Goal: Task Accomplishment & Management: Use online tool/utility

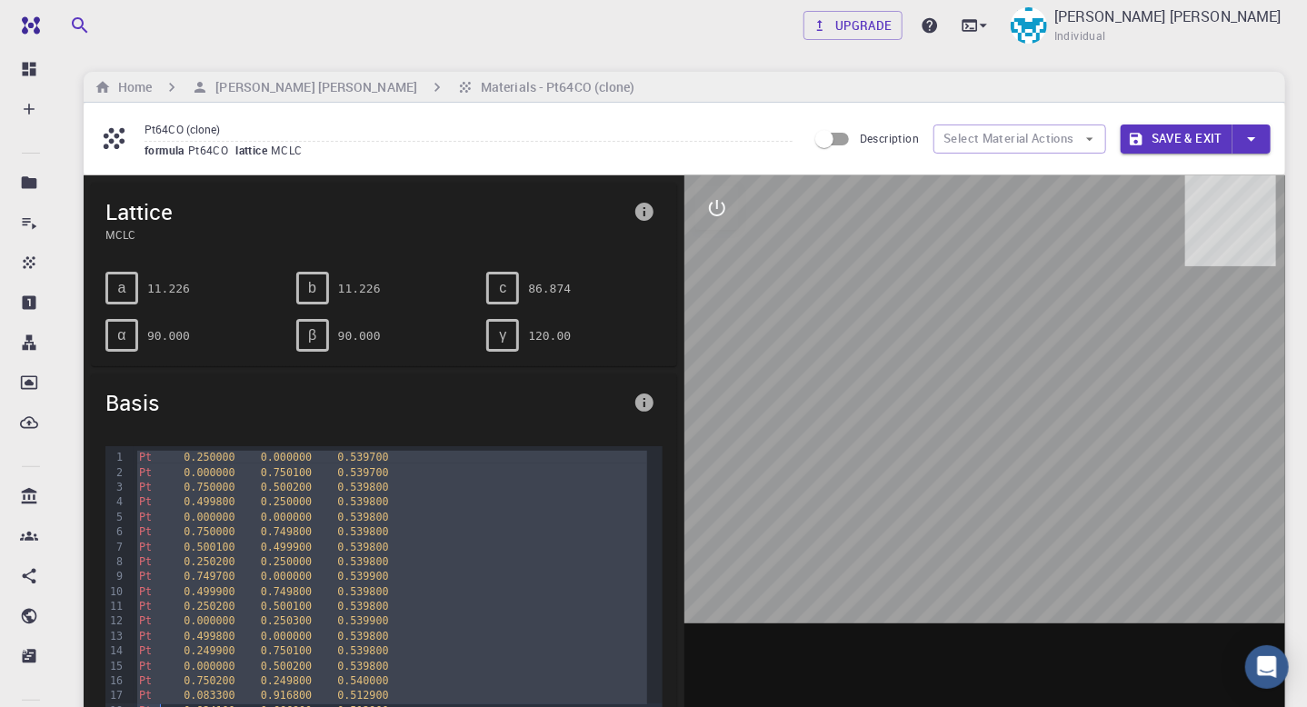
drag, startPoint x: 135, startPoint y: 454, endPoint x: 163, endPoint y: 705, distance: 252.5
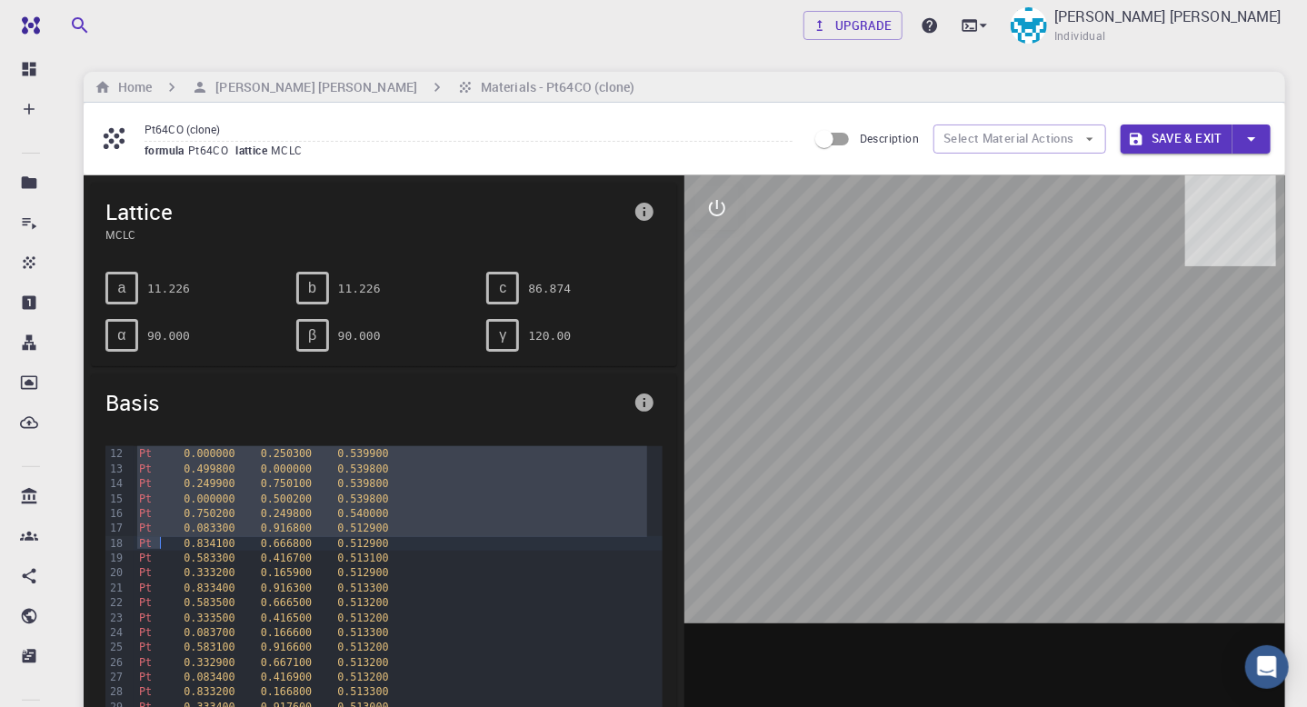
scroll to position [161, 0]
copy div "Pt 0.250000 0.000000 0.539700 Pt 0.000000 0.750100 0.539700 Pt 0.750000 0.50020…"
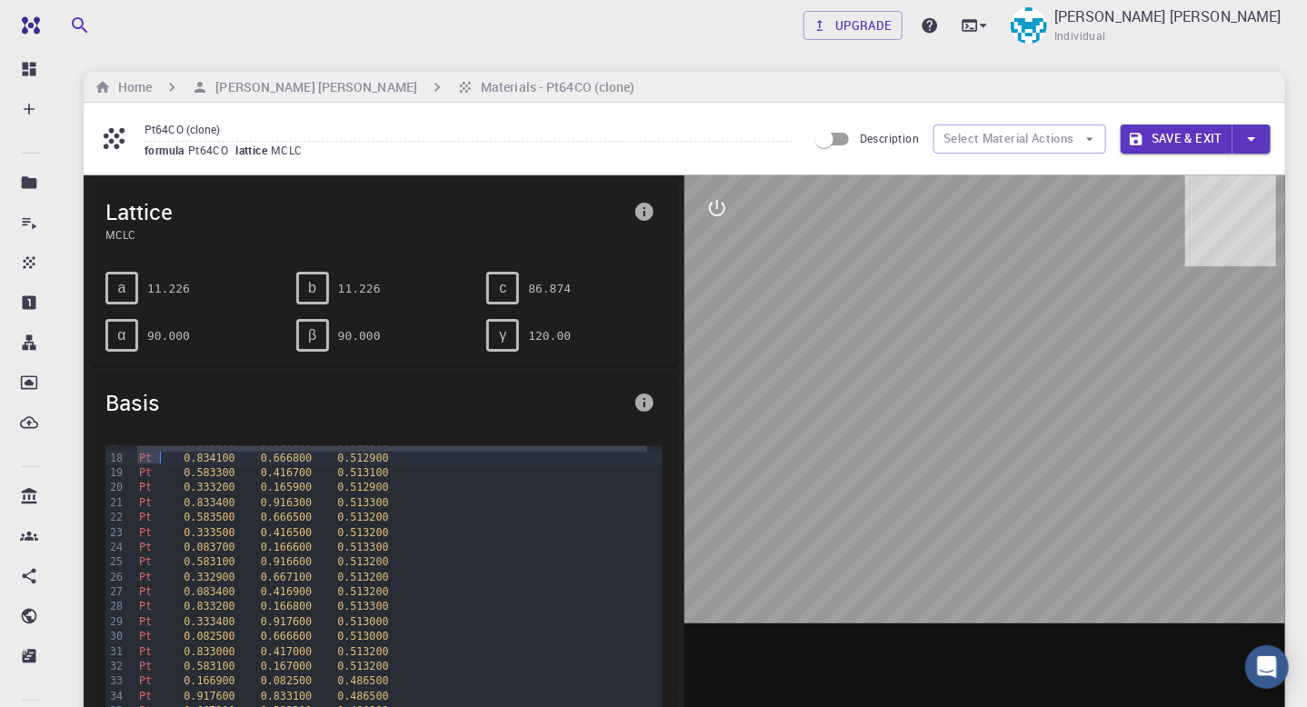
scroll to position [255, 0]
click at [134, 452] on div "Pt 0.834100 0.666800 0.512900" at bounding box center [398, 455] width 529 height 15
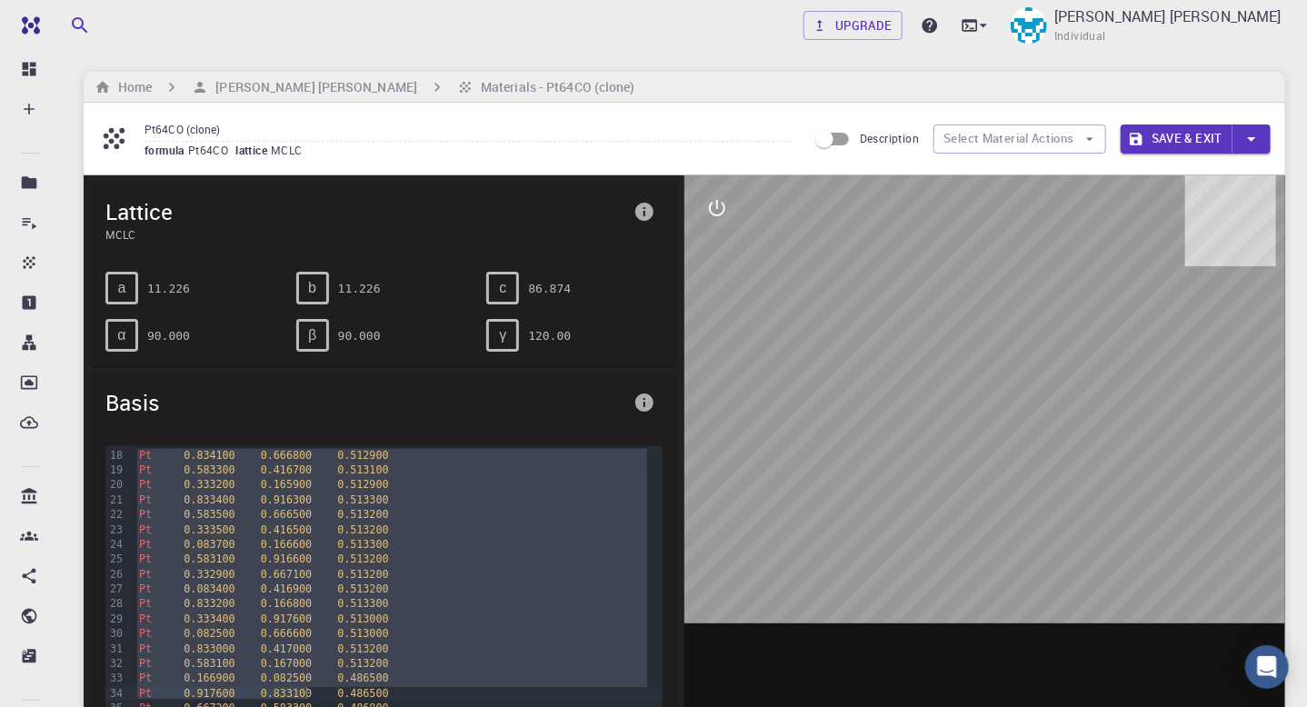
drag, startPoint x: 132, startPoint y: 452, endPoint x: 306, endPoint y: 685, distance: 290.9
click at [306, 685] on div "Pt 0.250000 0.000000 0.539700 Pt 0.000000 0.750100 0.539700 Pt 0.750000 0.50020…" at bounding box center [398, 693] width 529 height 1005
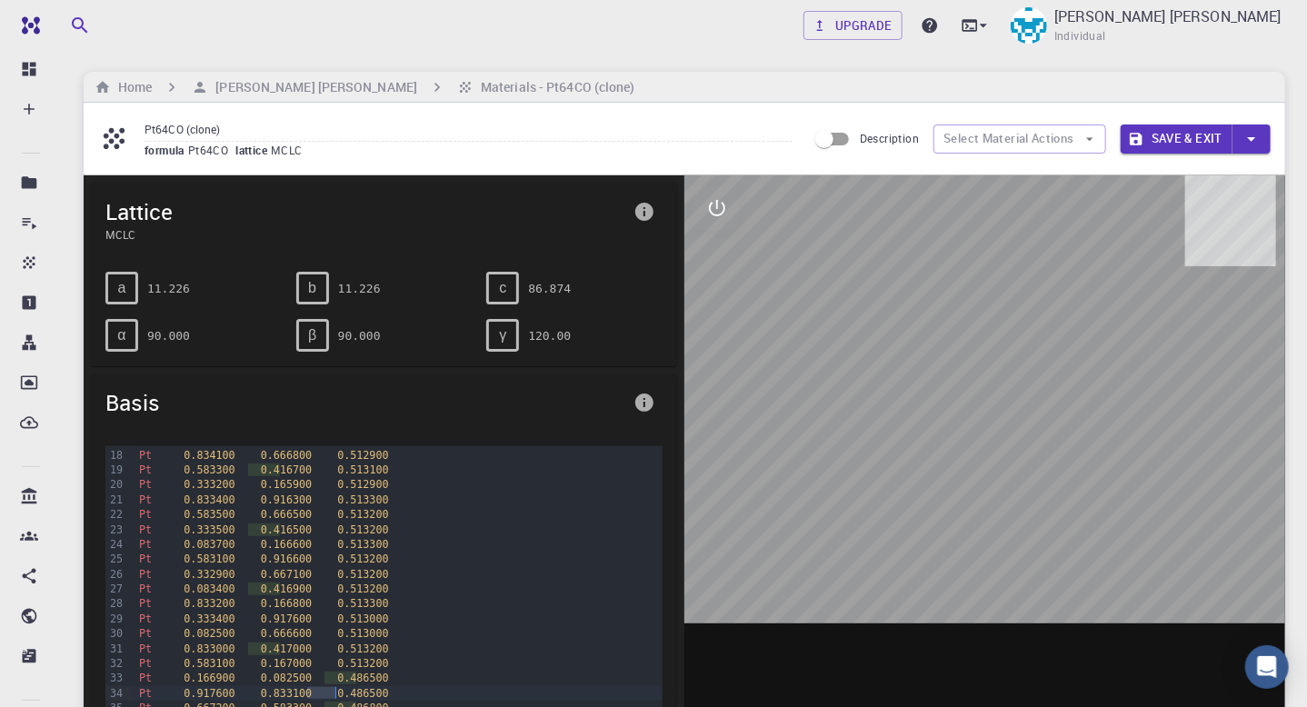
drag, startPoint x: 308, startPoint y: 687, endPoint x: 335, endPoint y: 690, distance: 26.5
click at [335, 690] on div "Pt 0.917600 0.833100 0.486500" at bounding box center [398, 693] width 529 height 15
click at [365, 692] on div "Pt 0.917600 0.833100 0.486500" at bounding box center [398, 693] width 529 height 15
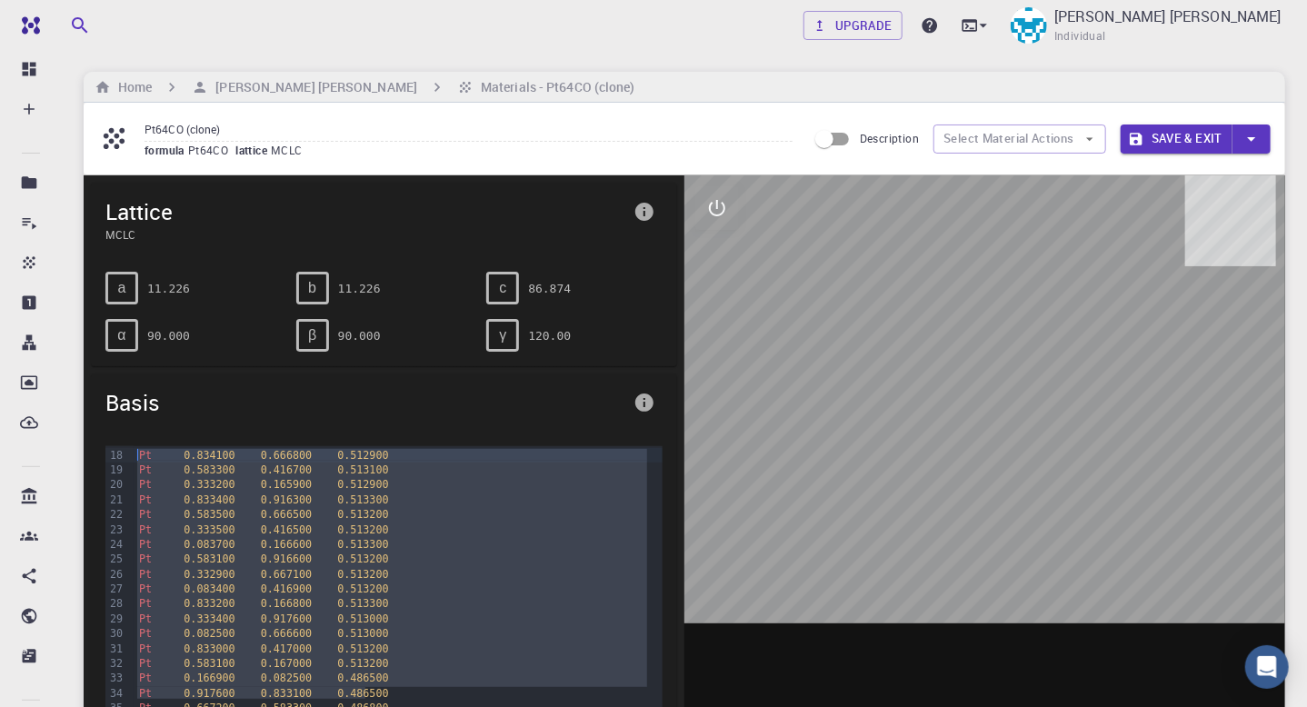
drag, startPoint x: 365, startPoint y: 692, endPoint x: 124, endPoint y: 455, distance: 338.2
click at [124, 455] on div "99 1 2 3 4 5 6 7 8 9 10 11 12 13 14 15 16 17 18 19 20 21 22 23 24 25 26 27 28 2…" at bounding box center [383, 693] width 557 height 1005
copy div "Pt 0.834100 0.666800 0.512900 Pt 0.583300 0.416700 0.513100 Pt 0.333200 0.16590…"
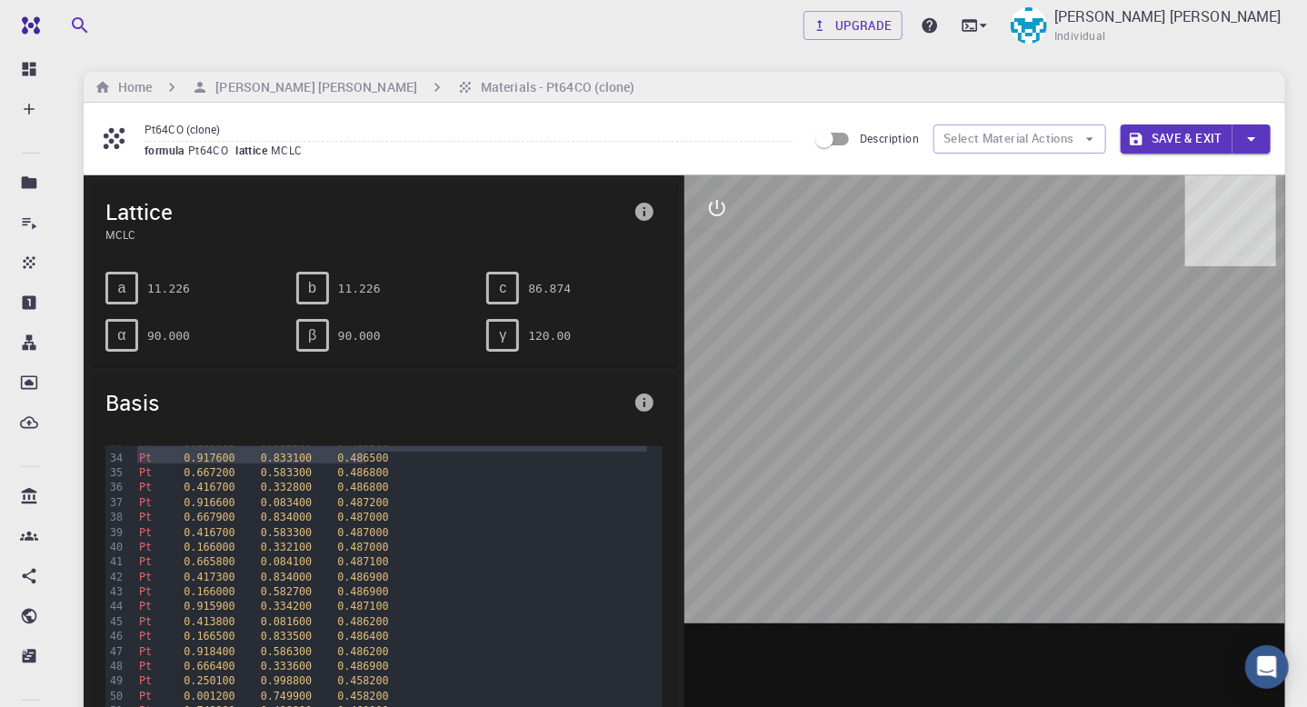
scroll to position [500, 0]
click at [135, 460] on div "Pt 0.667200 0.583300 0.486800" at bounding box center [398, 463] width 529 height 15
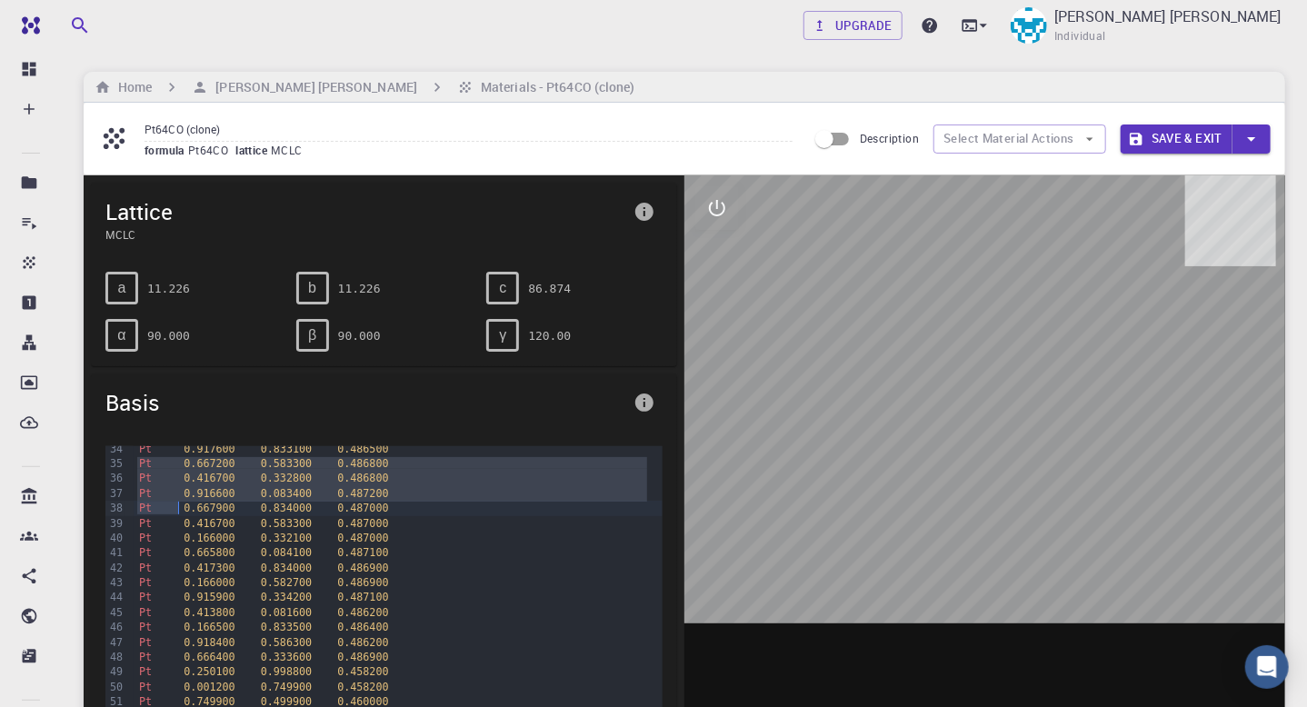
drag, startPoint x: 135, startPoint y: 460, endPoint x: 178, endPoint y: 510, distance: 66.4
click at [165, 499] on div "Pt 0.250000 0.000000 0.539700 Pt 0.000000 0.750100 0.539700 Pt 0.750000 0.50020…" at bounding box center [398, 448] width 529 height 1005
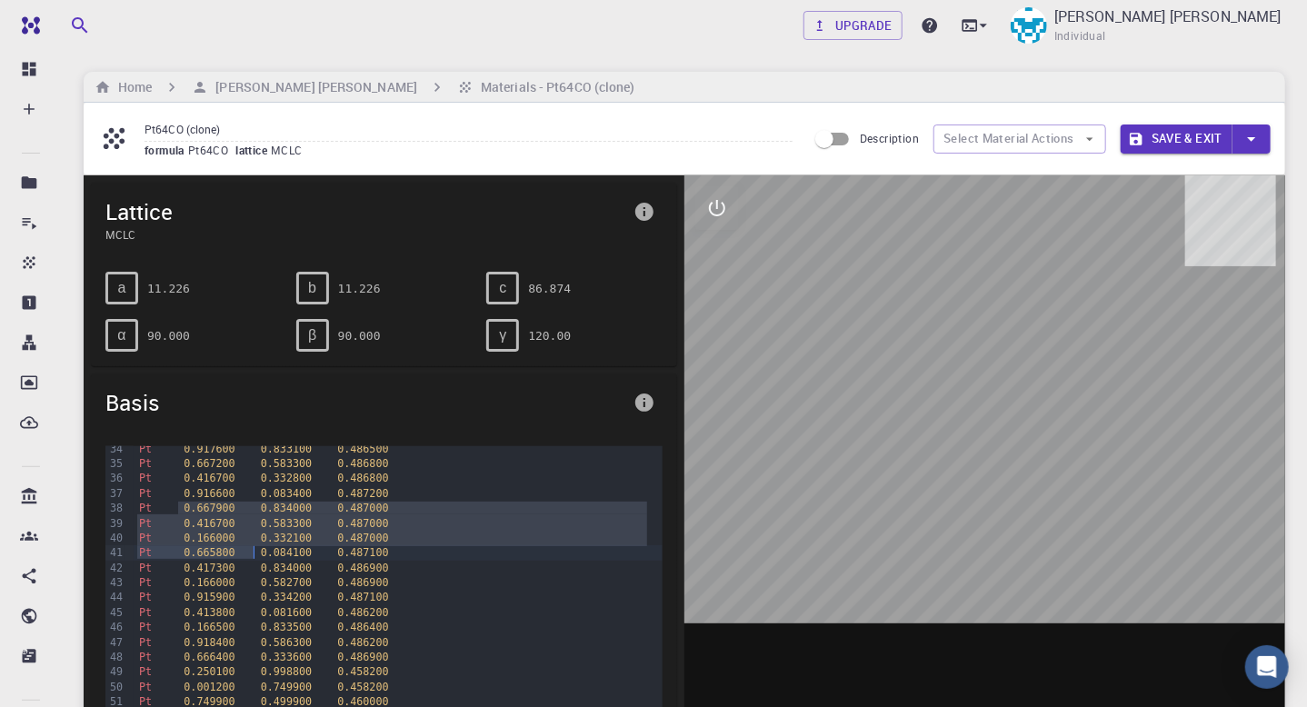
drag, startPoint x: 178, startPoint y: 510, endPoint x: 255, endPoint y: 550, distance: 87.0
click at [255, 550] on div "Pt 0.250000 0.000000 0.539700 Pt 0.000000 0.750100 0.539700 Pt 0.750000 0.50020…" at bounding box center [398, 448] width 529 height 1005
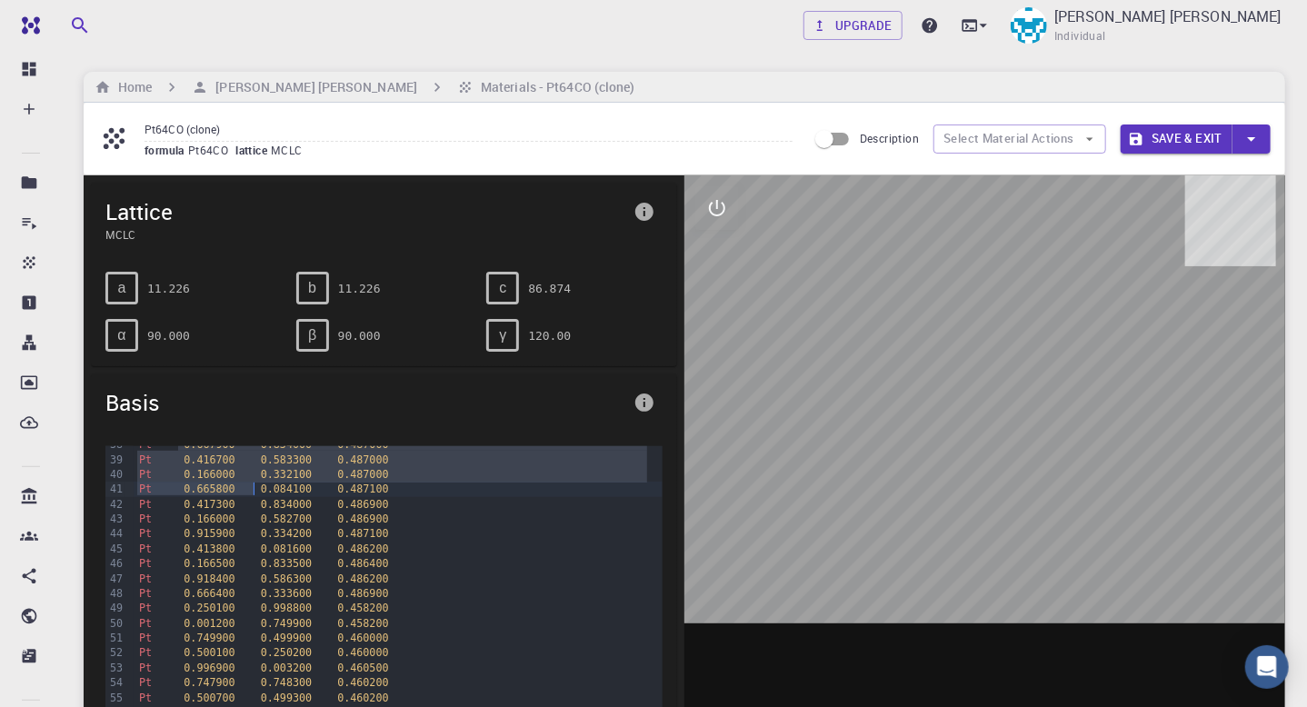
scroll to position [731, 0]
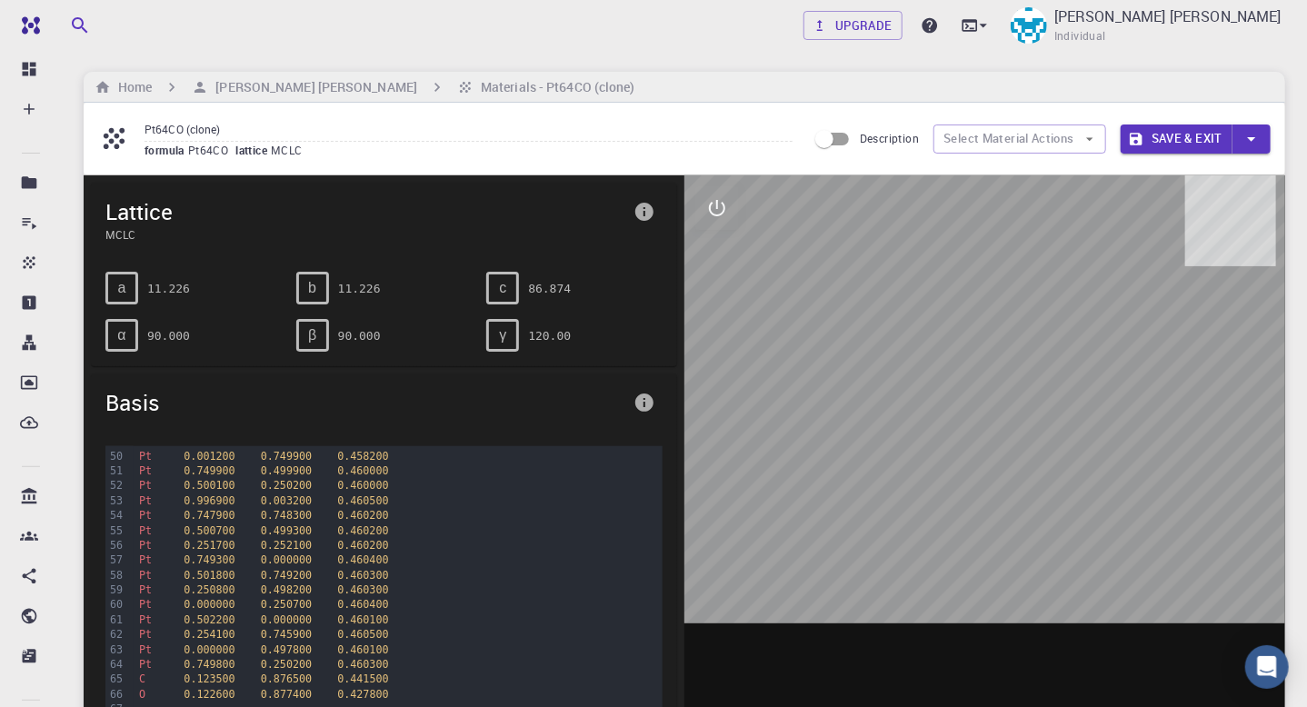
click at [111, 672] on div "65" at bounding box center [115, 679] width 20 height 15
drag, startPoint x: 111, startPoint y: 672, endPoint x: 297, endPoint y: 686, distance: 186.9
click at [297, 686] on div "99 19 20 21 22 23 24 25 26 27 28 29 30 31 32 33 34 35 36 37 38 39 40 41 42 43 4…" at bounding box center [383, 217] width 557 height 1005
click at [136, 672] on div "C 0.123500 0.876500 0.441500" at bounding box center [398, 679] width 529 height 15
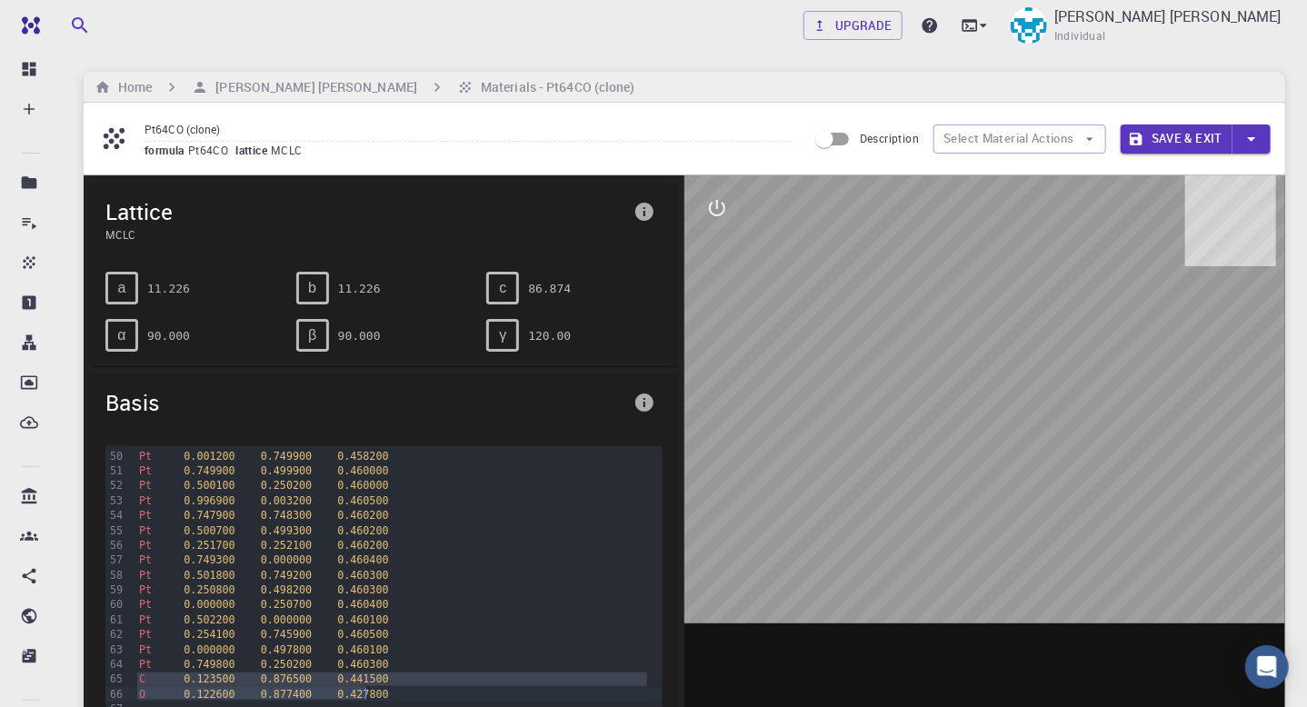
drag, startPoint x: 136, startPoint y: 671, endPoint x: 364, endPoint y: 694, distance: 228.4
click at [364, 694] on div "Pt 0.583300 0.416700 0.513100 Pt 0.333200 0.165900 0.512900 Pt 0.833400 0.91630…" at bounding box center [398, 217] width 529 height 1005
click at [364, 694] on span "0.427800" at bounding box center [362, 694] width 51 height 13
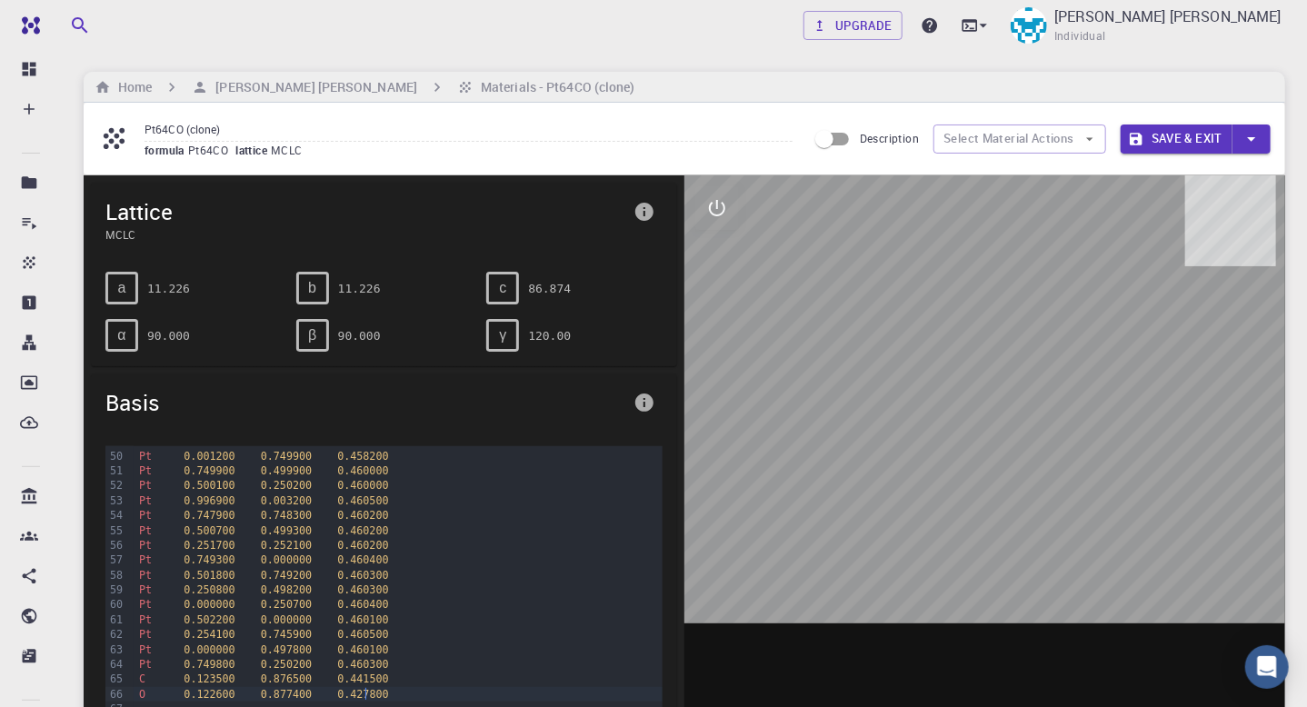
click at [139, 674] on span "C" at bounding box center [142, 679] width 6 height 13
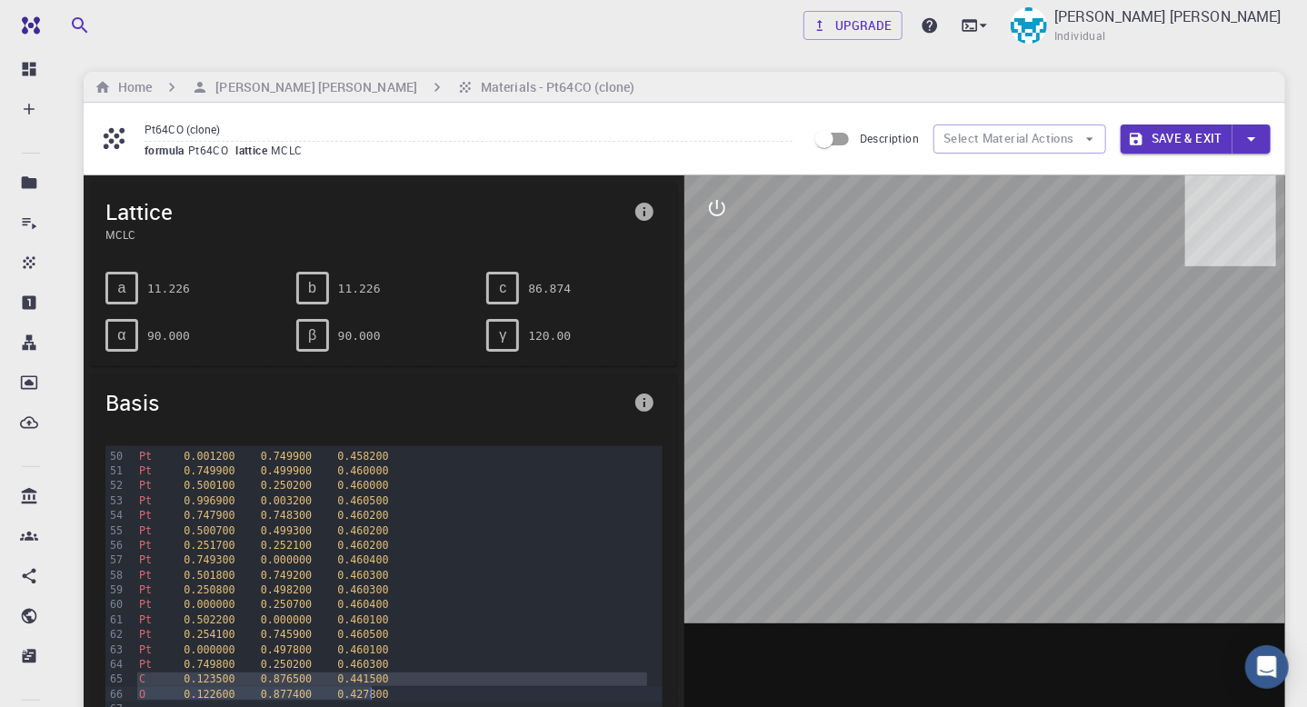
drag, startPoint x: 139, startPoint y: 674, endPoint x: 367, endPoint y: 690, distance: 228.8
click at [367, 690] on div "Pt 0.583300 0.416700 0.513100 Pt 0.333200 0.165900 0.512900 Pt 0.833400 0.91630…" at bounding box center [398, 217] width 529 height 1005
copy div "C 0.123500 0.876500 0.441500 O 0.122600 0.877400 0.427800"
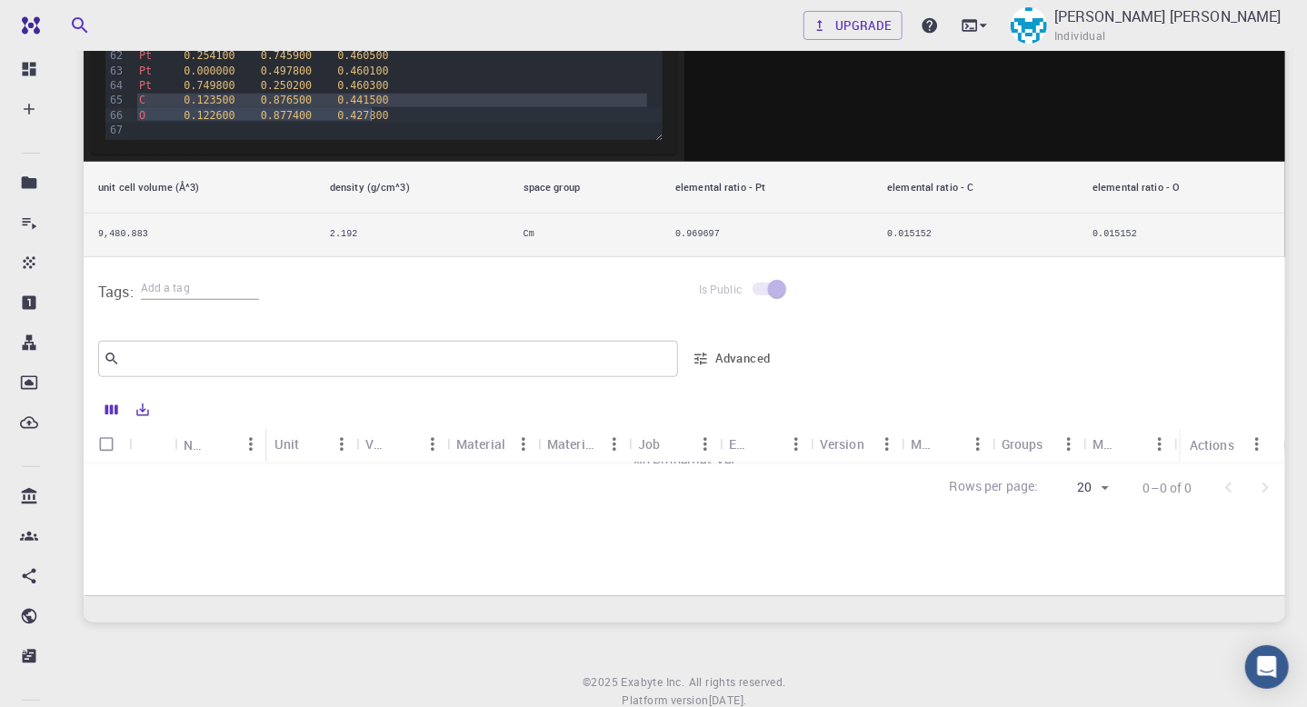
scroll to position [633, 0]
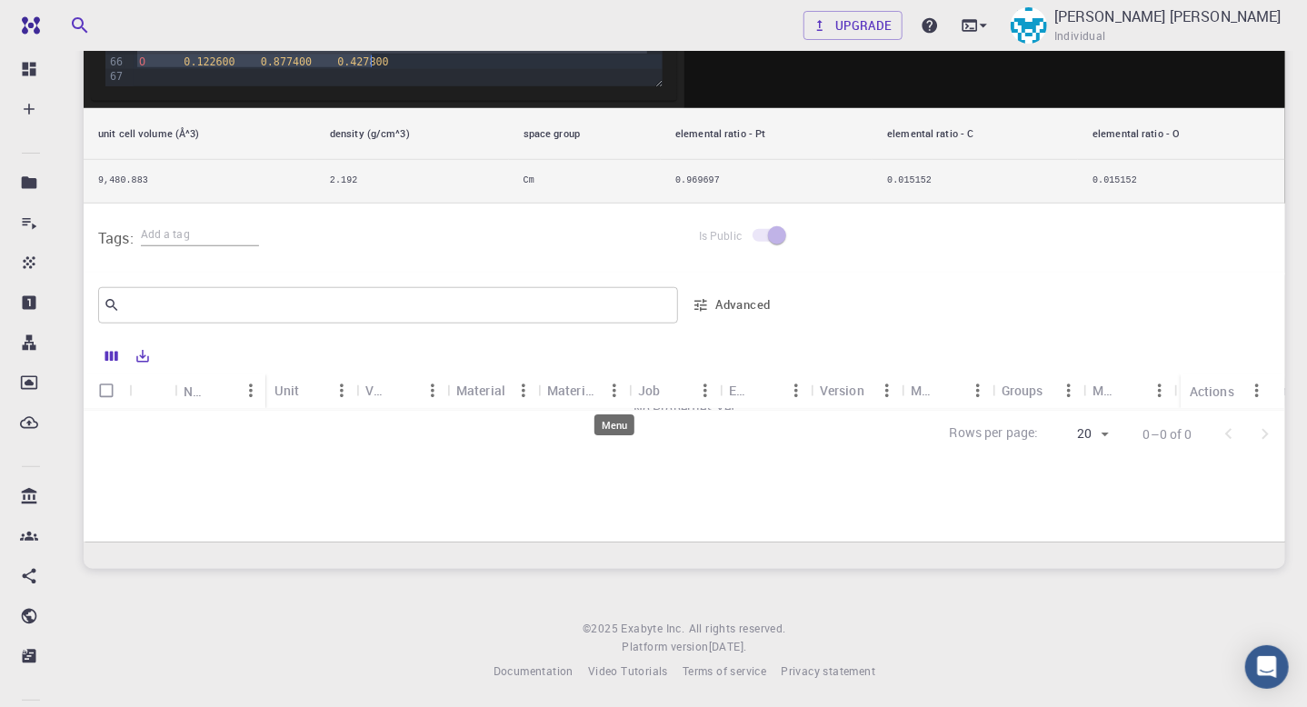
click at [600, 389] on button "Menu" at bounding box center [614, 390] width 29 height 29
click at [658, 396] on div "Job" at bounding box center [649, 390] width 22 height 35
click at [657, 393] on div "Job" at bounding box center [649, 390] width 22 height 35
click at [706, 393] on icon "Menu" at bounding box center [706, 391] width 4 height 14
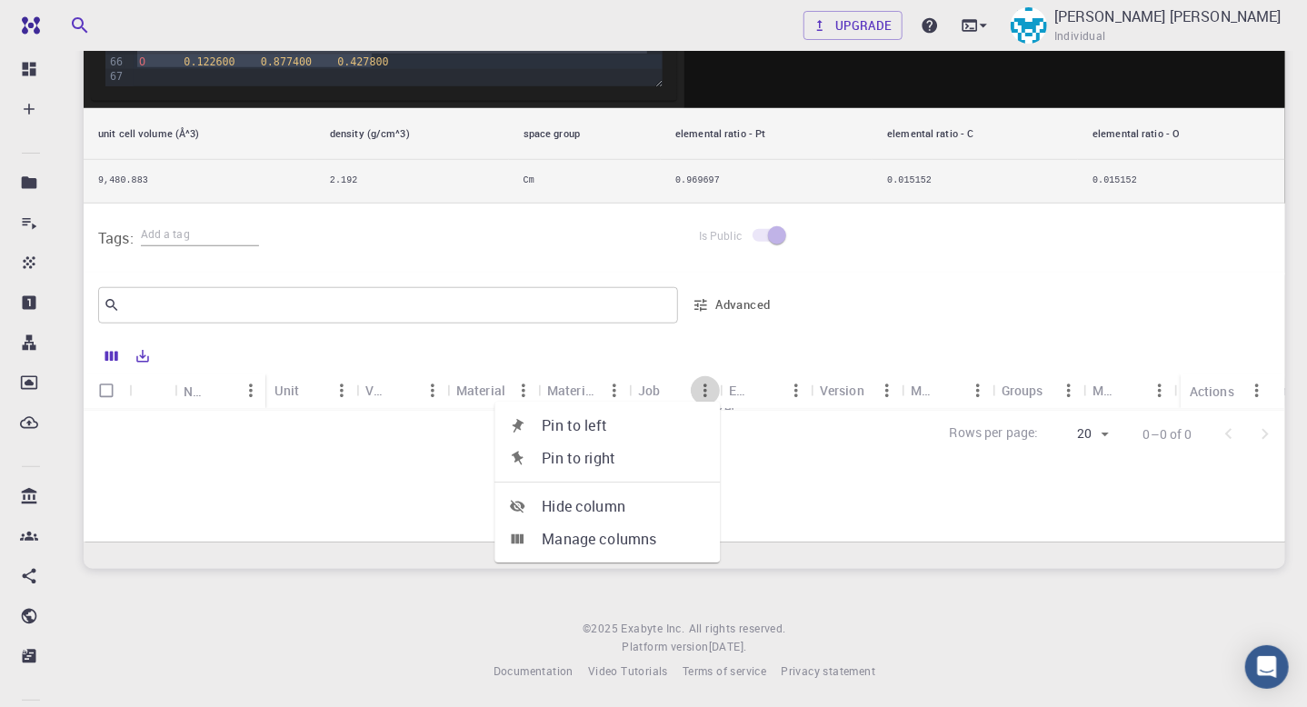
click at [706, 393] on icon "Menu" at bounding box center [706, 391] width 4 height 14
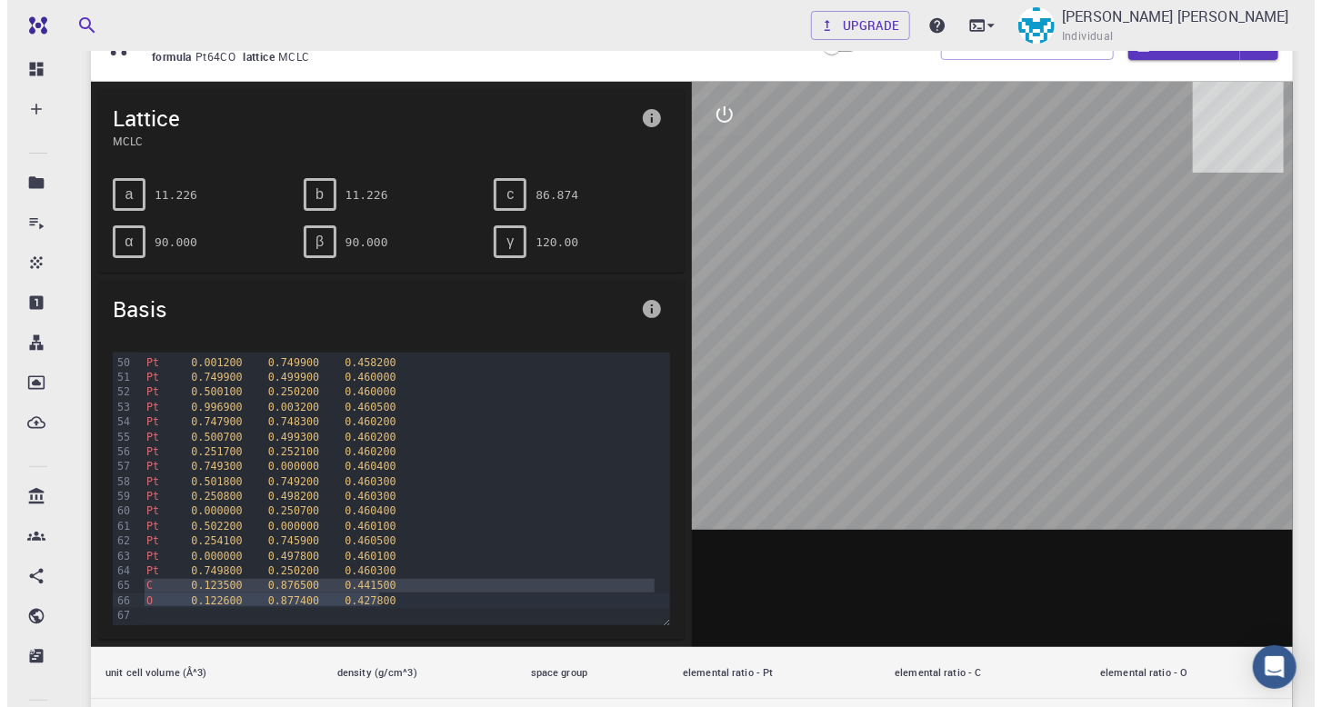
scroll to position [0, 0]
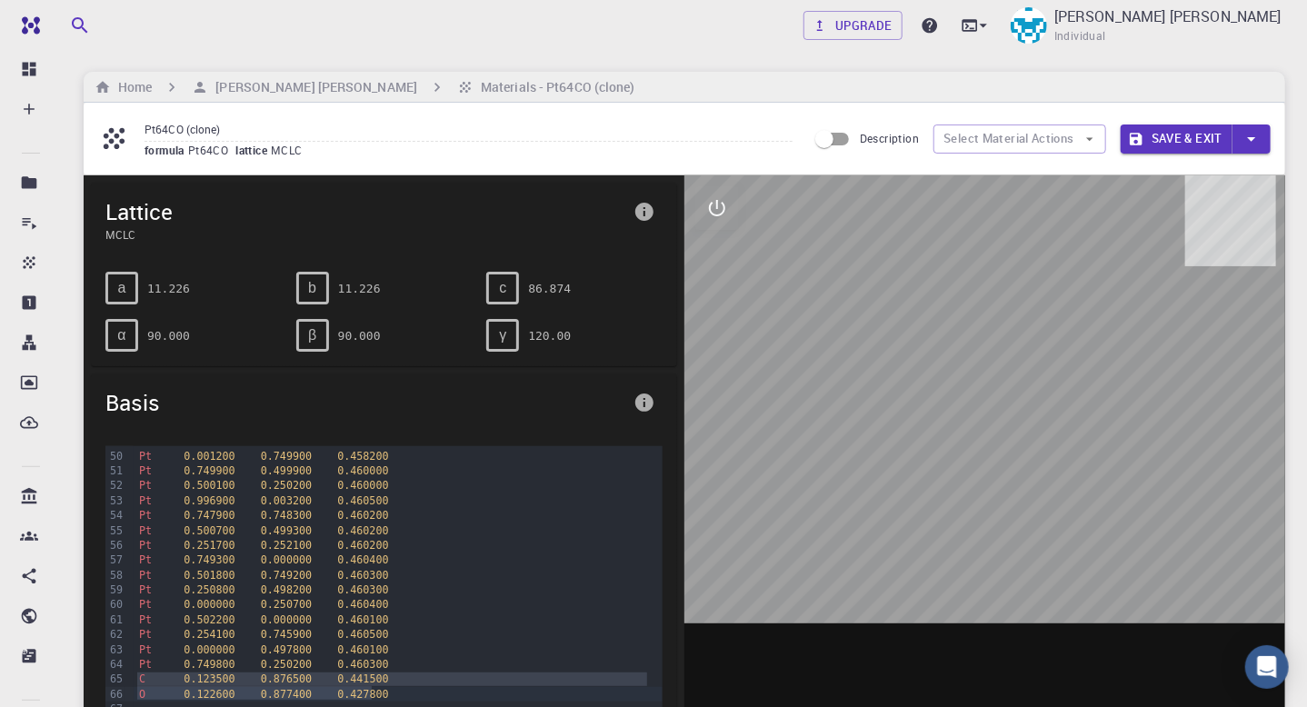
click at [727, 359] on div at bounding box center [985, 457] width 601 height 565
click at [935, 303] on div at bounding box center [985, 457] width 601 height 565
click at [314, 89] on h6 "[PERSON_NAME] [PERSON_NAME]" at bounding box center [312, 87] width 209 height 20
click at [462, 97] on div "Home [PERSON_NAME] [PERSON_NAME] Materials - Pt64CO (clone)" at bounding box center [685, 87] width 1202 height 31
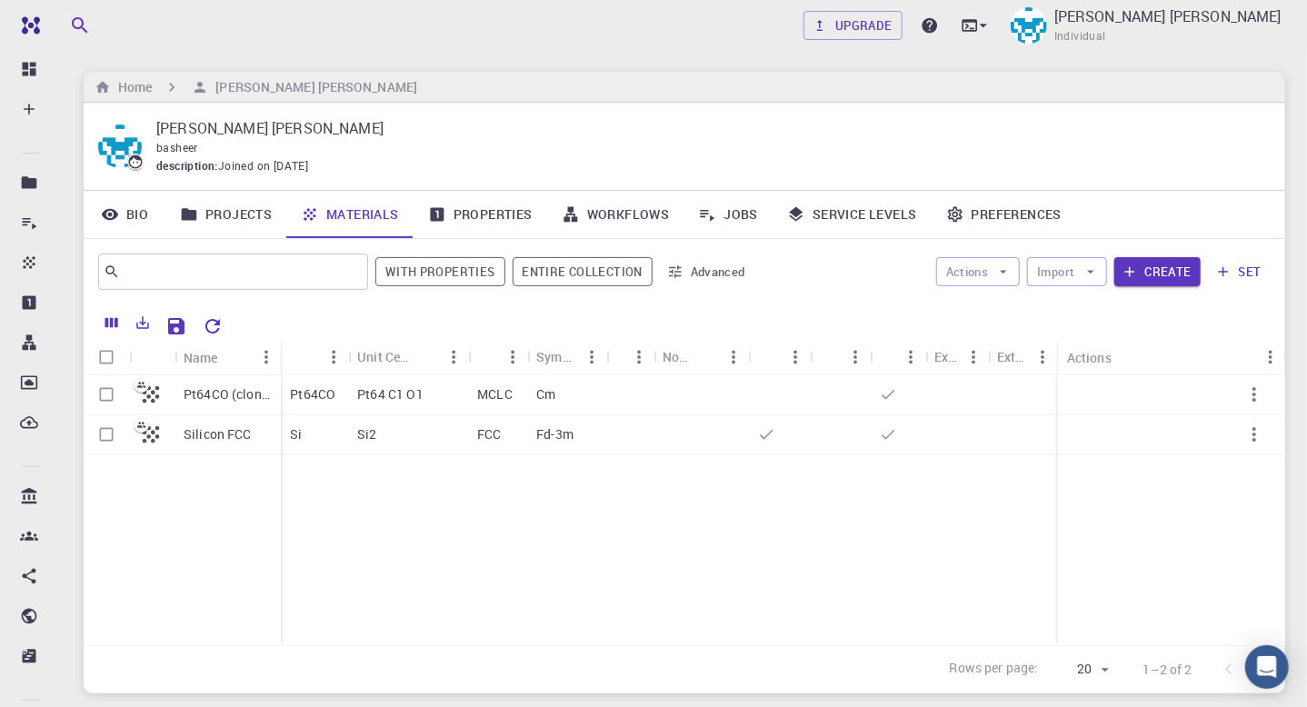
click at [517, 219] on link "Properties" at bounding box center [481, 214] width 134 height 47
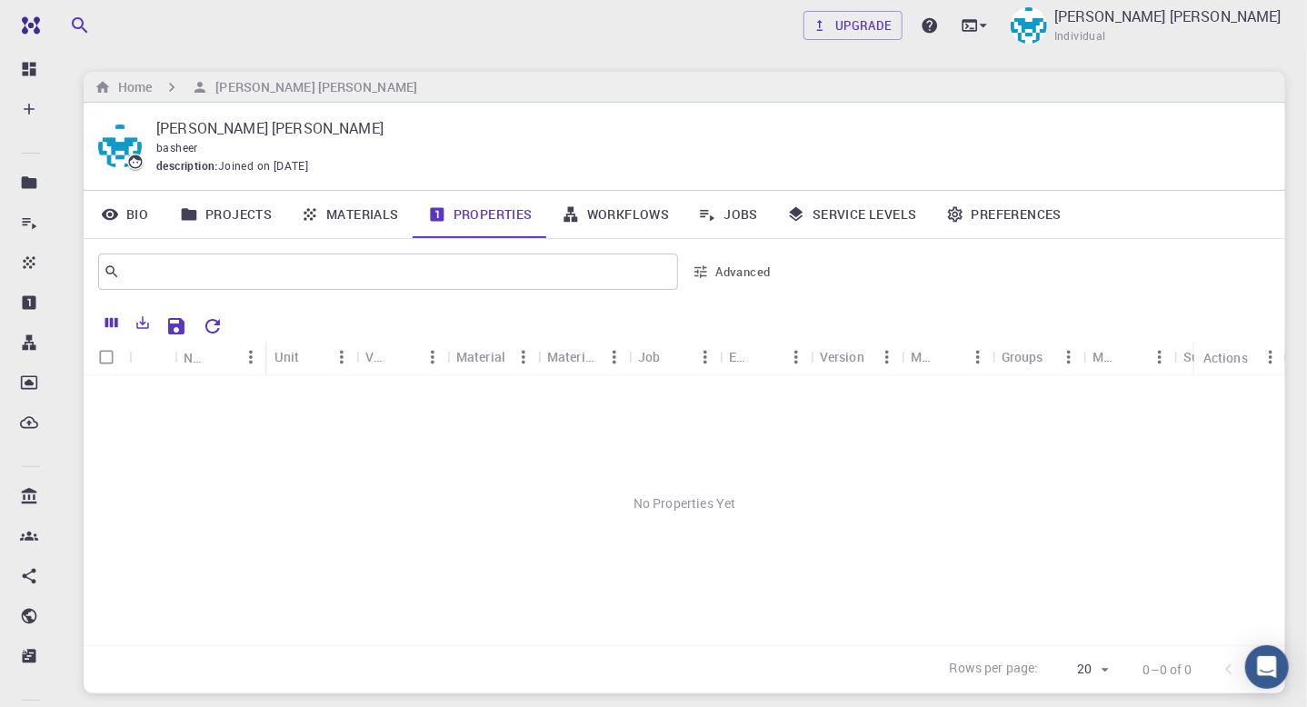
click at [631, 222] on link "Workflows" at bounding box center [615, 214] width 137 height 47
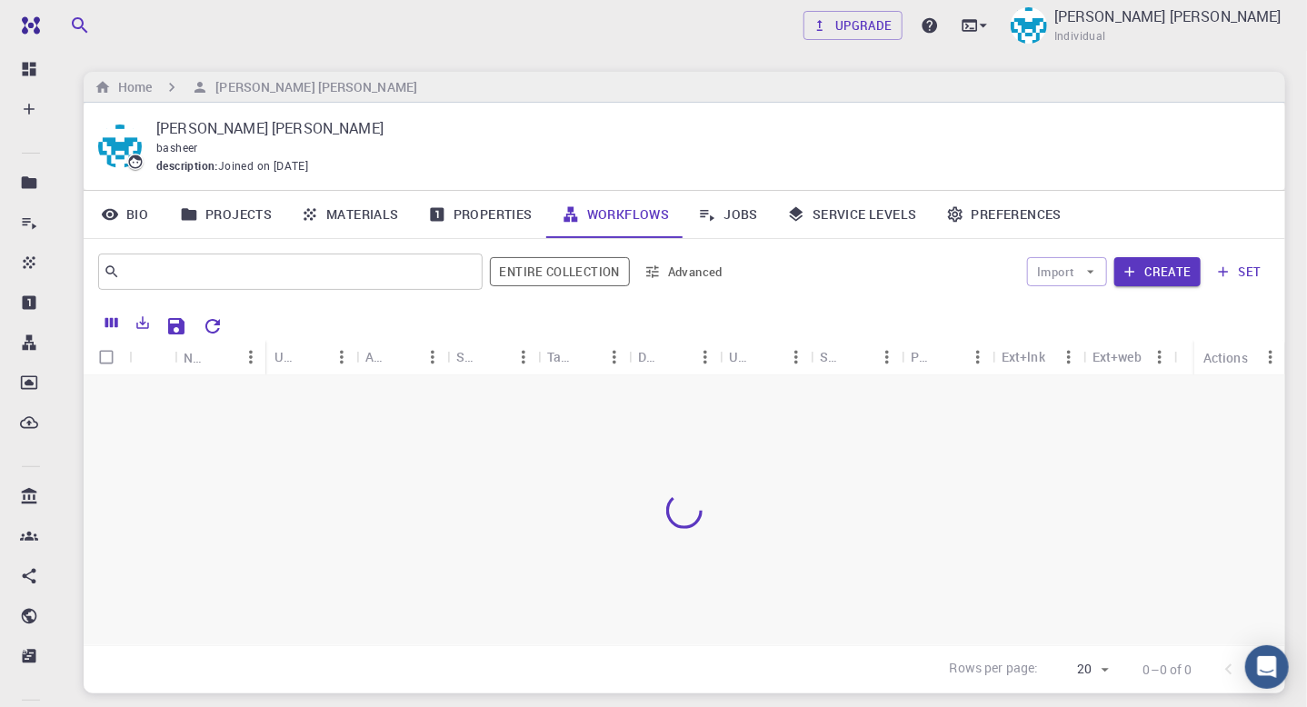
click at [632, 221] on link "Workflows" at bounding box center [615, 214] width 137 height 47
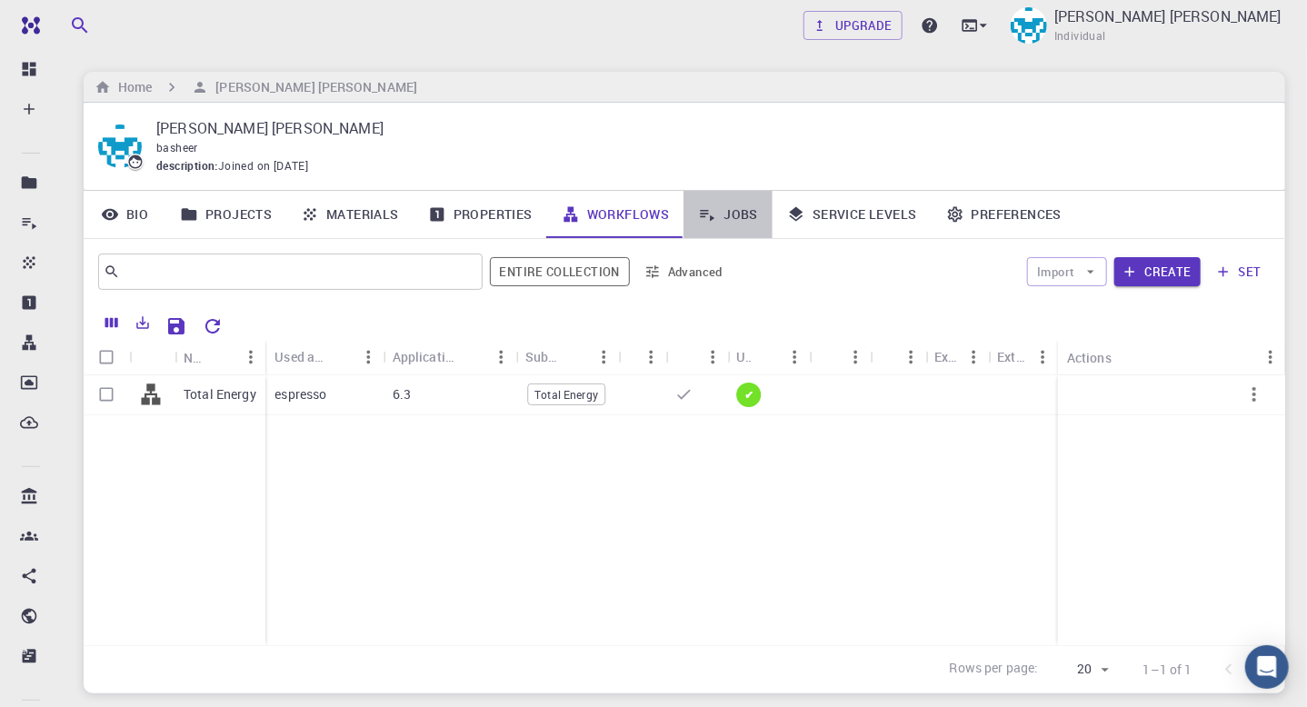
click at [744, 215] on link "Jobs" at bounding box center [728, 214] width 89 height 47
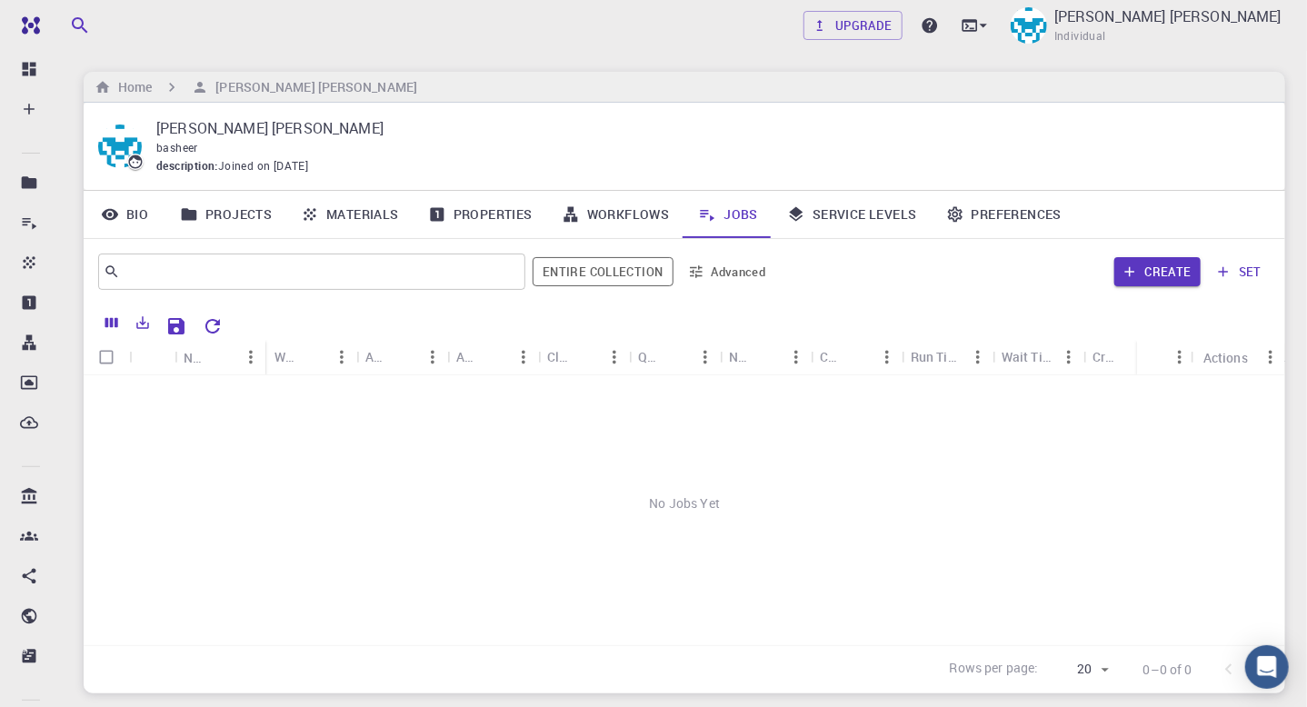
click at [334, 471] on div "No Jobs Yet" at bounding box center [685, 503] width 1202 height 256
click at [873, 221] on link "Service Levels" at bounding box center [852, 214] width 159 height 47
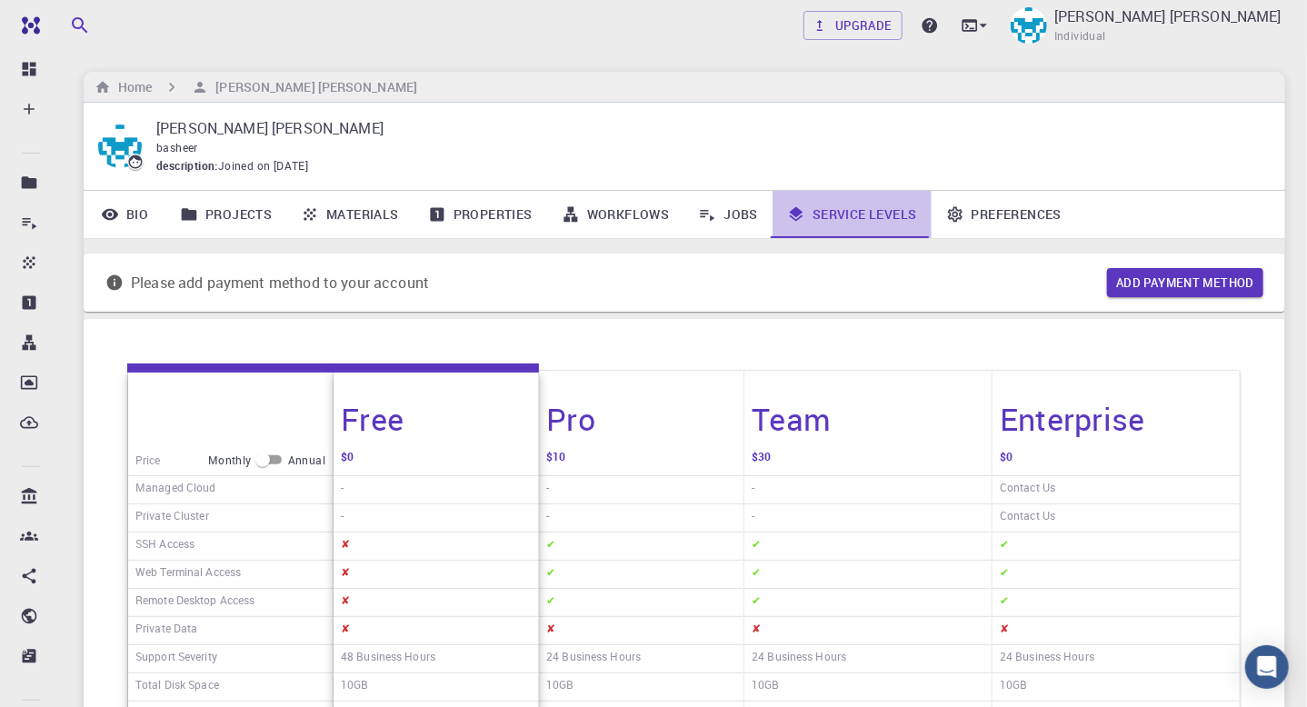
click at [857, 215] on link "Service Levels" at bounding box center [852, 214] width 159 height 47
click at [764, 208] on link "Jobs" at bounding box center [728, 214] width 89 height 47
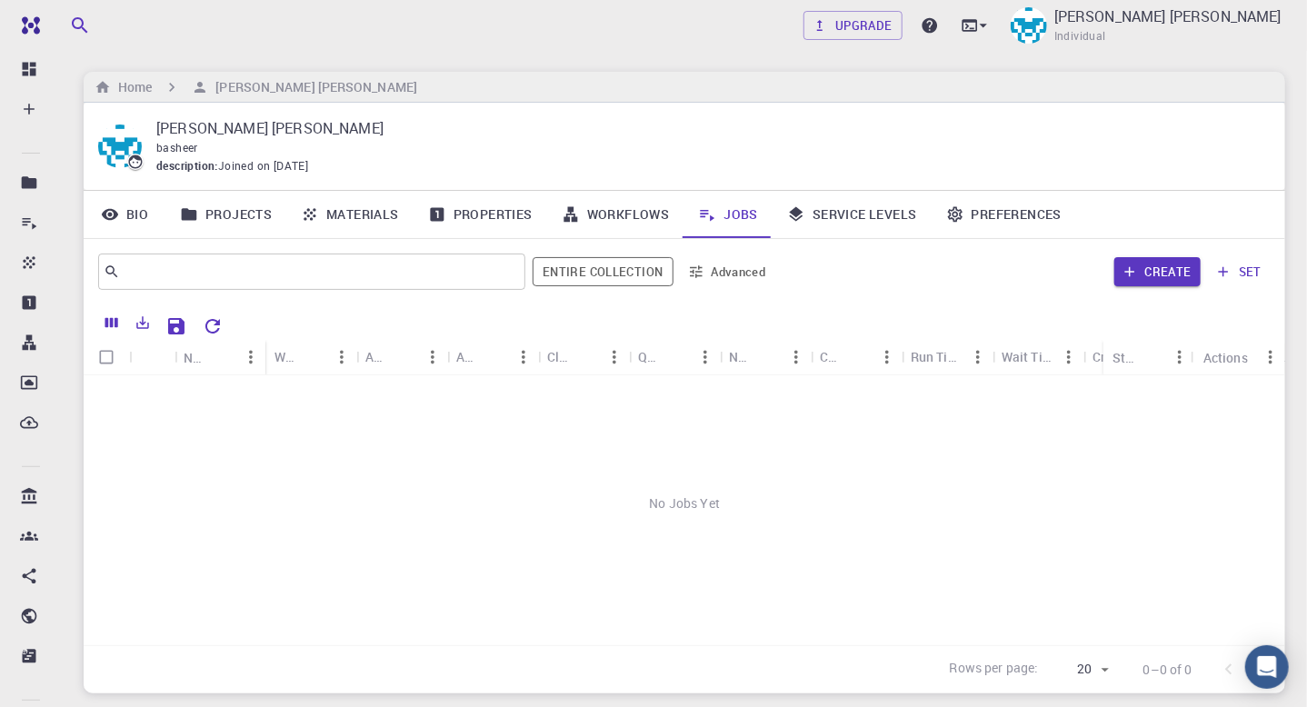
click at [701, 215] on icon at bounding box center [707, 214] width 18 height 18
click at [612, 199] on link "Workflows" at bounding box center [615, 214] width 137 height 47
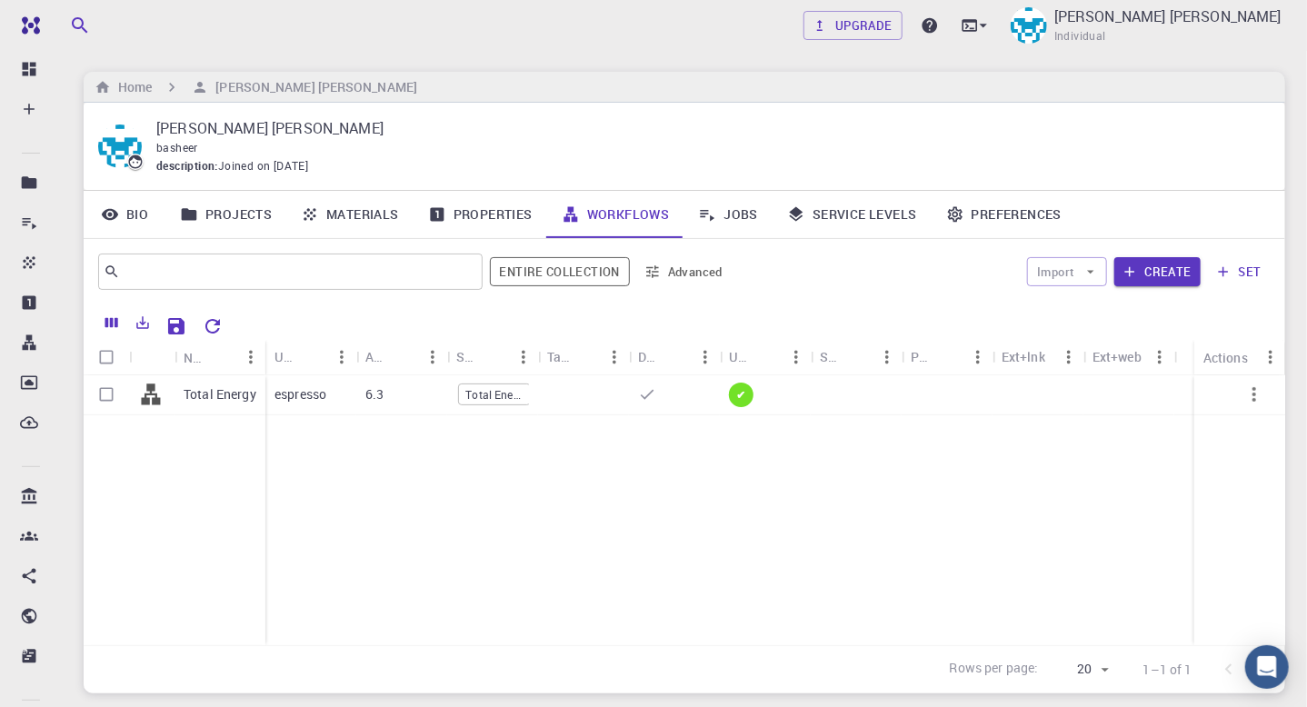
click at [631, 209] on link "Workflows" at bounding box center [615, 214] width 137 height 47
click at [743, 215] on link "Jobs" at bounding box center [728, 214] width 89 height 47
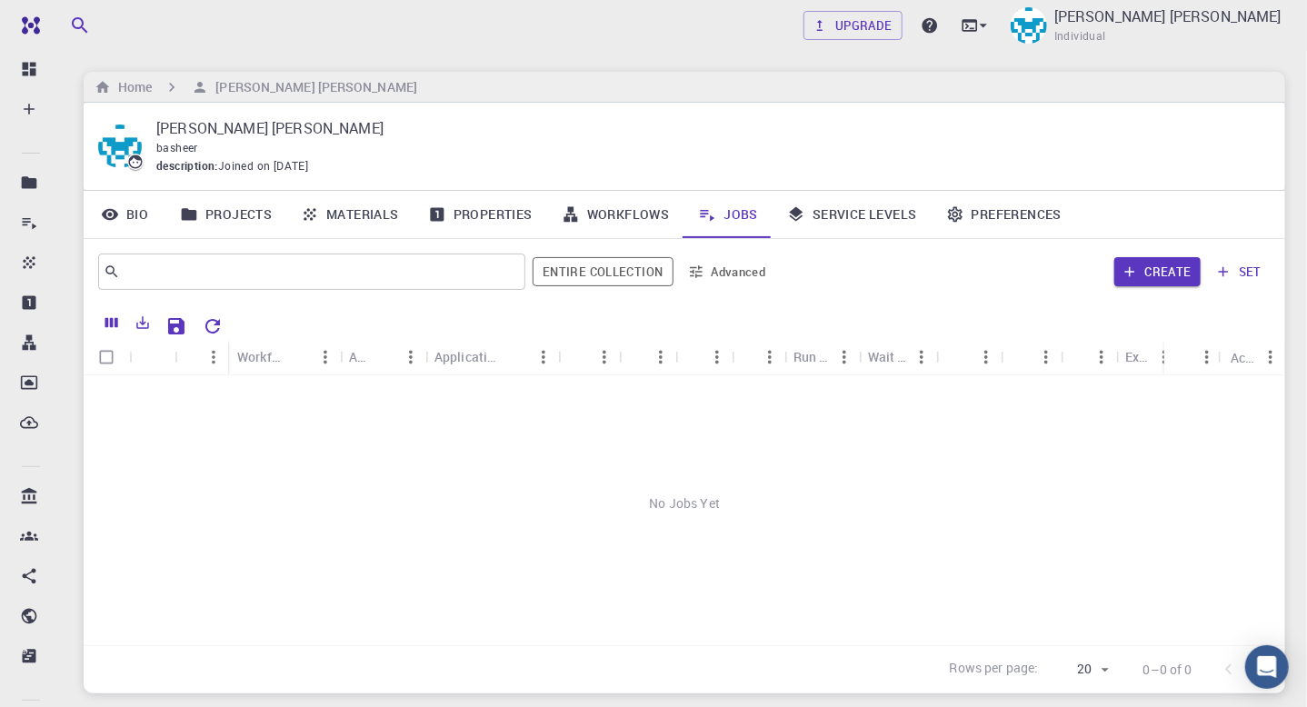
click at [626, 206] on link "Workflows" at bounding box center [615, 214] width 137 height 47
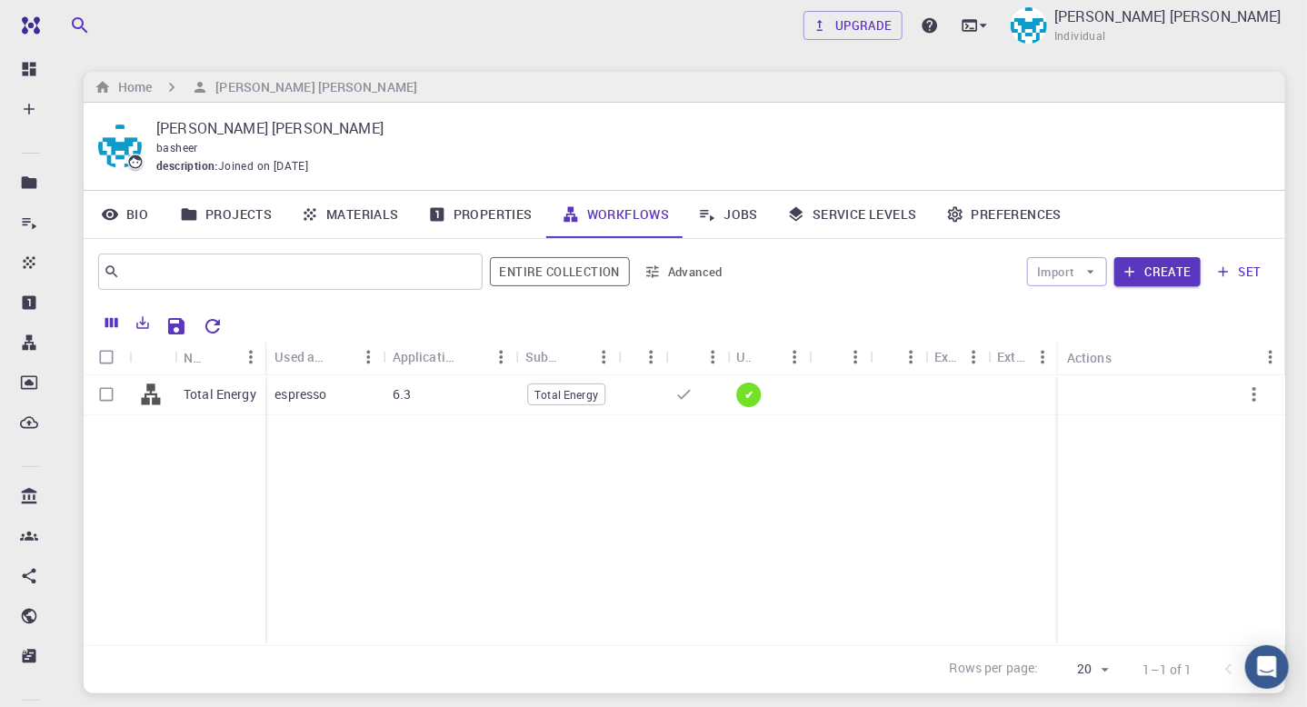
click at [1095, 363] on div "Actions" at bounding box center [1089, 357] width 45 height 35
click at [1270, 359] on icon "Menu" at bounding box center [1271, 357] width 20 height 20
click at [1019, 439] on div "Total Energy espresso 6.3 Total Energy ✔" at bounding box center [685, 510] width 1202 height 270
click at [374, 212] on link "Materials" at bounding box center [349, 214] width 127 height 47
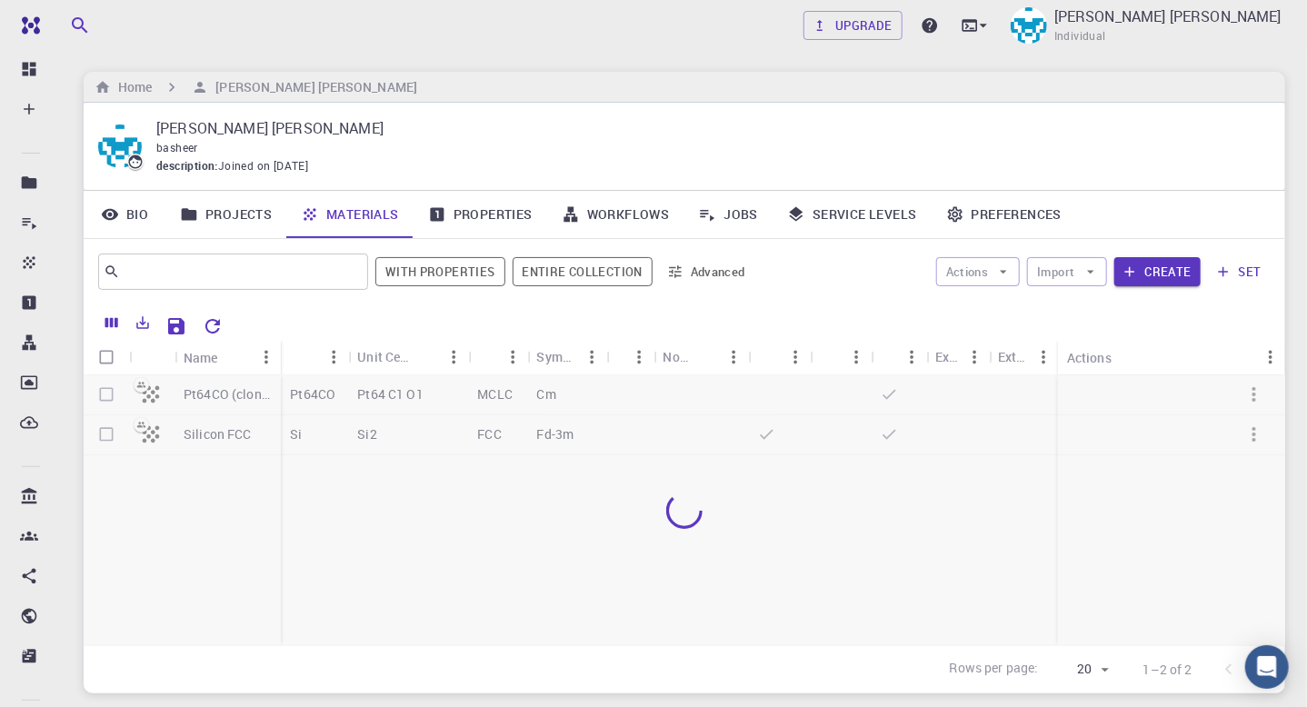
click at [99, 394] on div at bounding box center [685, 510] width 1202 height 270
click at [105, 394] on div at bounding box center [685, 510] width 1202 height 270
click at [129, 395] on div at bounding box center [685, 510] width 1202 height 270
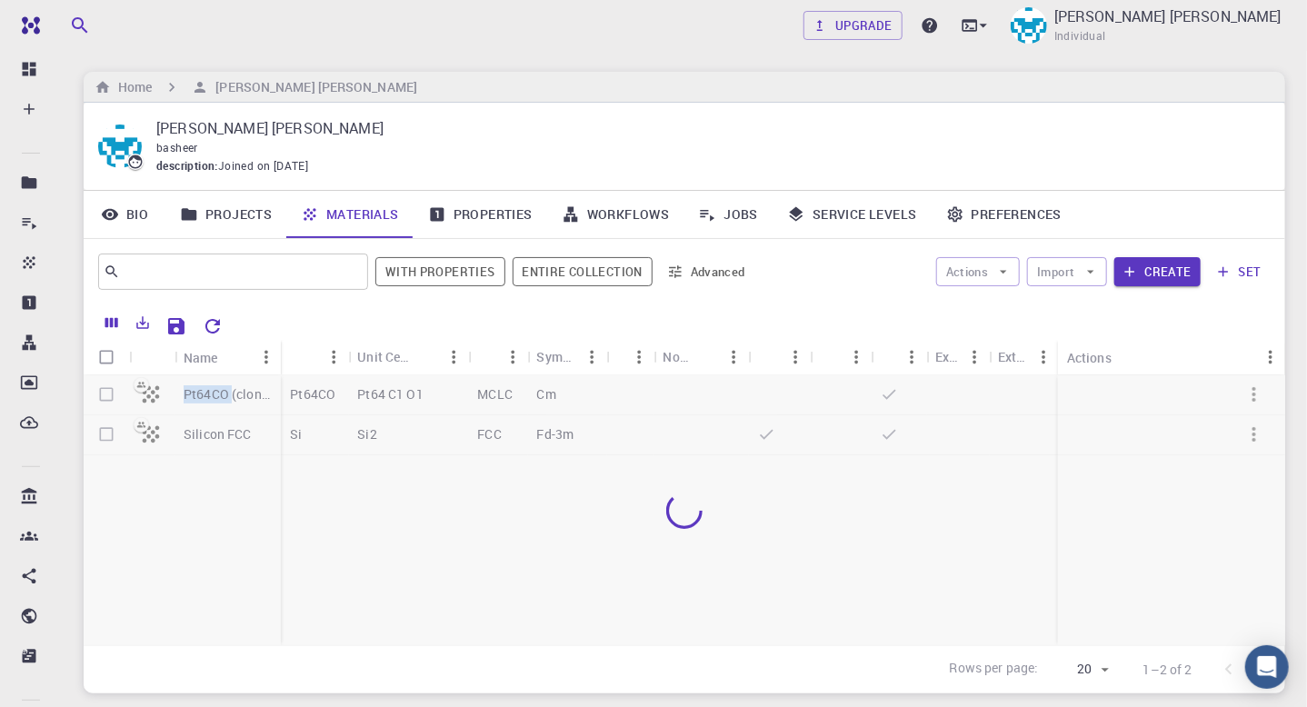
click at [129, 395] on div at bounding box center [685, 510] width 1202 height 270
click at [110, 391] on div at bounding box center [685, 510] width 1202 height 270
click at [112, 391] on div at bounding box center [685, 510] width 1202 height 270
drag, startPoint x: 112, startPoint y: 391, endPoint x: 233, endPoint y: 226, distance: 204.2
click at [233, 226] on div "[PERSON_NAME] [PERSON_NAME] description : Joined on [DATE] Bio Projects Materia…" at bounding box center [685, 398] width 1202 height 591
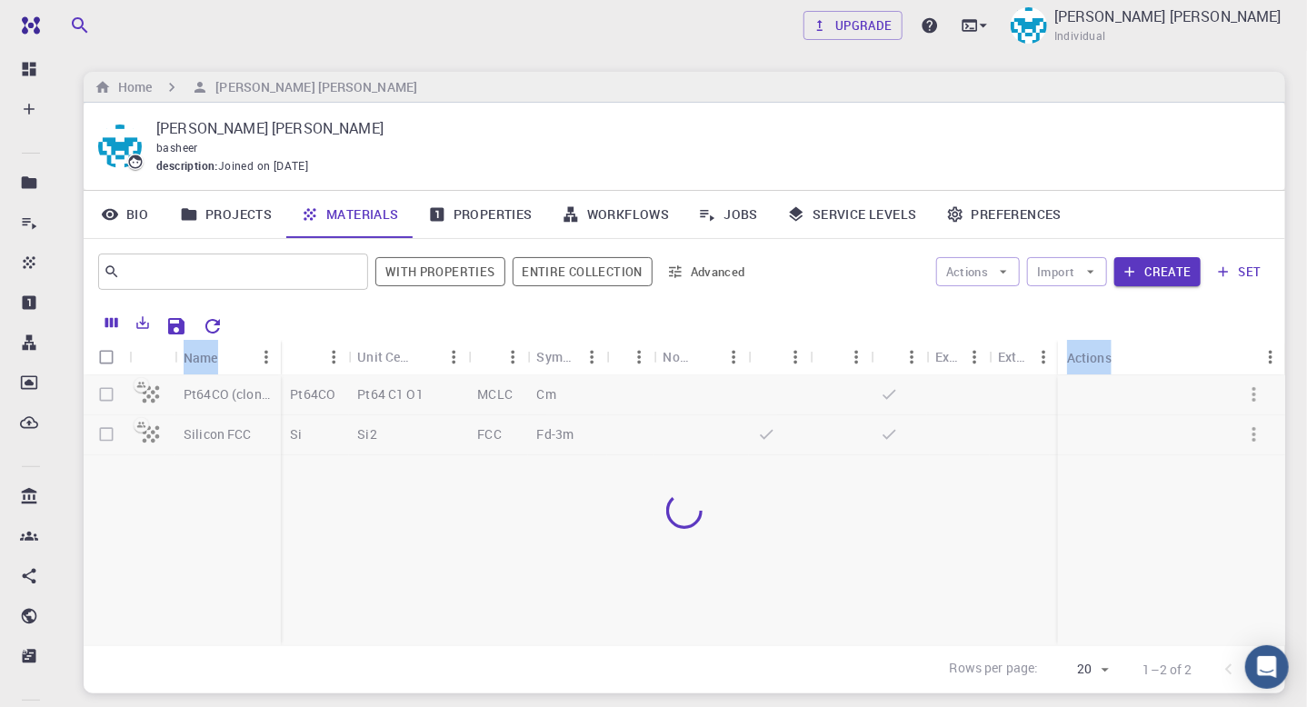
click at [234, 217] on link "Projects" at bounding box center [225, 214] width 121 height 47
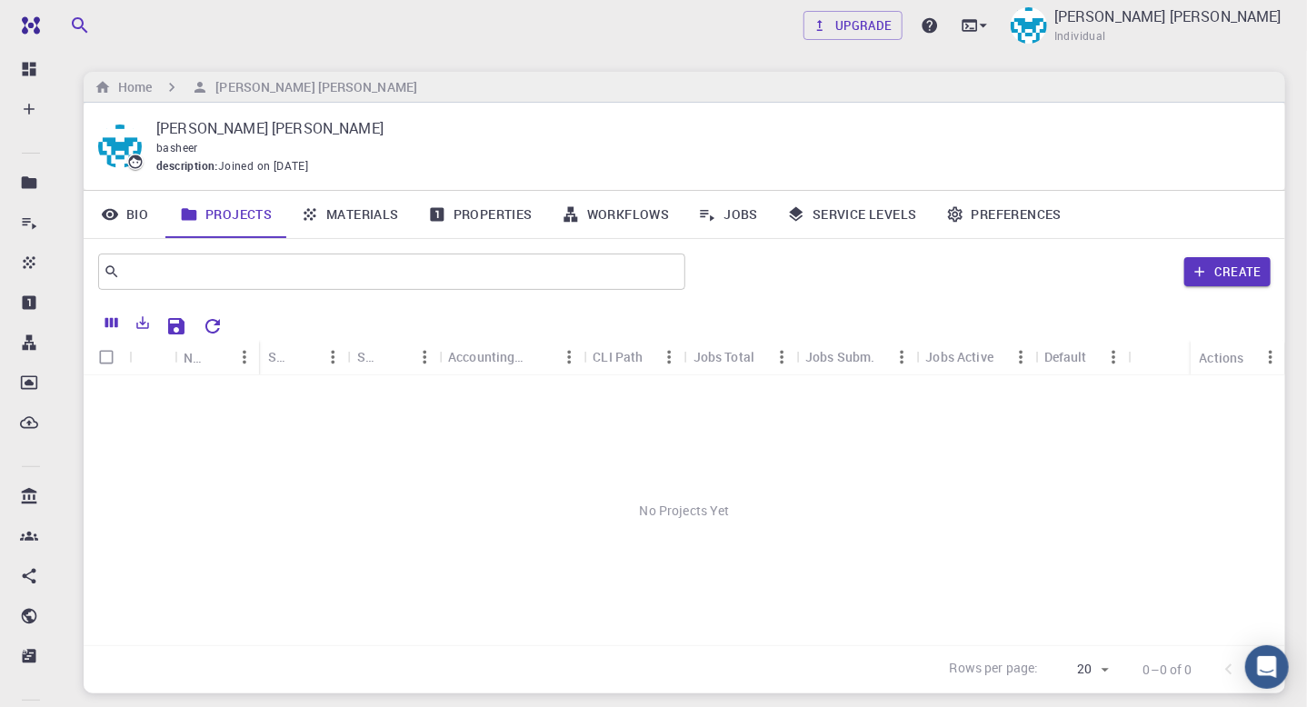
click at [125, 211] on link "Bio" at bounding box center [125, 214] width 82 height 47
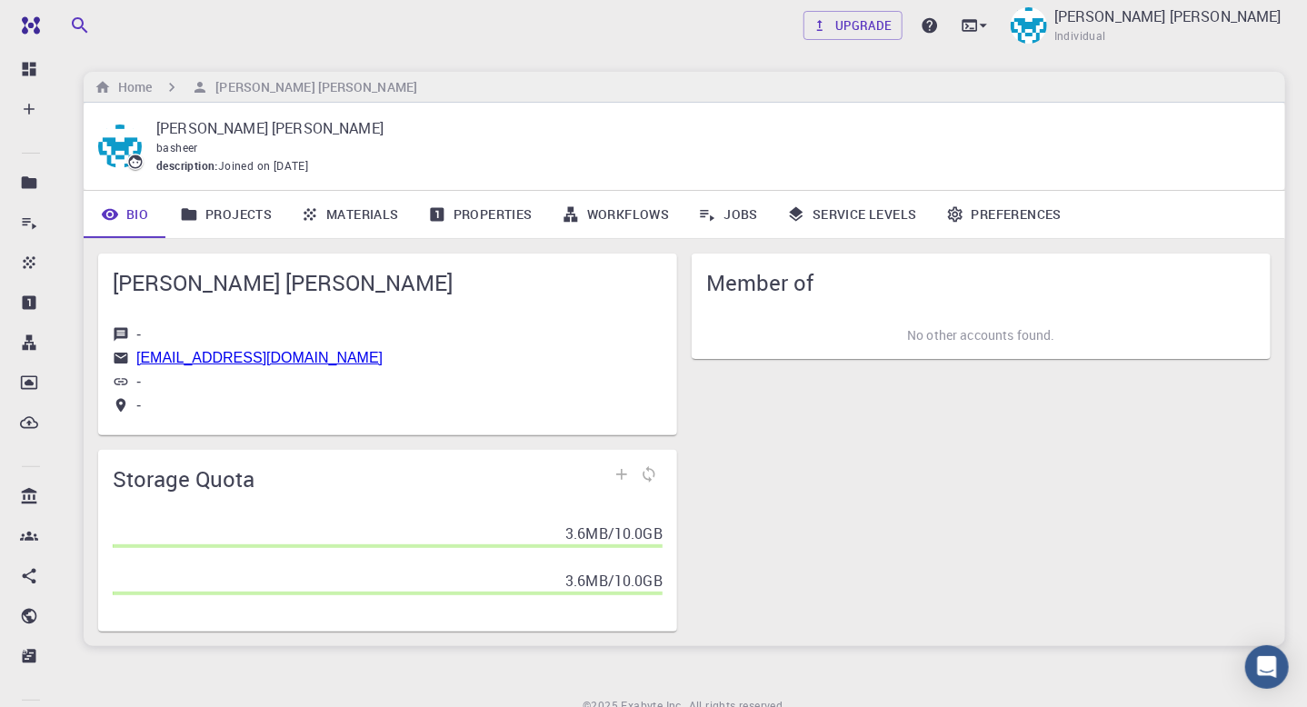
click at [120, 337] on icon at bounding box center [122, 334] width 14 height 14
click at [121, 362] on icon at bounding box center [122, 358] width 14 height 11
click at [254, 212] on link "Projects" at bounding box center [225, 214] width 121 height 47
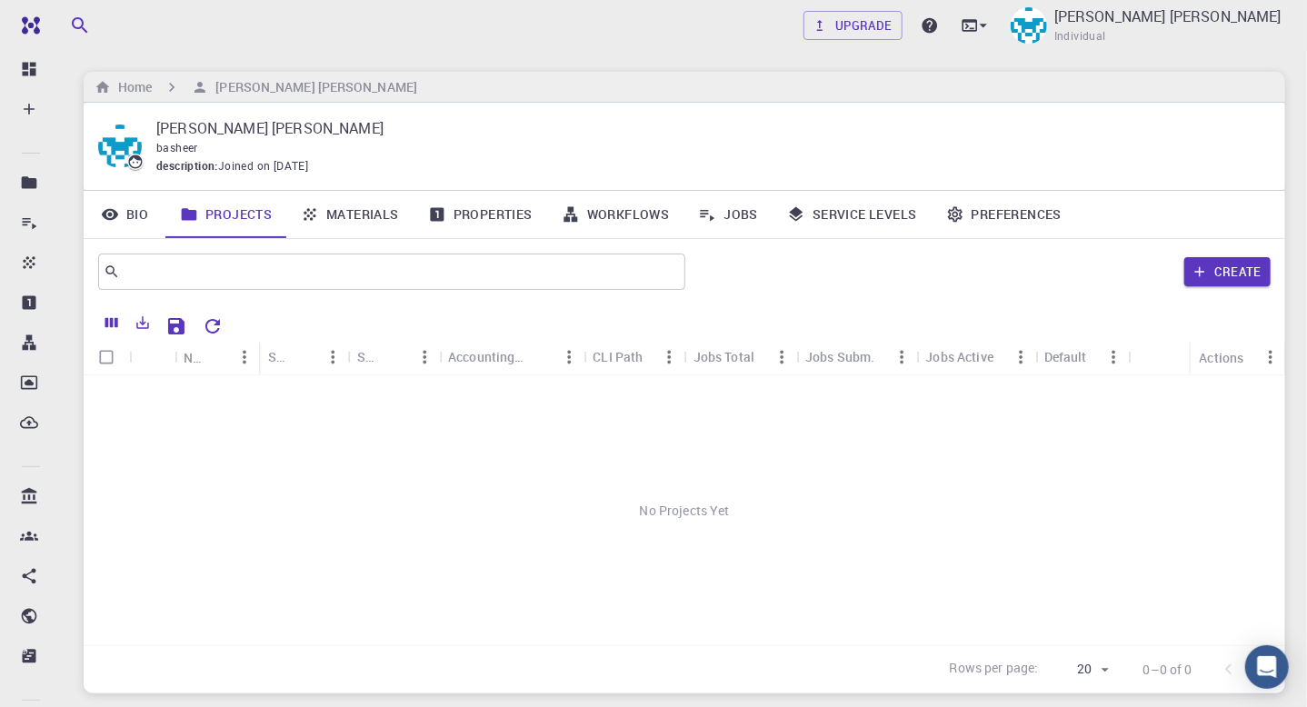
click at [354, 212] on link "Materials" at bounding box center [349, 214] width 127 height 47
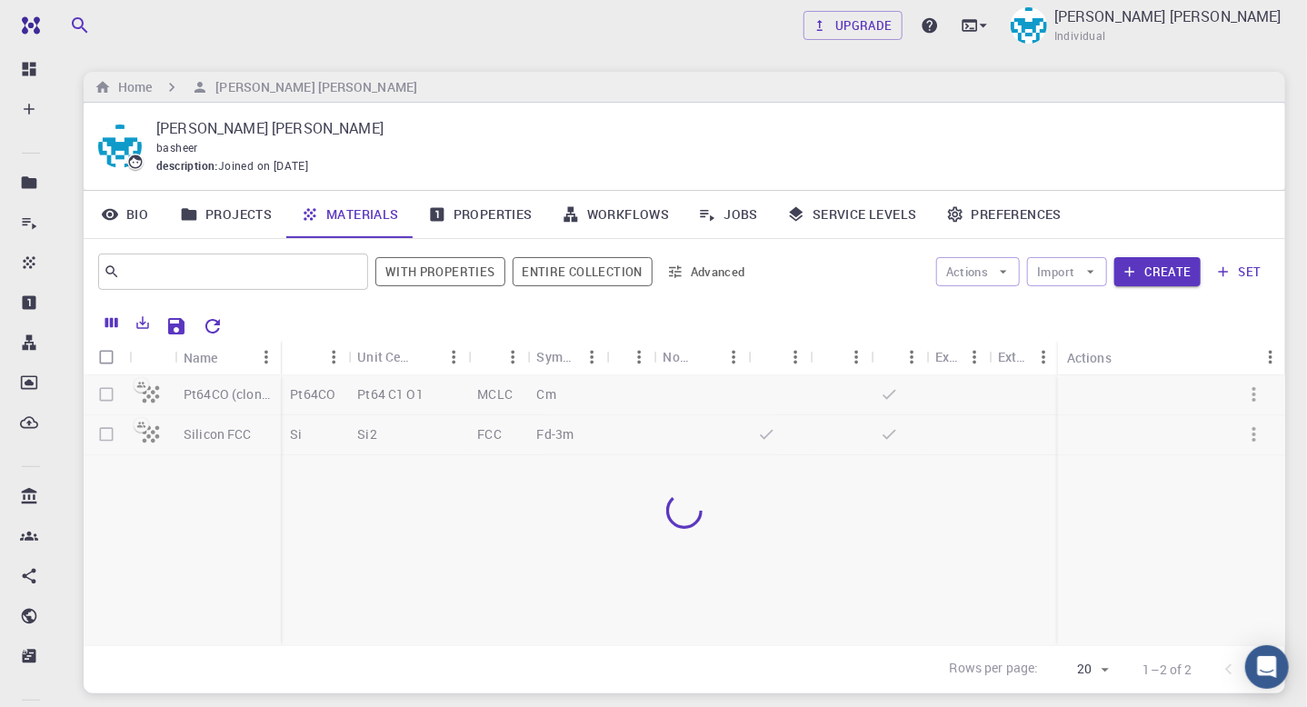
click at [371, 215] on link "Materials" at bounding box center [349, 214] width 127 height 47
click at [495, 205] on link "Properties" at bounding box center [481, 214] width 134 height 47
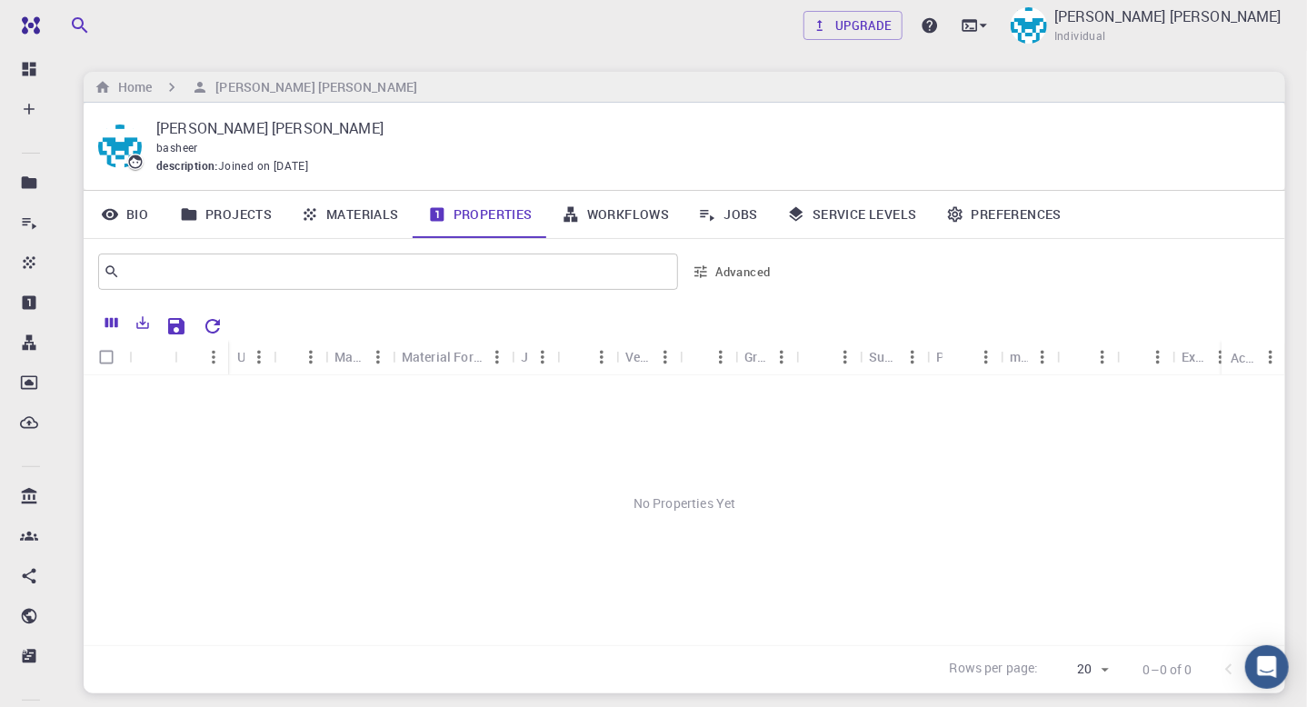
click at [605, 216] on link "Workflows" at bounding box center [615, 214] width 137 height 47
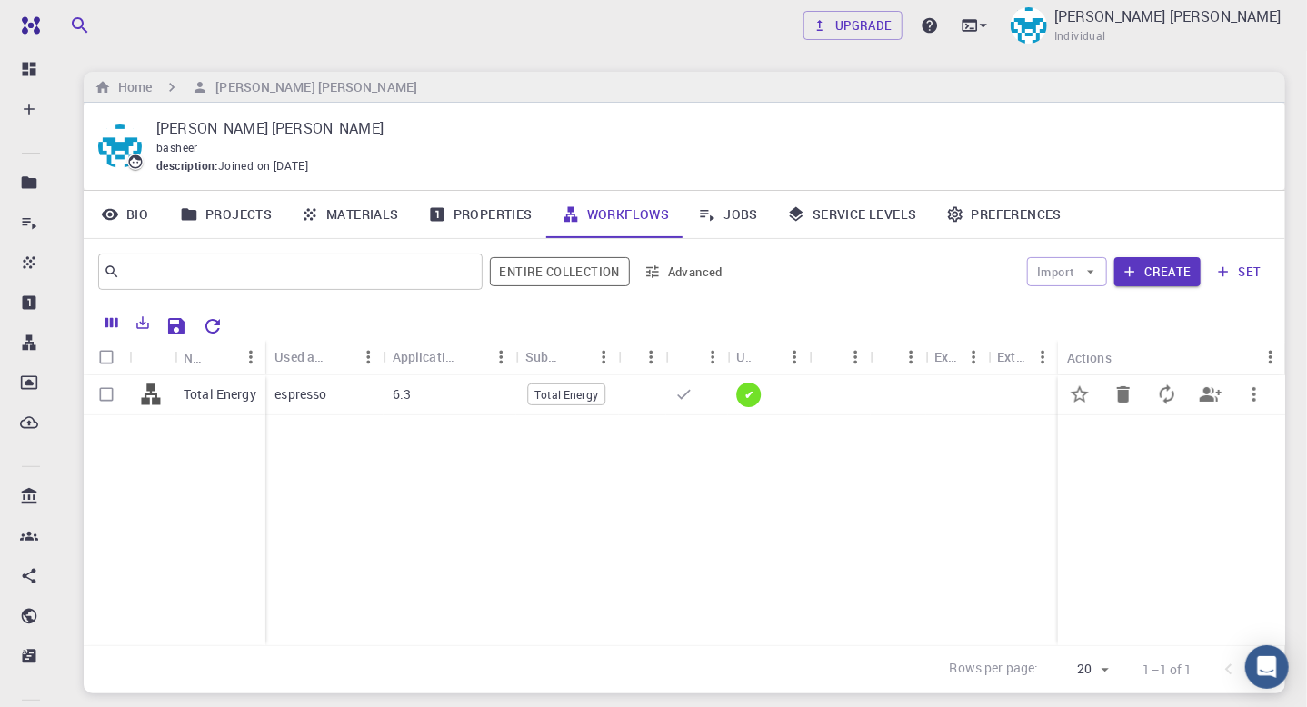
click at [223, 392] on p "Total Energy" at bounding box center [220, 394] width 73 height 18
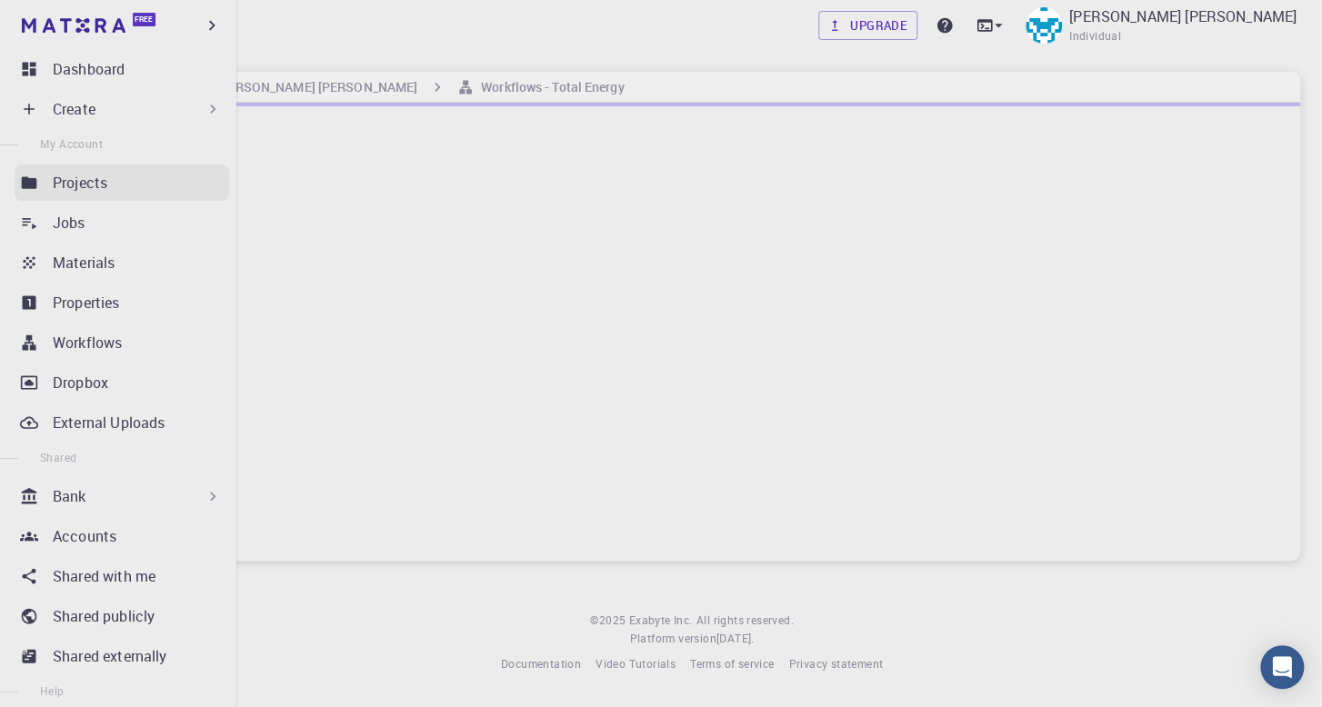
click at [125, 178] on div "Projects" at bounding box center [141, 183] width 176 height 22
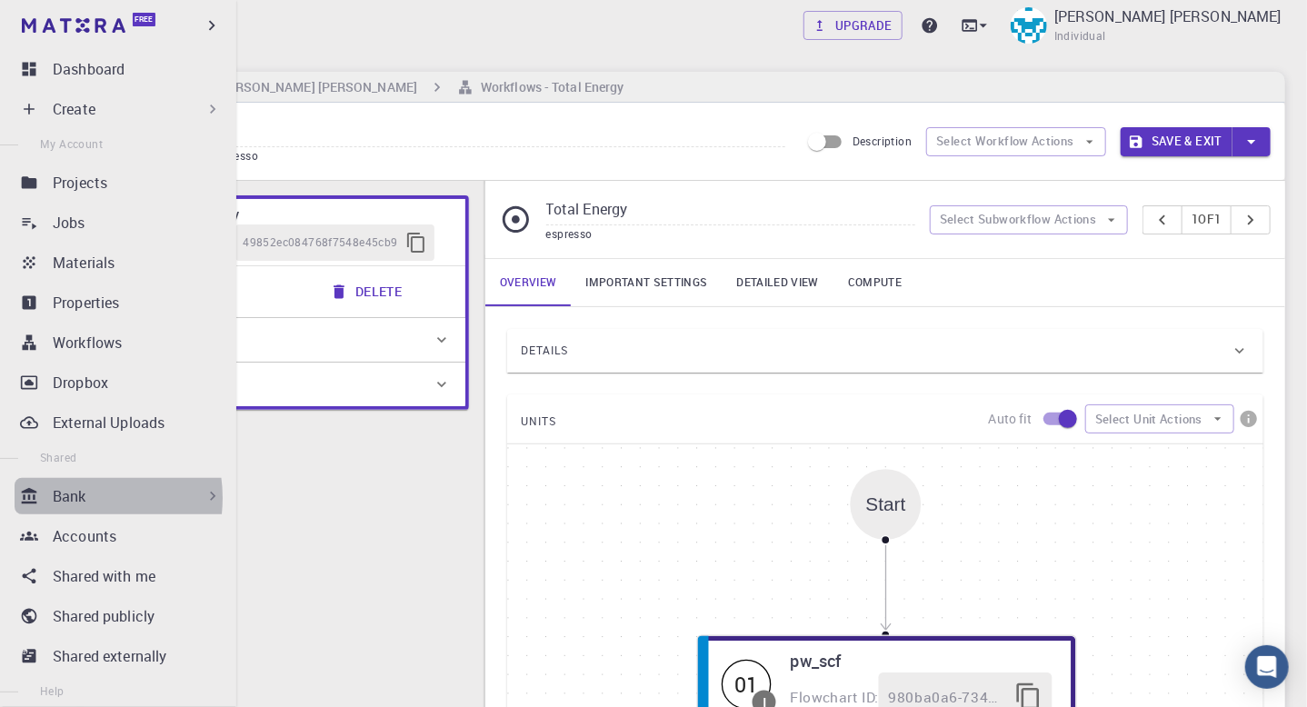
click at [74, 498] on p "Bank" at bounding box center [70, 496] width 34 height 22
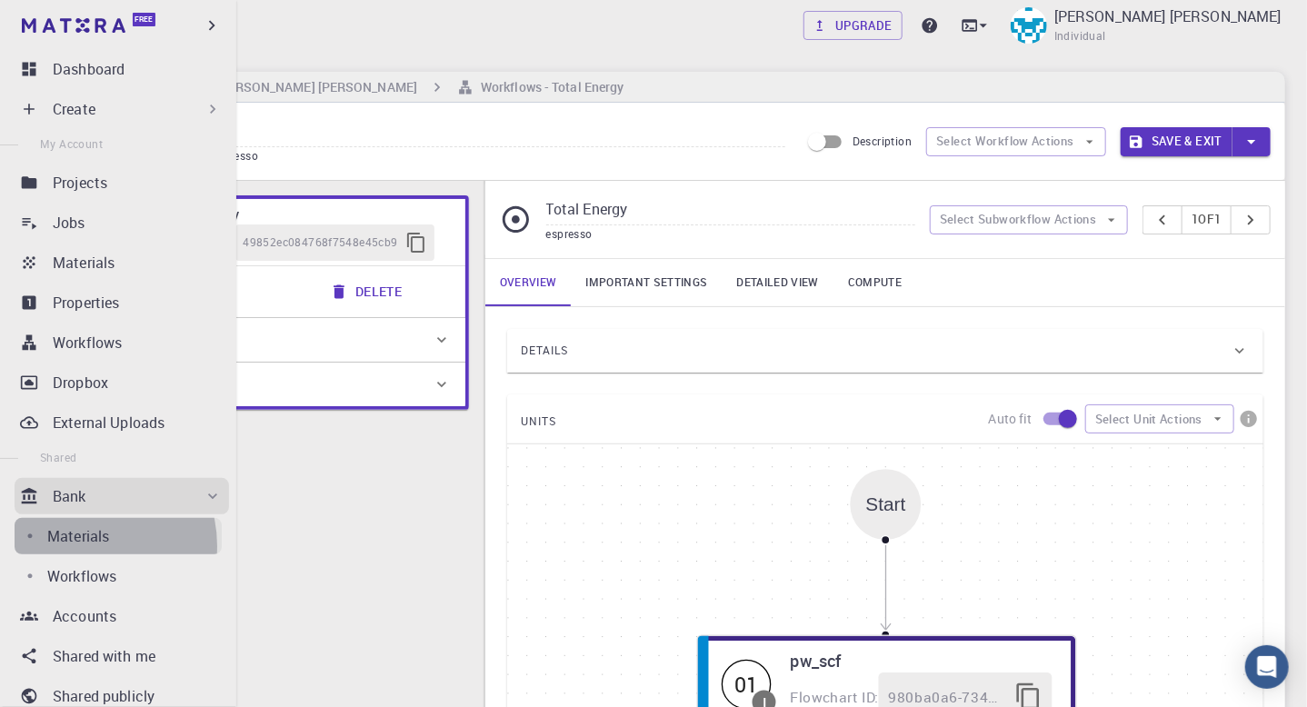
click at [84, 546] on p "Materials" at bounding box center [78, 536] width 62 height 22
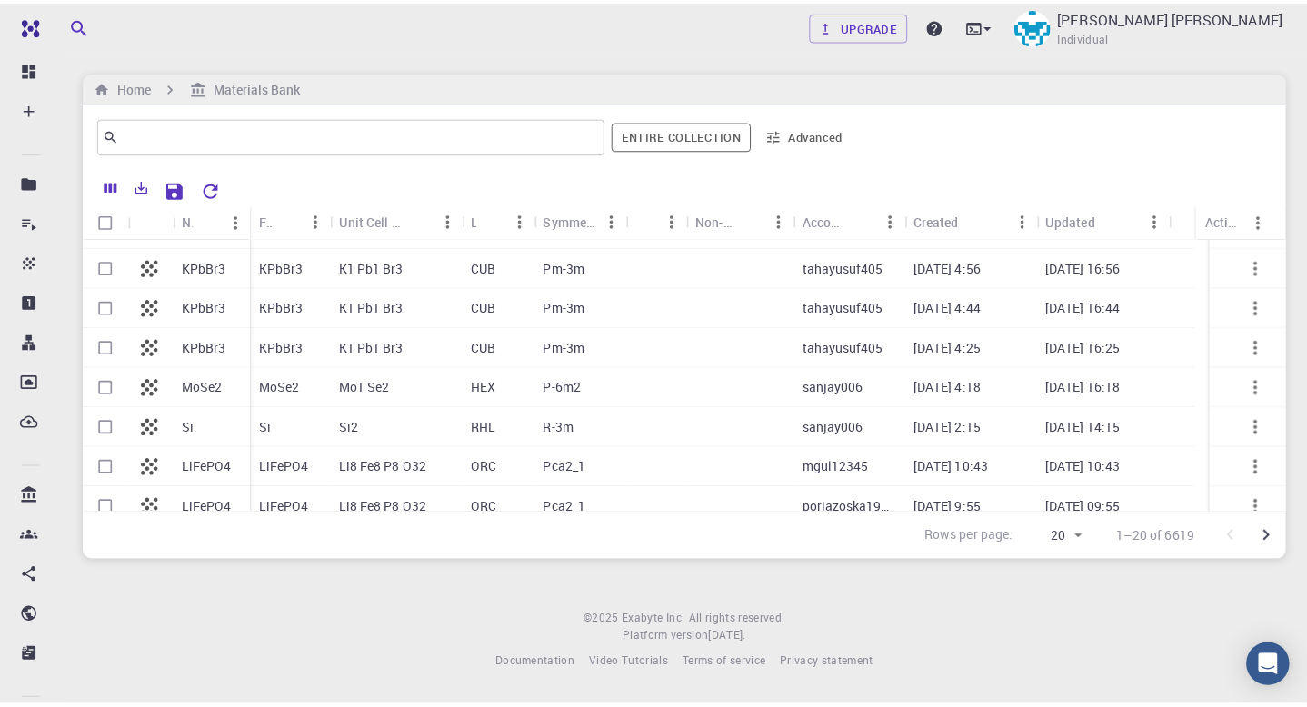
scroll to position [526, 0]
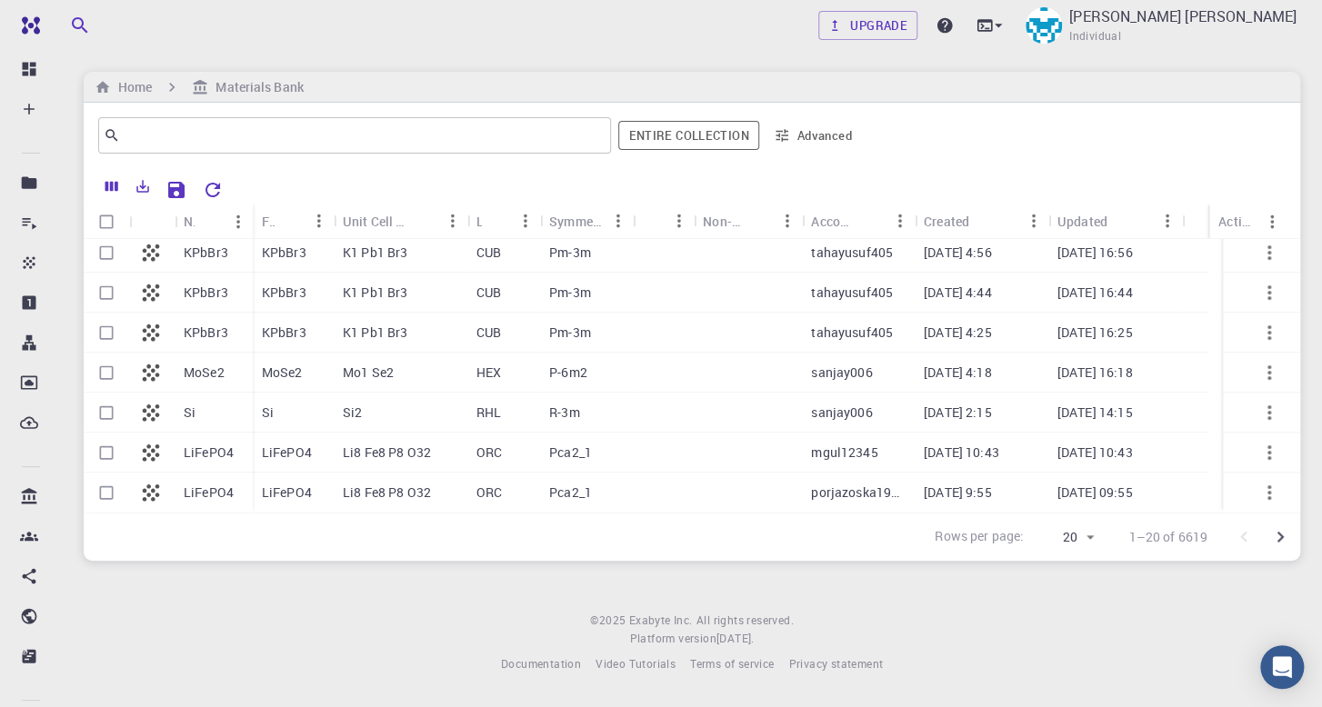
click at [99, 408] on input "Select row" at bounding box center [106, 412] width 35 height 35
checkbox input "true"
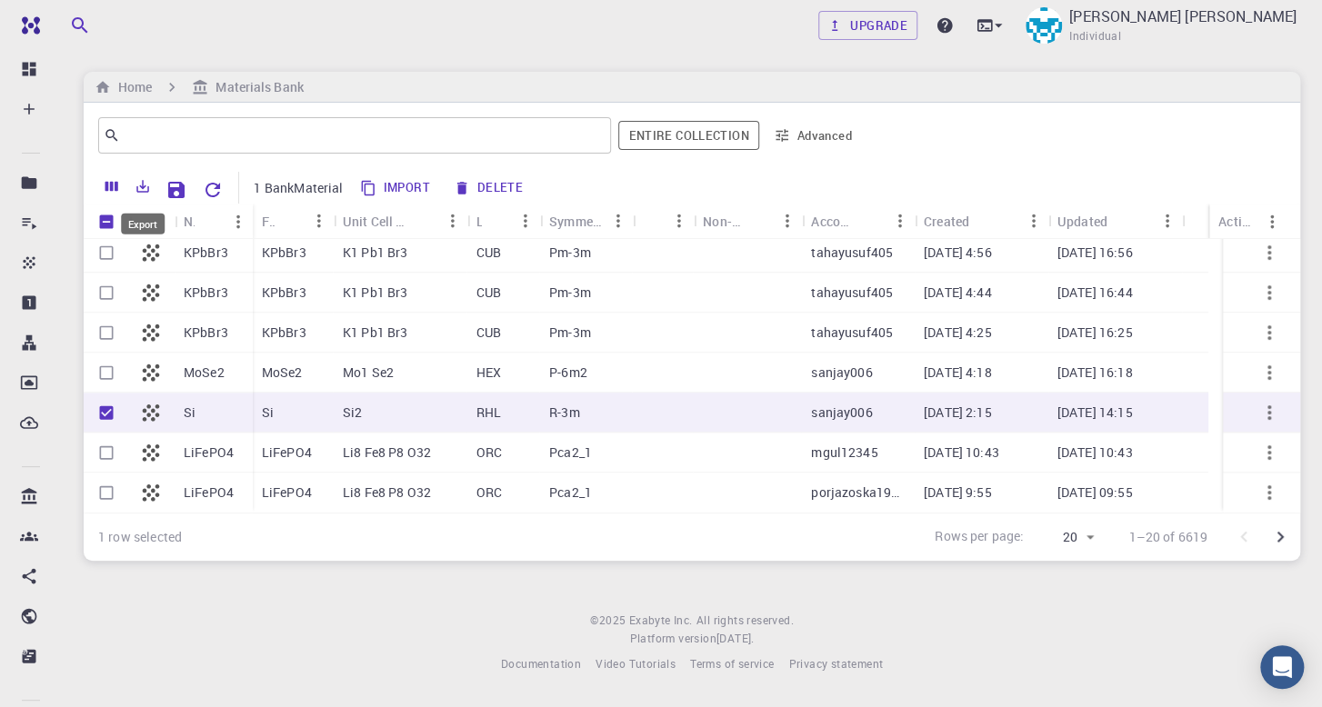
click at [145, 187] on icon "Export" at bounding box center [143, 186] width 16 height 16
click at [199, 225] on li "Download as CSV" at bounding box center [205, 224] width 155 height 33
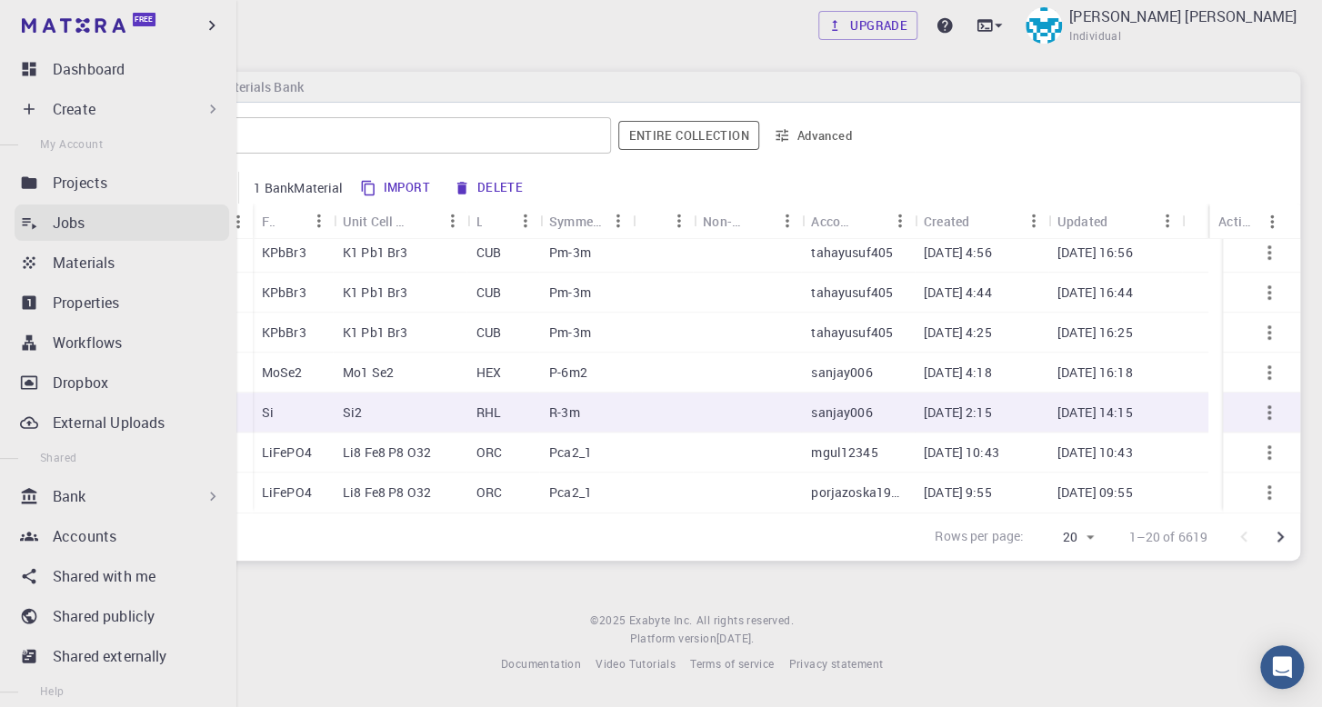
click at [70, 216] on p "Jobs" at bounding box center [69, 223] width 33 height 22
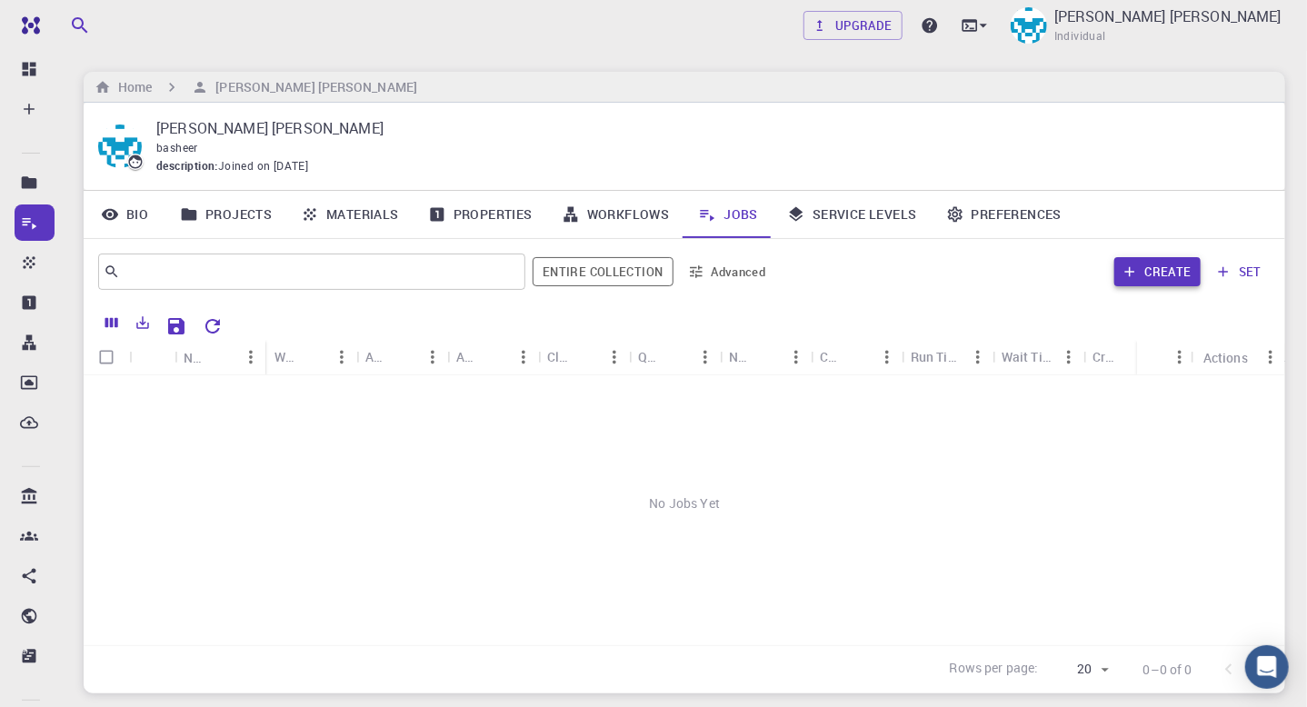
click at [1174, 281] on button "Create" at bounding box center [1158, 271] width 86 height 29
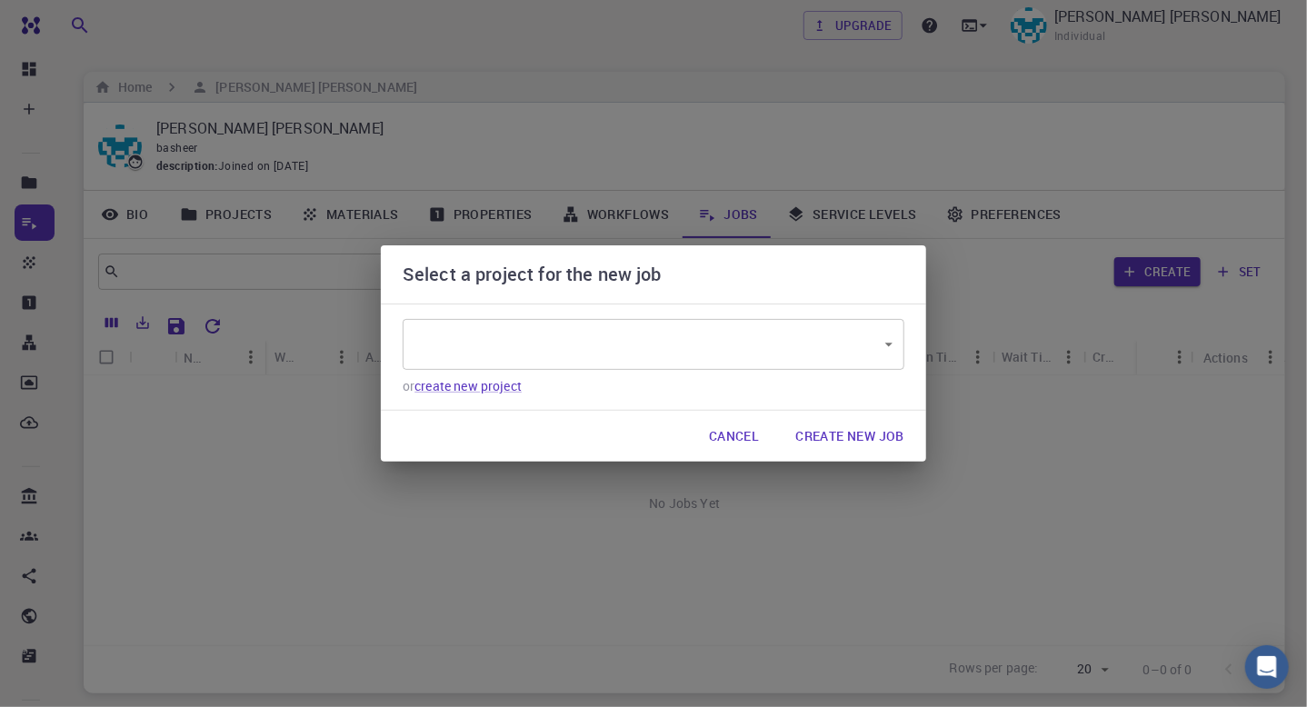
type input "XtkEE2dcYLvT6noYM"
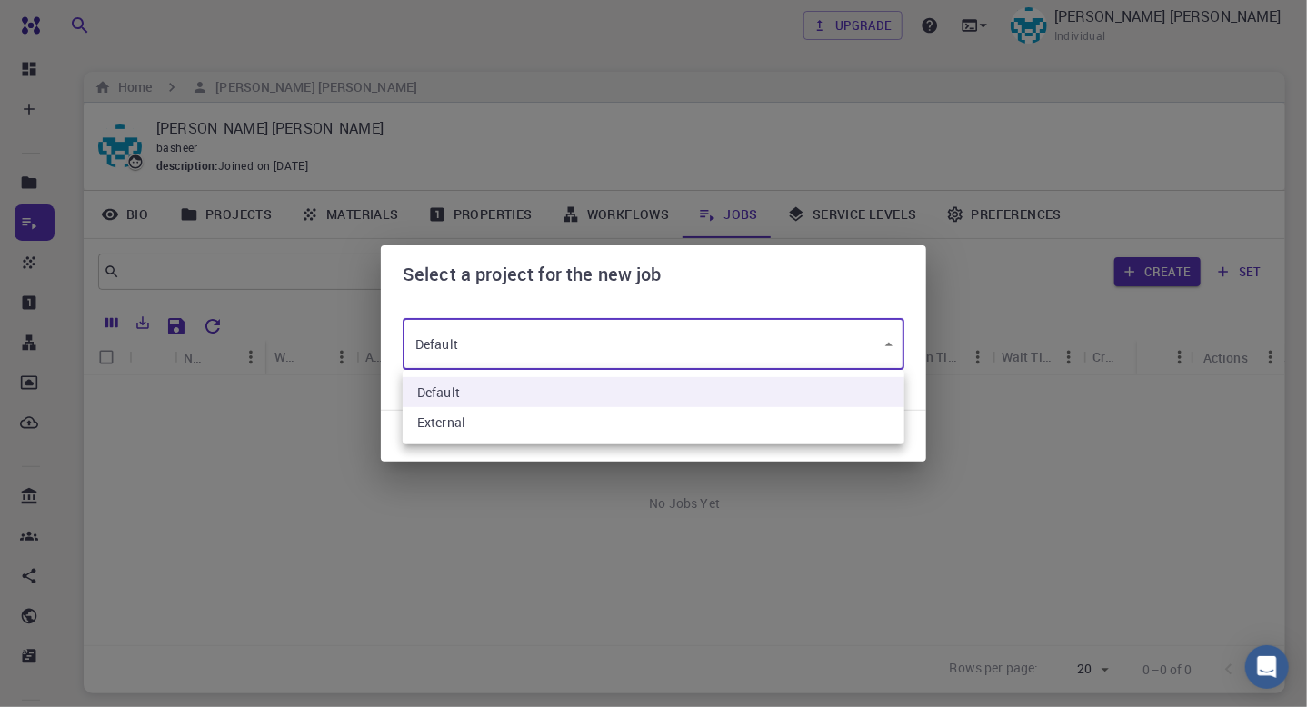
click at [444, 353] on body "Free Dashboard Create New Job New Material Create Material Upload File Import f…" at bounding box center [653, 418] width 1307 height 836
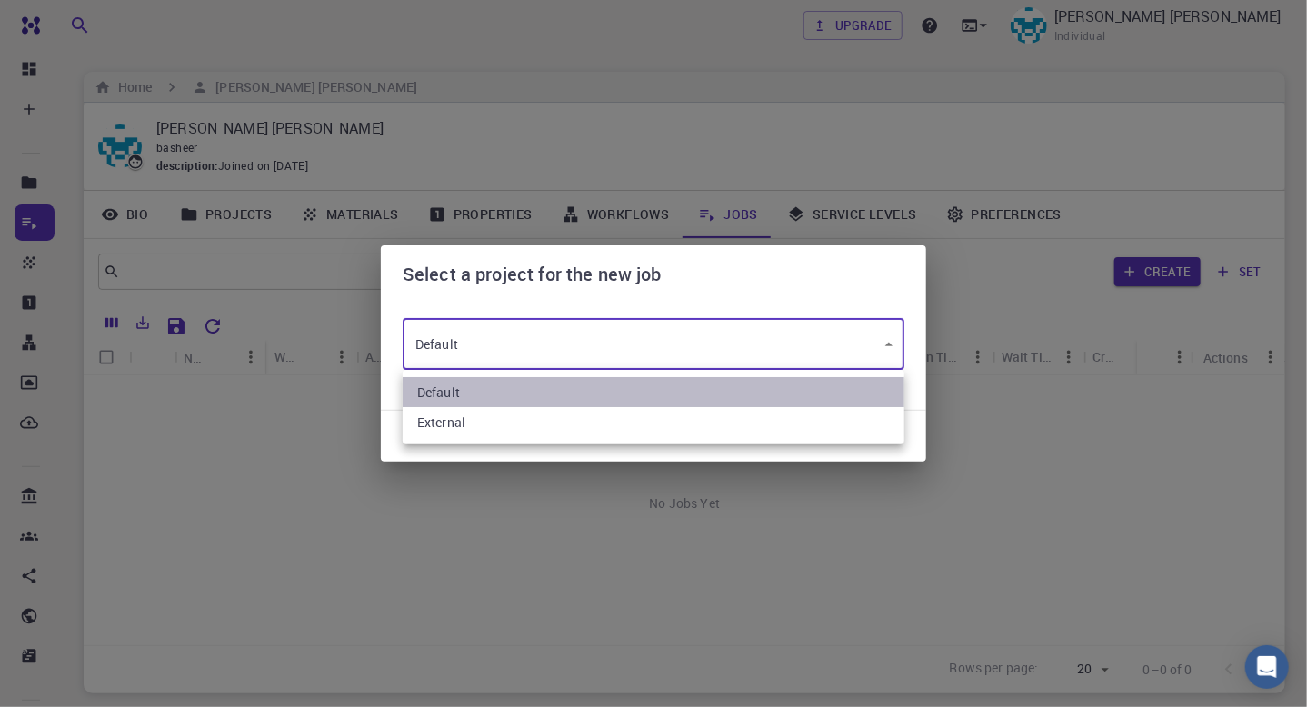
click at [472, 394] on li "Default" at bounding box center [654, 392] width 502 height 30
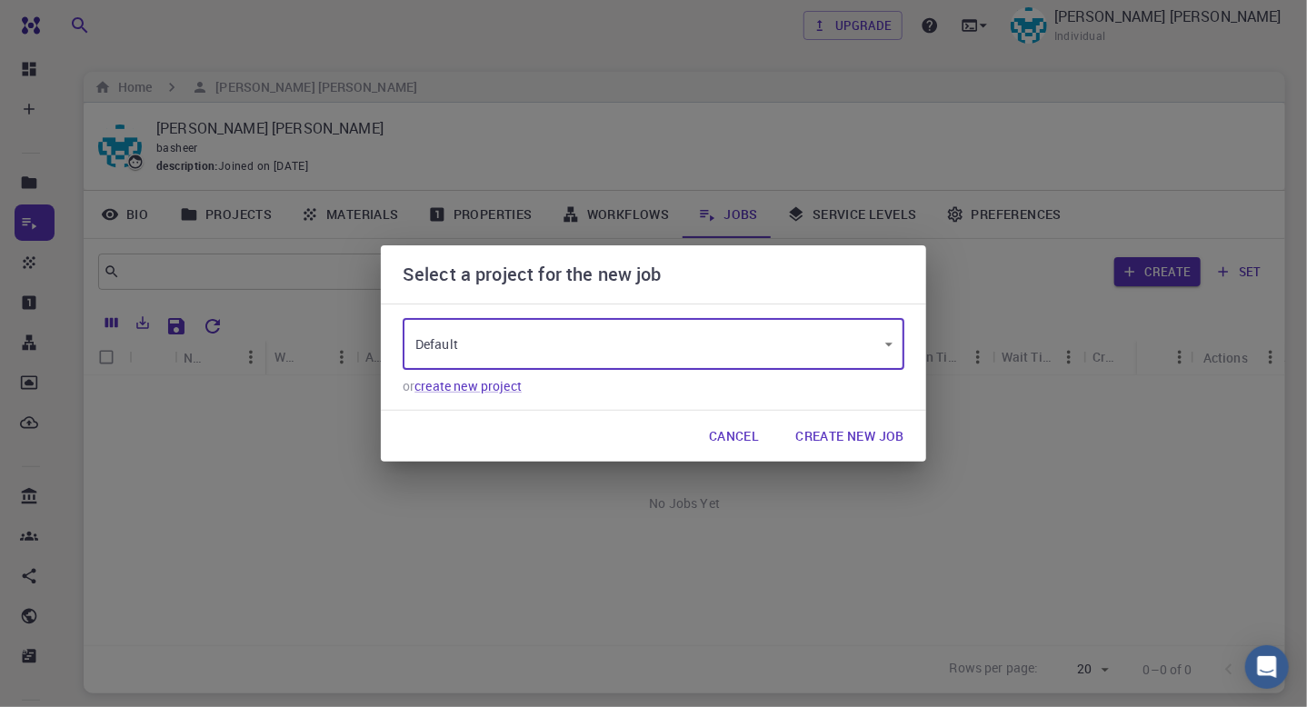
click at [838, 442] on button "Create New Job" at bounding box center [850, 436] width 138 height 36
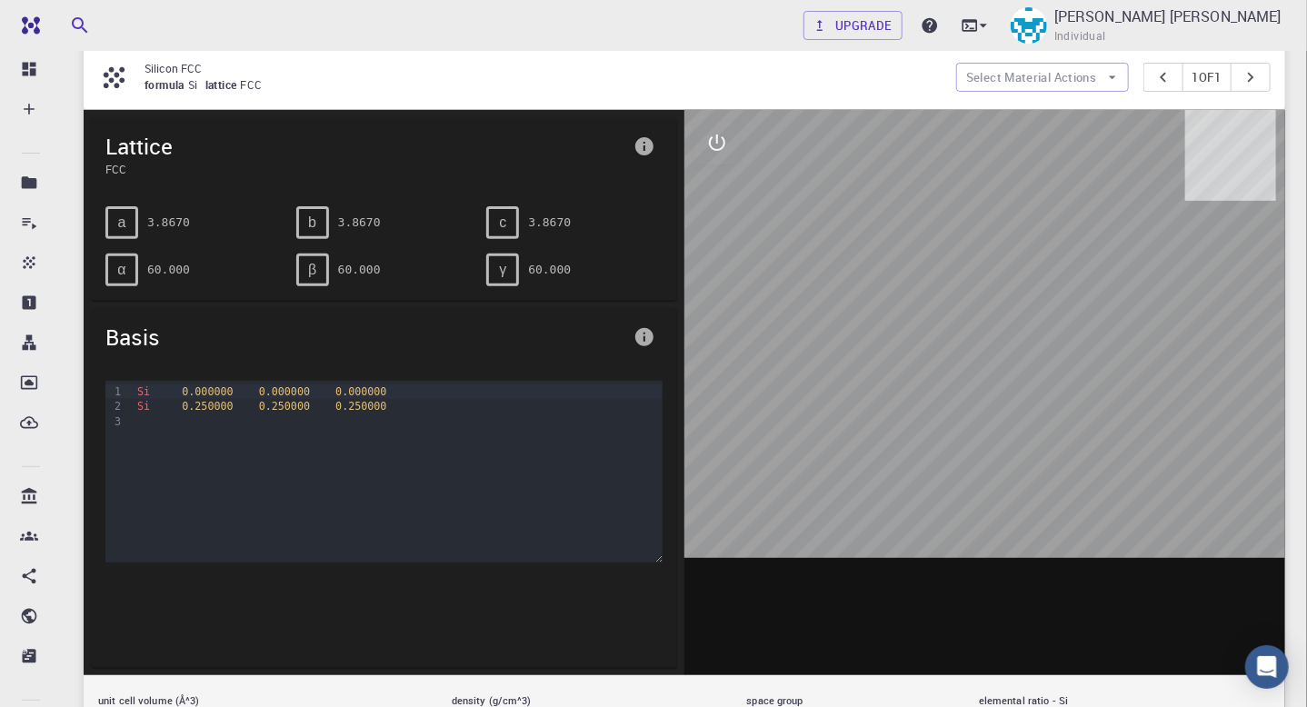
scroll to position [97, 0]
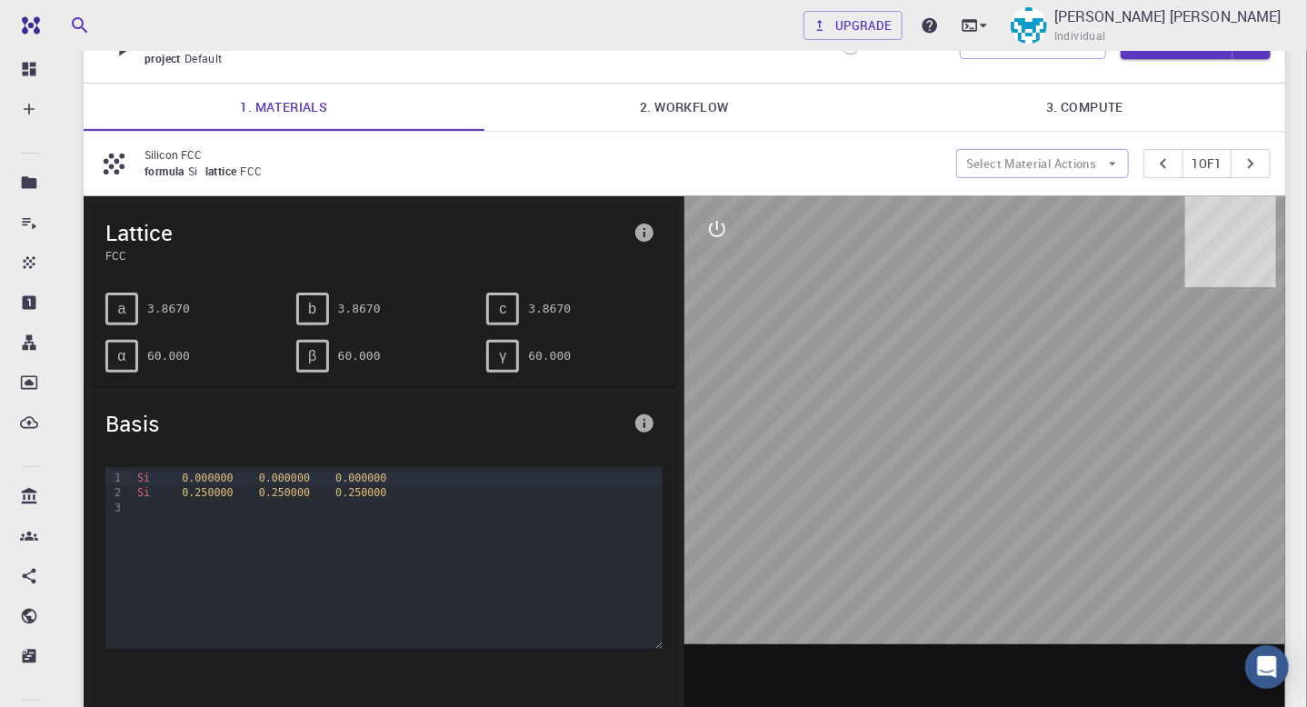
click at [1271, 426] on div at bounding box center [985, 478] width 601 height 565
click at [684, 103] on link "2. Workflow" at bounding box center [685, 107] width 401 height 47
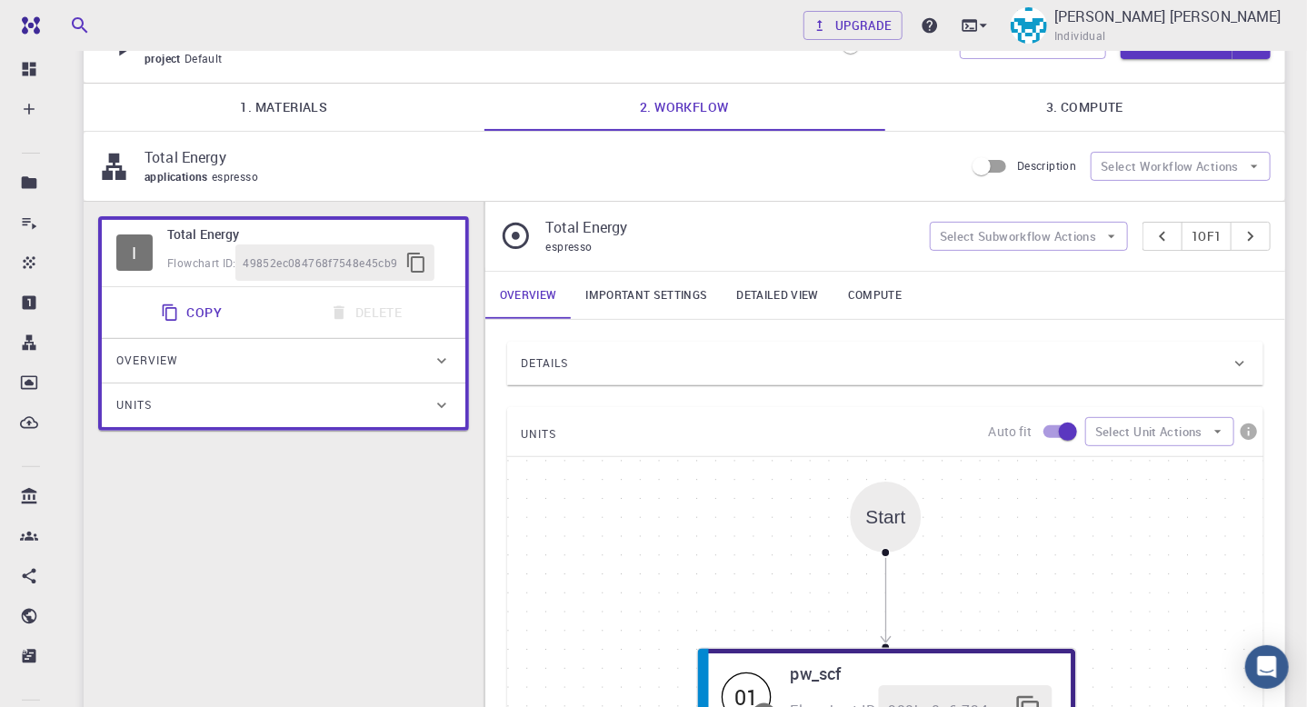
click at [1237, 361] on icon at bounding box center [1240, 363] width 9 height 5
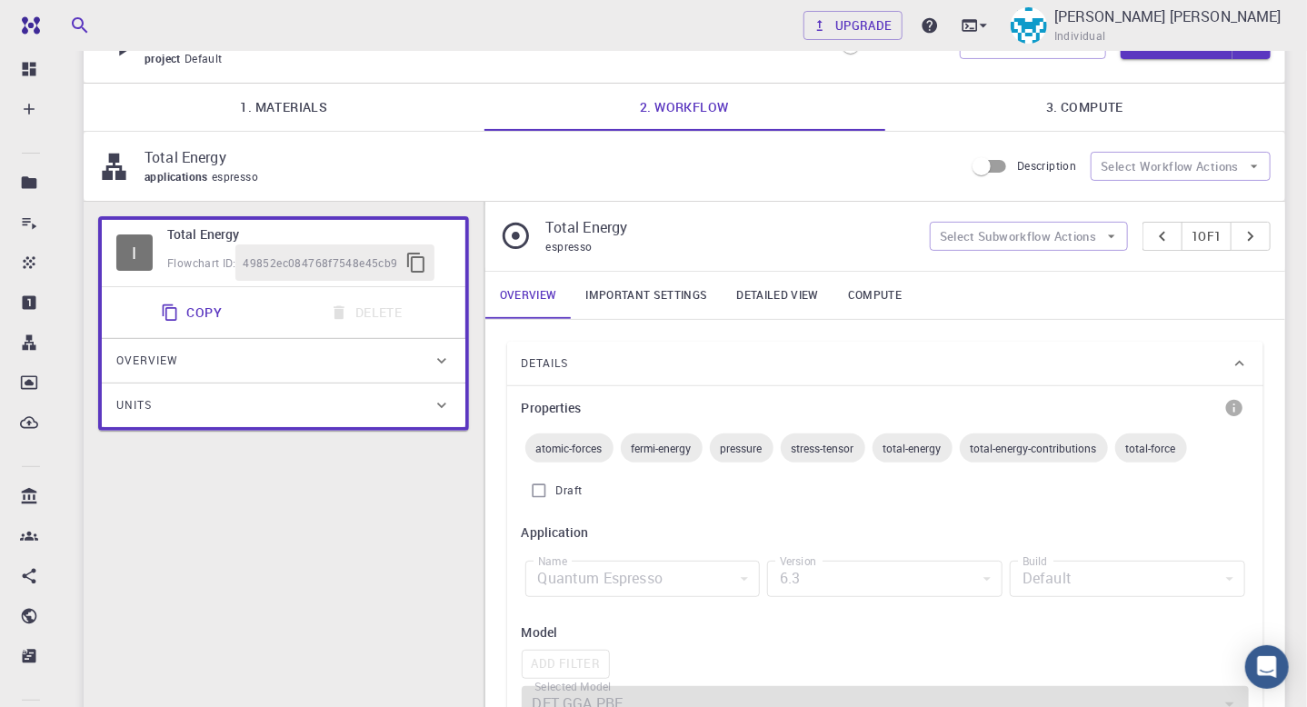
click at [800, 452] on span "stress-tensor" at bounding box center [823, 448] width 85 height 15
click at [799, 452] on span "stress-tensor" at bounding box center [823, 448] width 85 height 15
drag, startPoint x: 1033, startPoint y: 455, endPoint x: 1313, endPoint y: 281, distance: 330.0
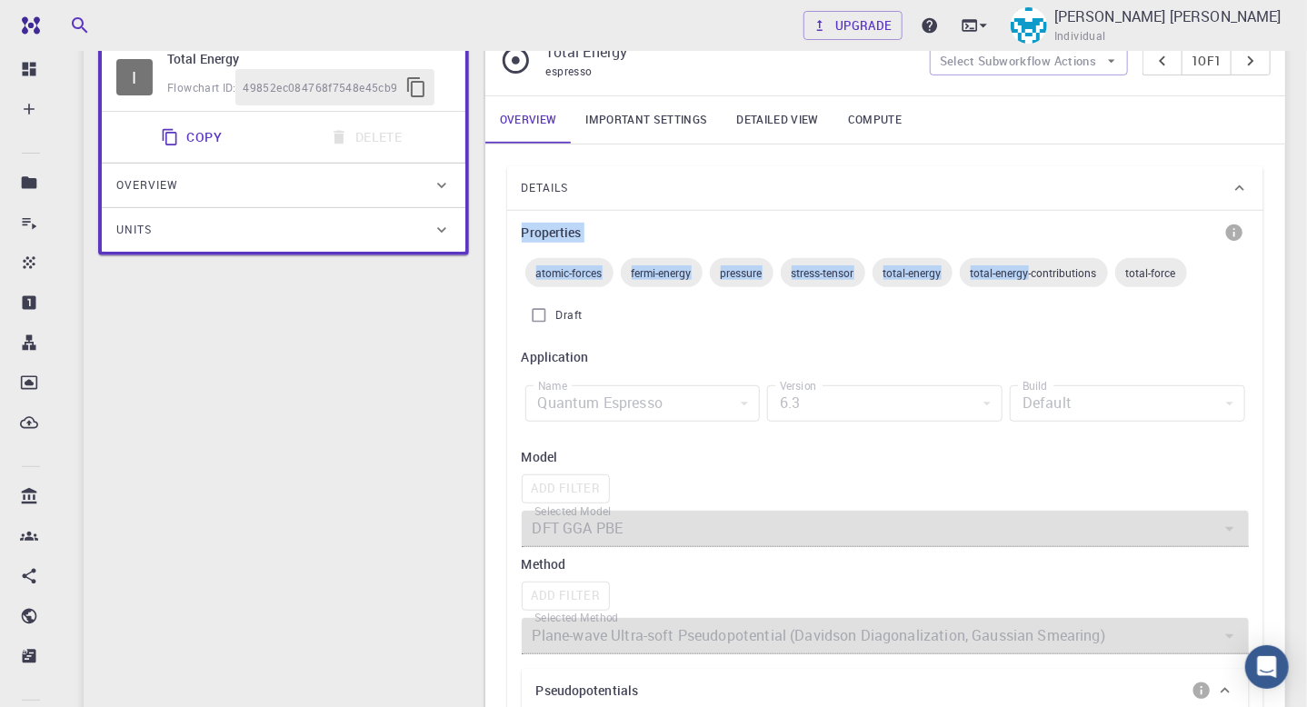
scroll to position [287, 0]
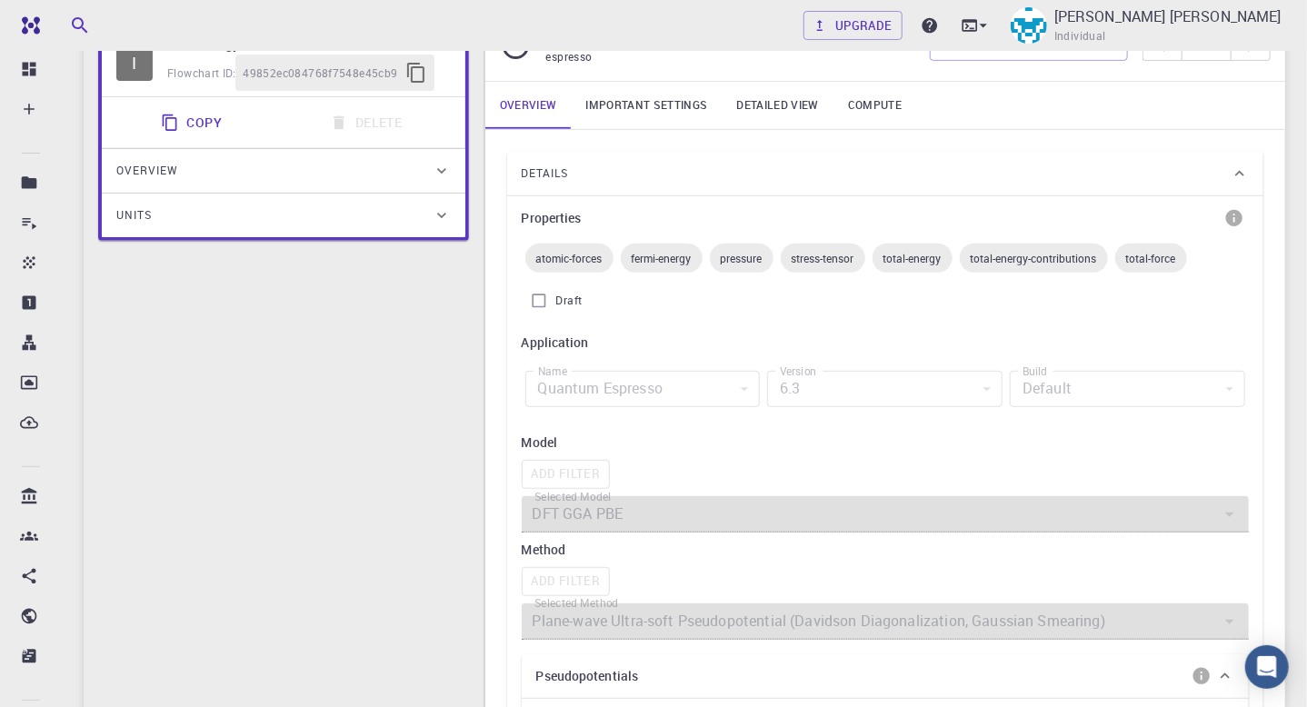
click at [1164, 437] on h6 "Model" at bounding box center [885, 443] width 727 height 20
click at [528, 302] on input "Draft" at bounding box center [539, 301] width 35 height 35
checkbox input "false"
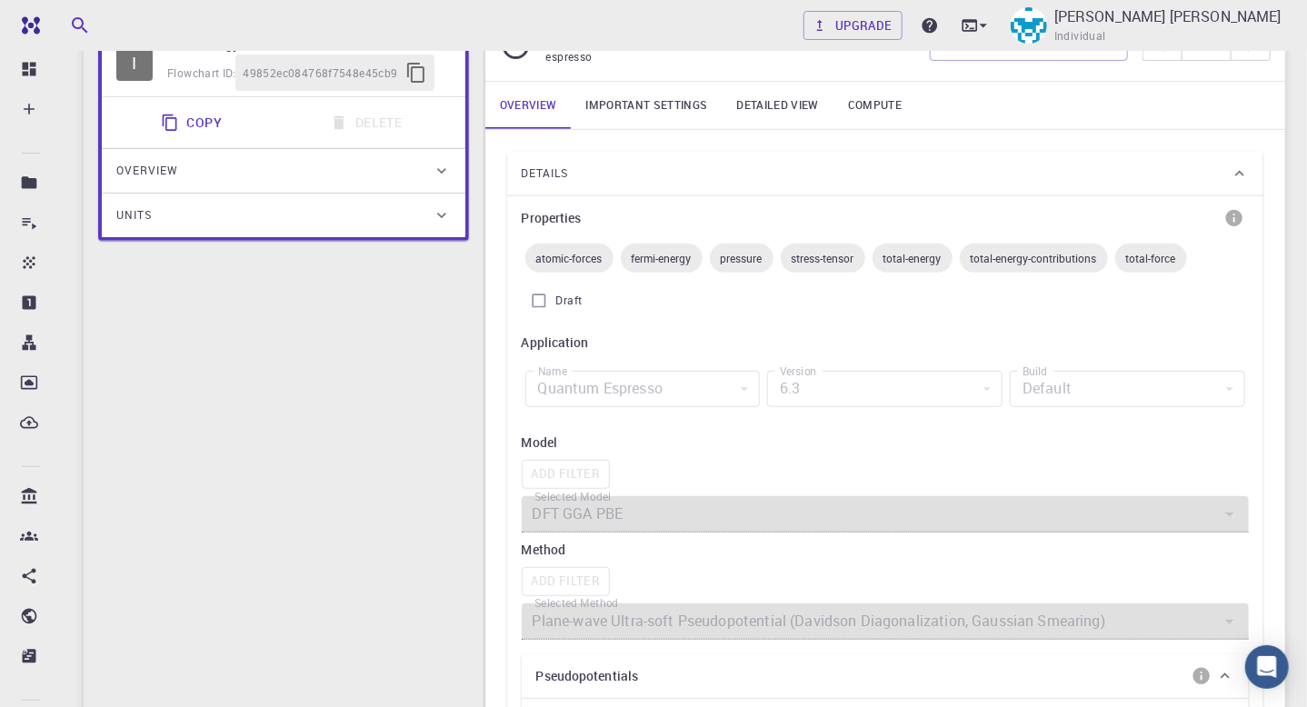
click at [545, 303] on input "Draft" at bounding box center [539, 301] width 35 height 35
checkbox input "true"
click at [540, 301] on input "Draft" at bounding box center [539, 301] width 35 height 35
checkbox input "false"
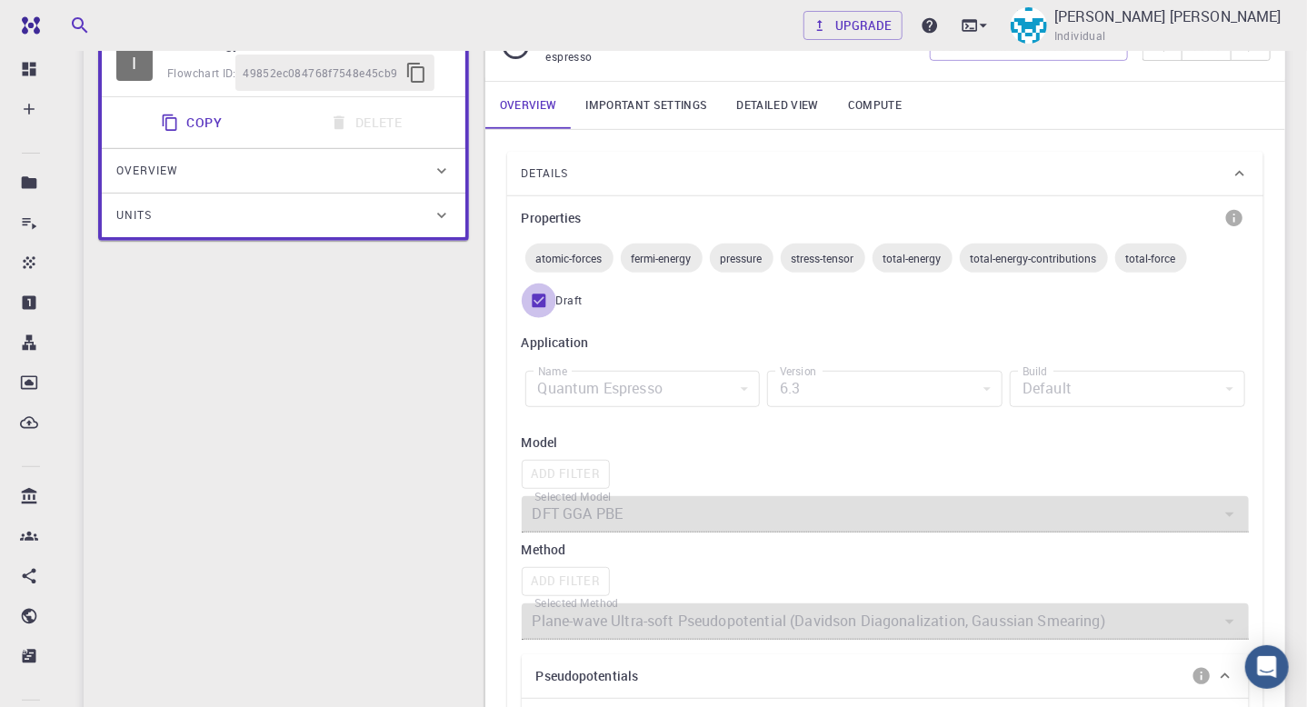
checkbox input "false"
click at [583, 385] on div "Quantum Espresso" at bounding box center [642, 389] width 235 height 36
click at [817, 385] on div "6.3" at bounding box center [884, 389] width 235 height 36
click at [682, 105] on link "Important settings" at bounding box center [646, 105] width 151 height 47
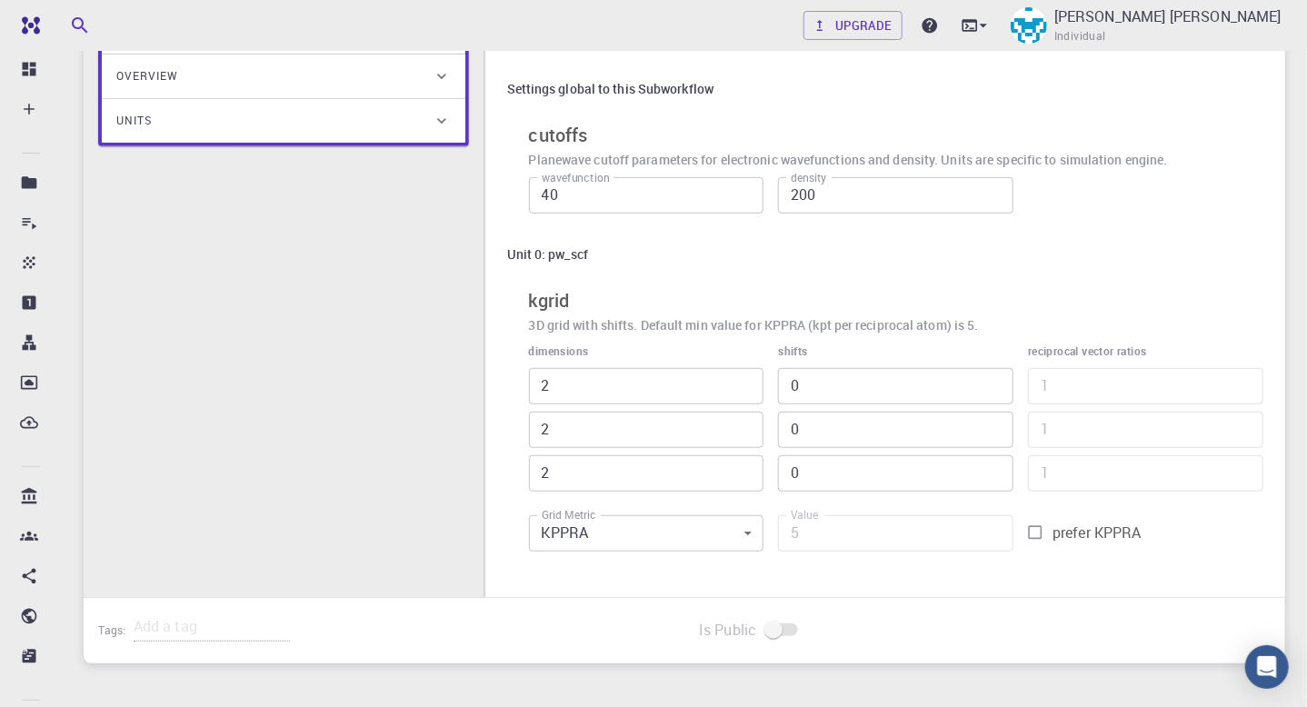
scroll to position [384, 0]
click at [1067, 535] on span "prefer KPPRA" at bounding box center [1097, 531] width 89 height 22
click at [1053, 535] on input "prefer KPPRA" at bounding box center [1035, 531] width 35 height 35
click at [1036, 533] on input "prefer KPPRA" at bounding box center [1035, 531] width 35 height 35
checkbox input "false"
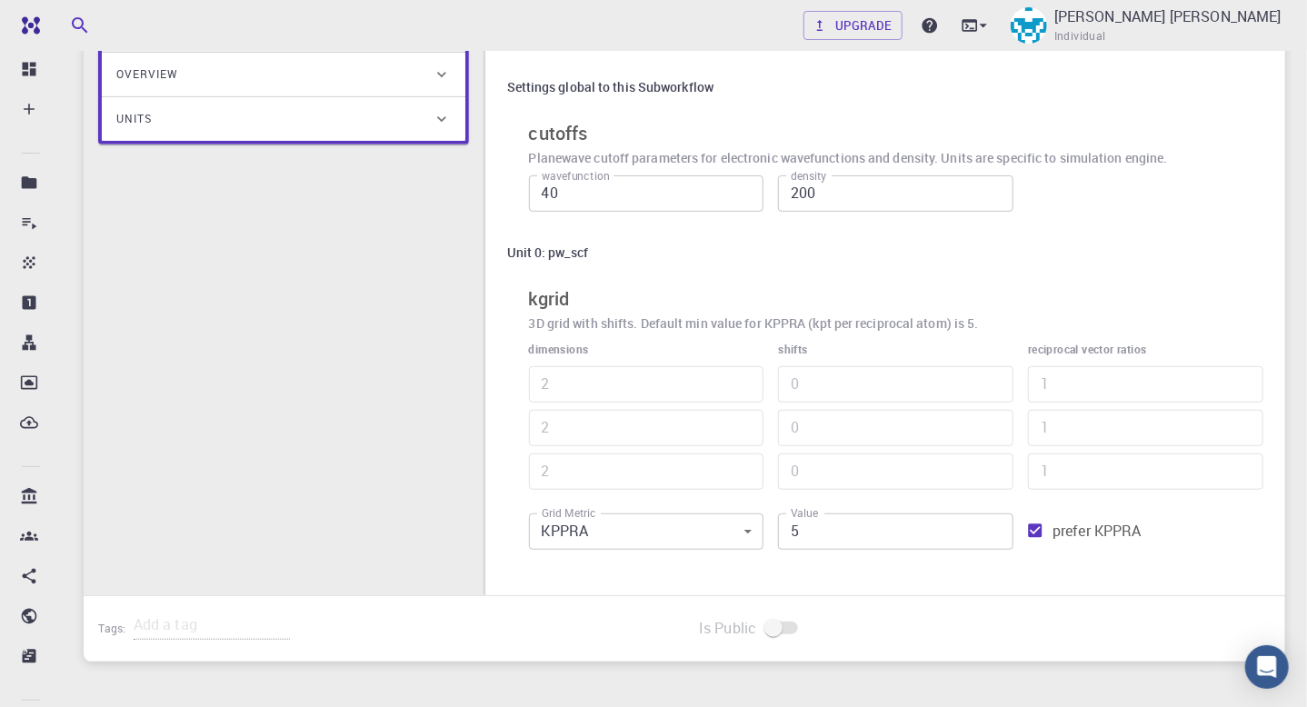
type input "16"
click at [1036, 534] on input "prefer KPPRA" at bounding box center [1035, 531] width 35 height 35
checkbox input "true"
type input "3"
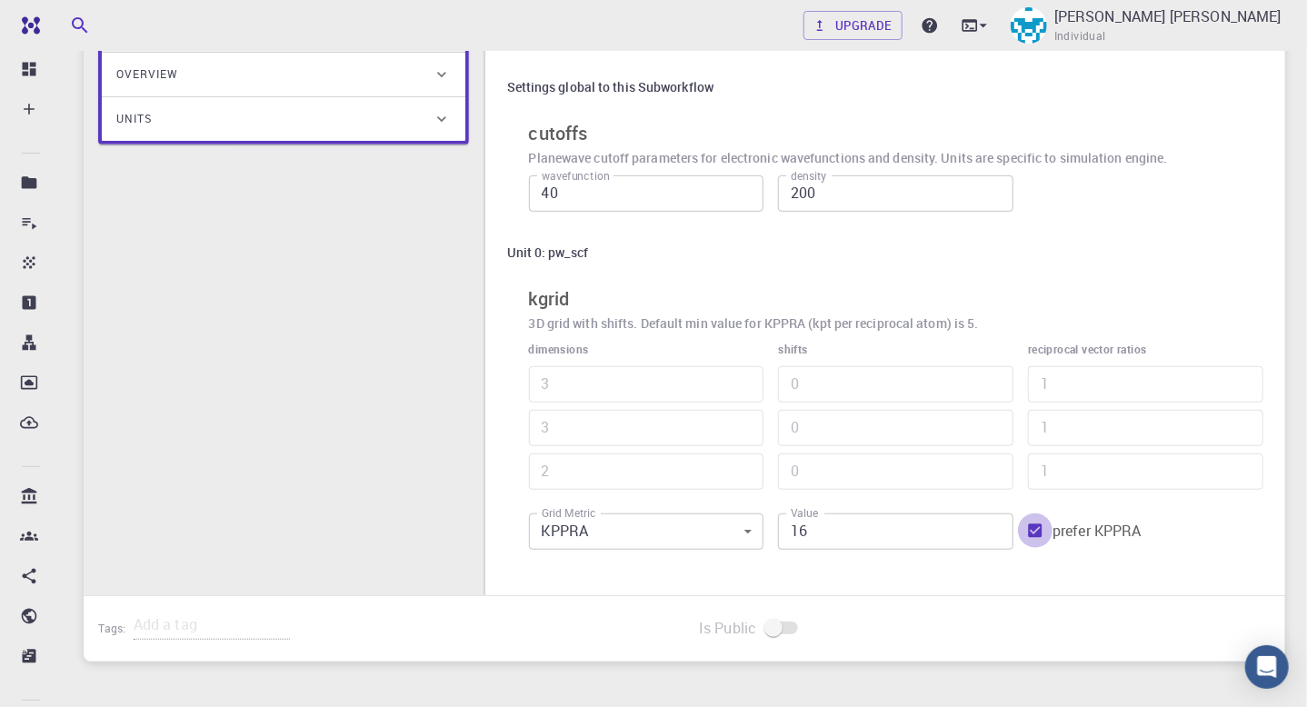
click at [1043, 535] on input "prefer KPPRA" at bounding box center [1035, 531] width 35 height 35
checkbox input "false"
type input "36"
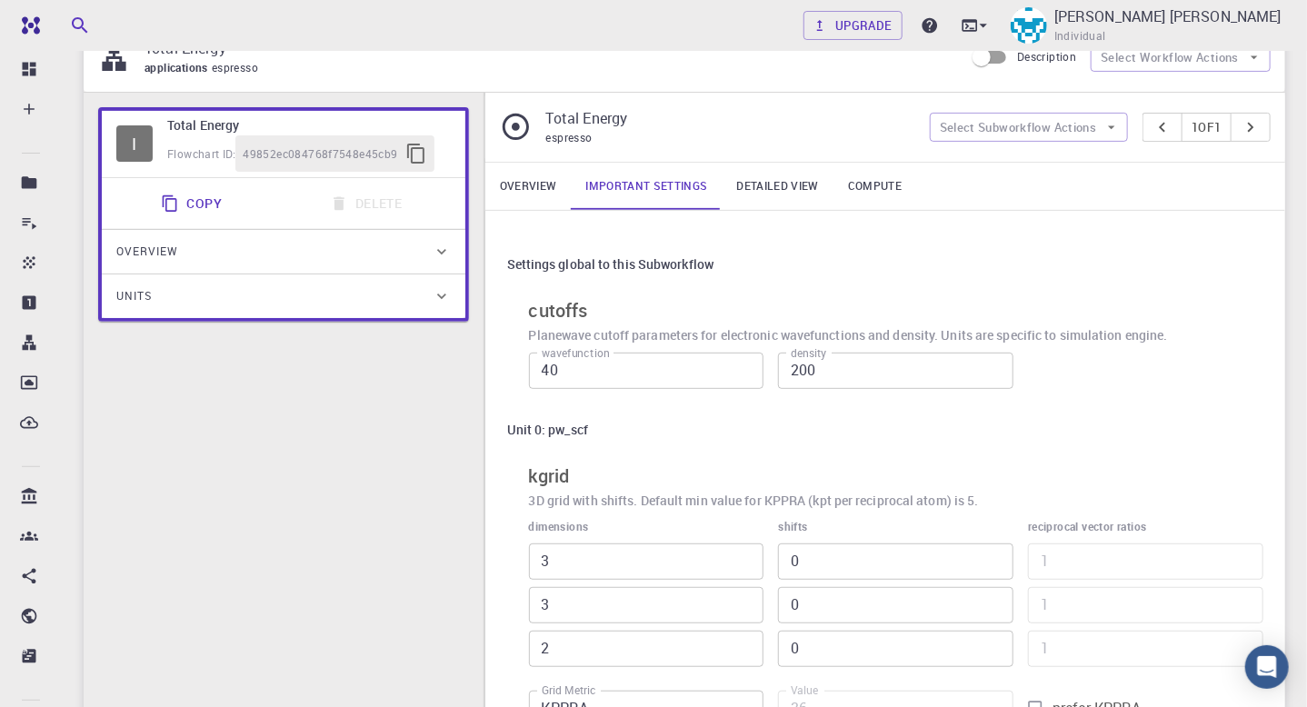
scroll to position [185, 0]
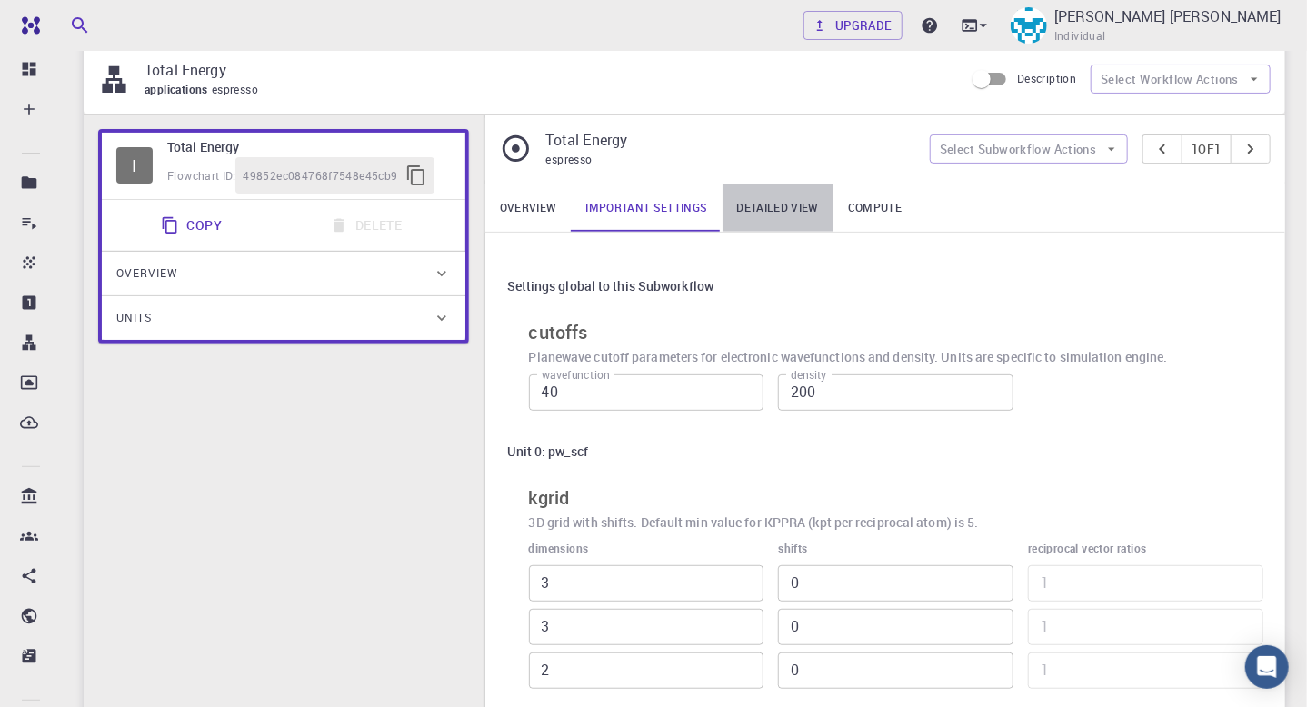
click at [797, 212] on link "Detailed view" at bounding box center [778, 208] width 111 height 47
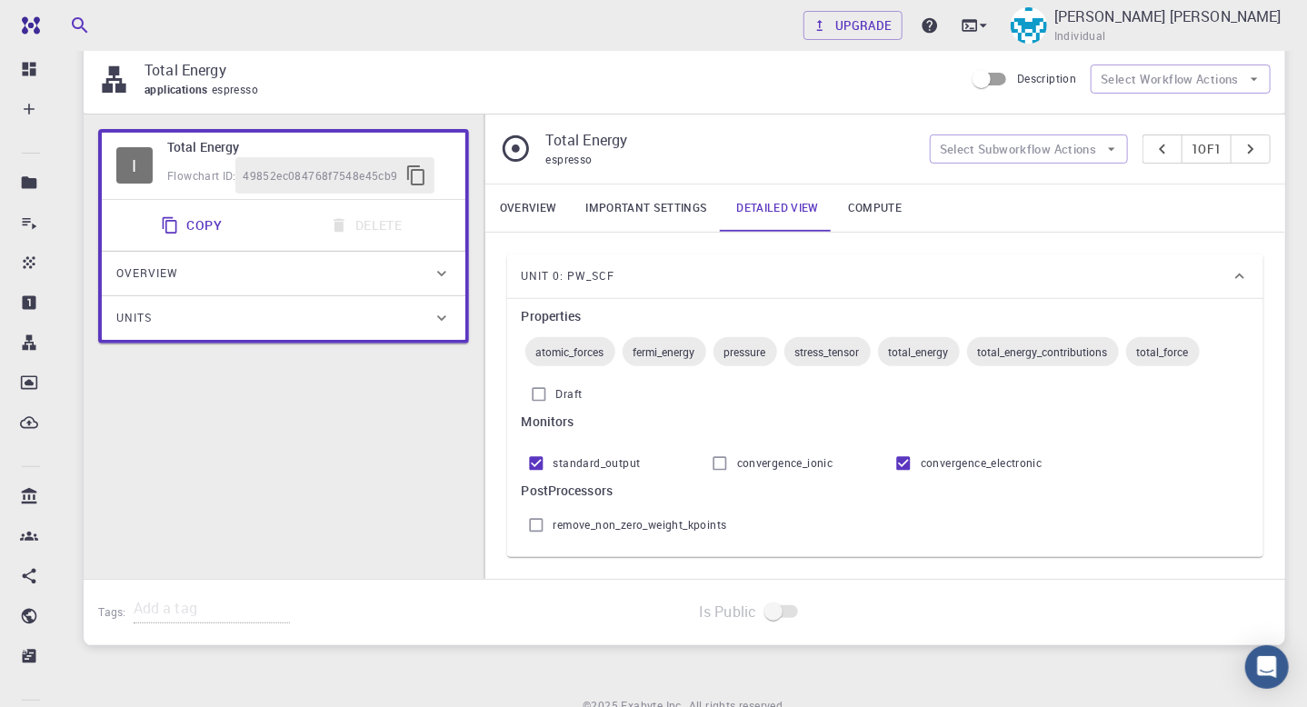
click at [864, 211] on link "Compute" at bounding box center [875, 208] width 83 height 47
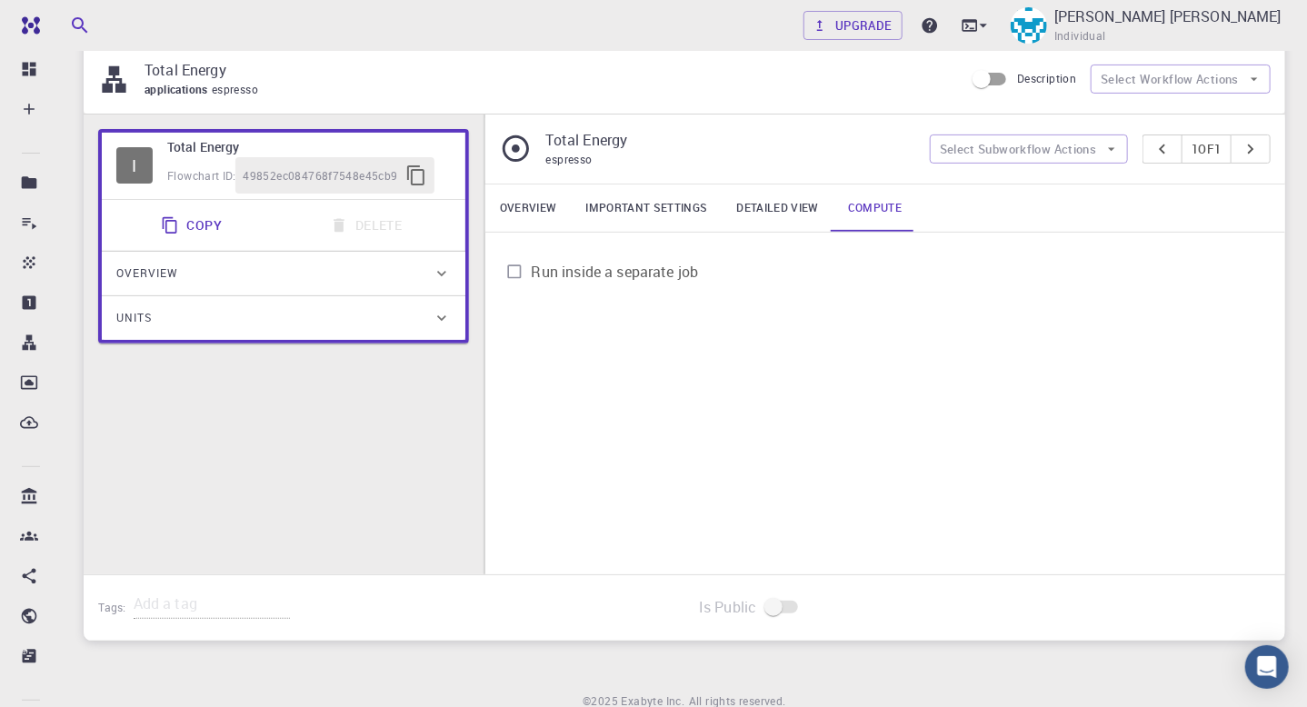
click at [510, 274] on input "Run inside a separate job" at bounding box center [514, 272] width 35 height 35
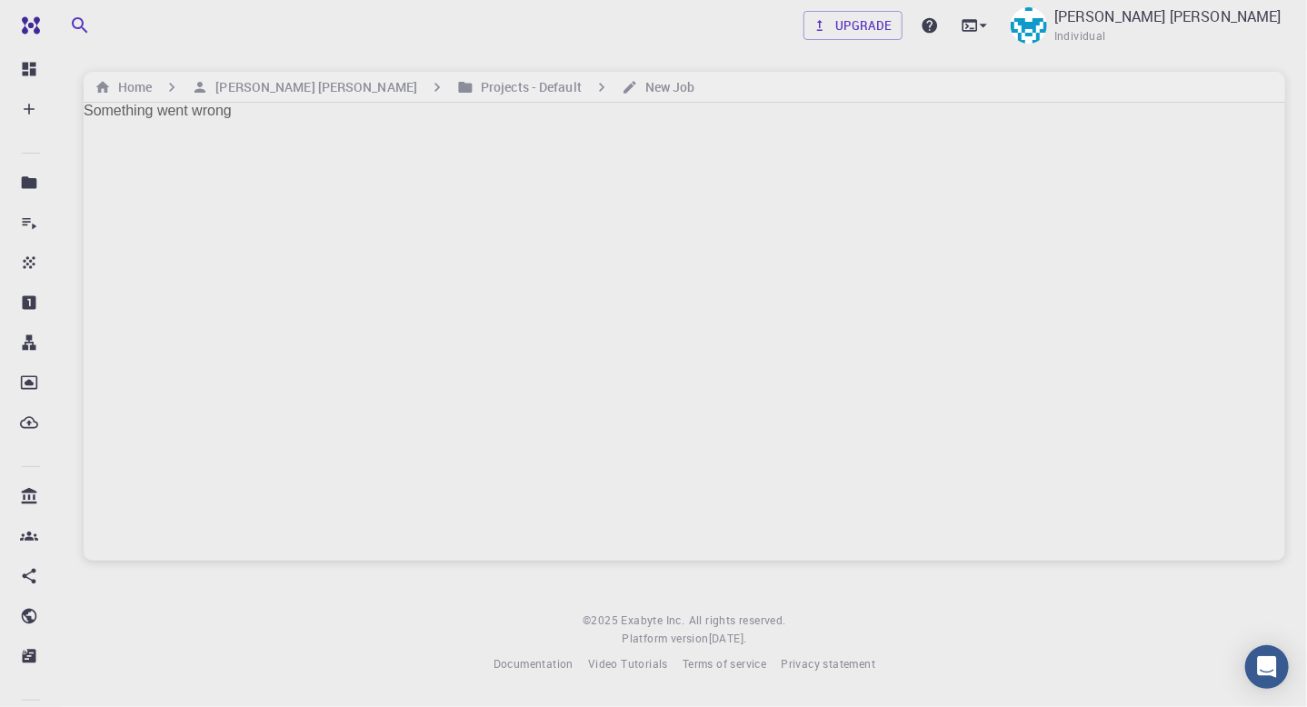
scroll to position [0, 0]
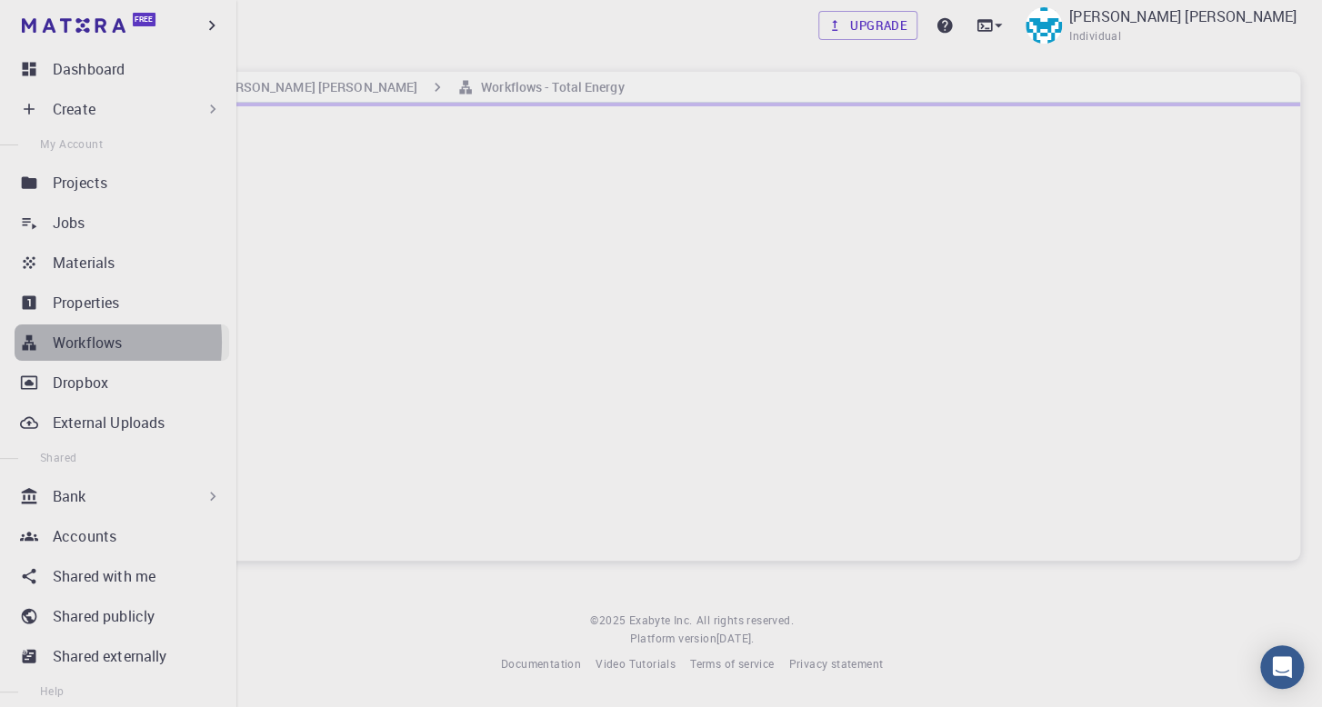
click at [31, 343] on icon at bounding box center [30, 342] width 14 height 15
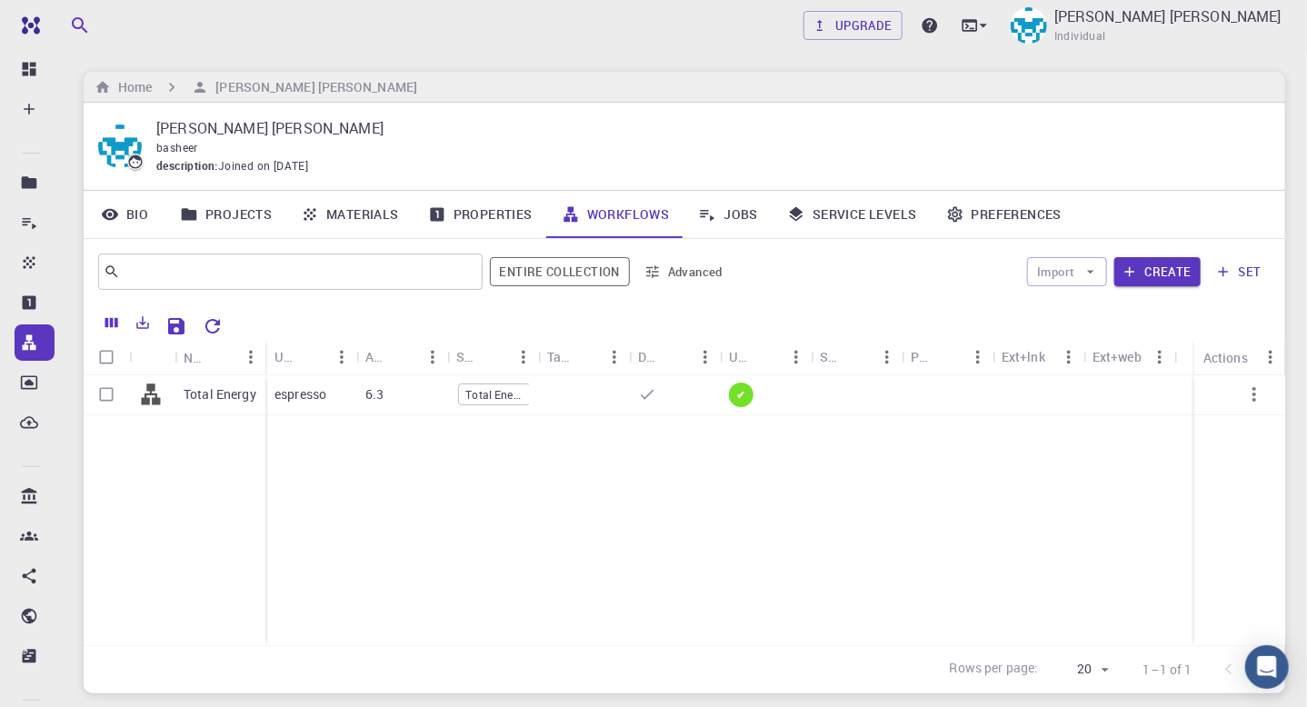
click at [349, 225] on link "Materials" at bounding box center [349, 214] width 127 height 47
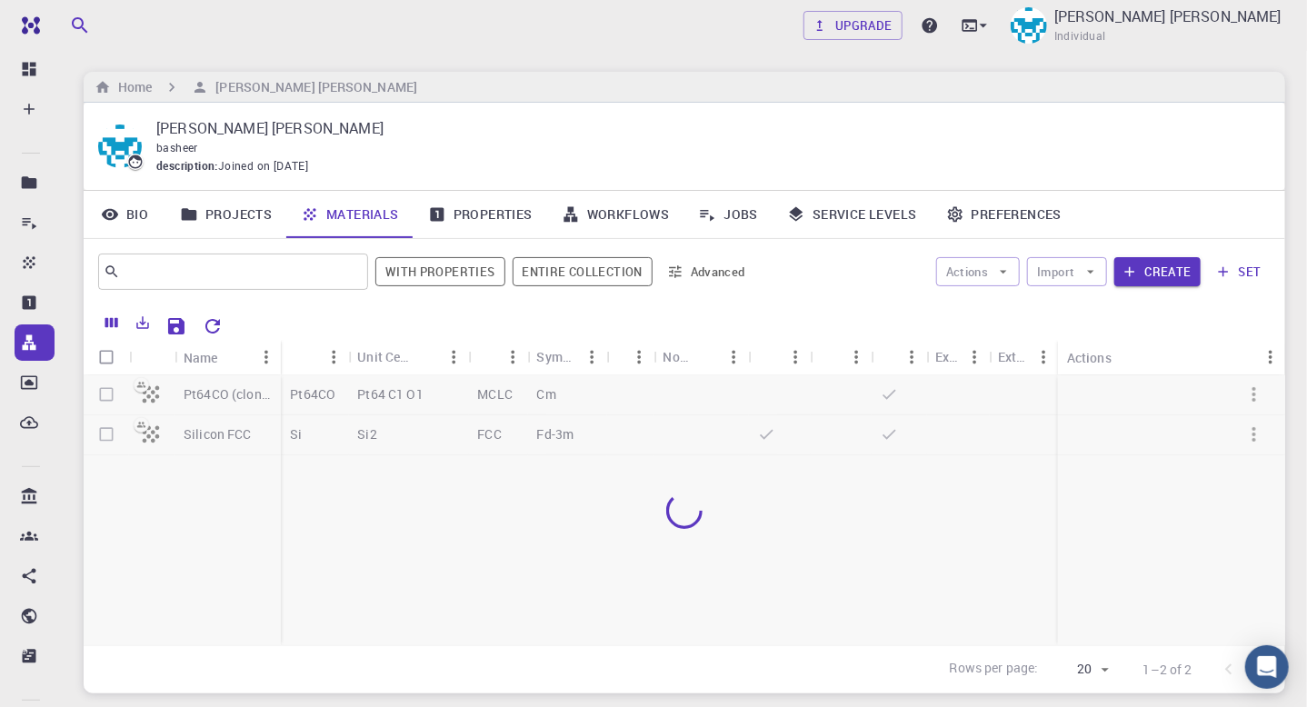
click at [98, 388] on div at bounding box center [685, 510] width 1202 height 270
click at [113, 393] on div at bounding box center [685, 510] width 1202 height 270
click at [101, 394] on div at bounding box center [685, 510] width 1202 height 270
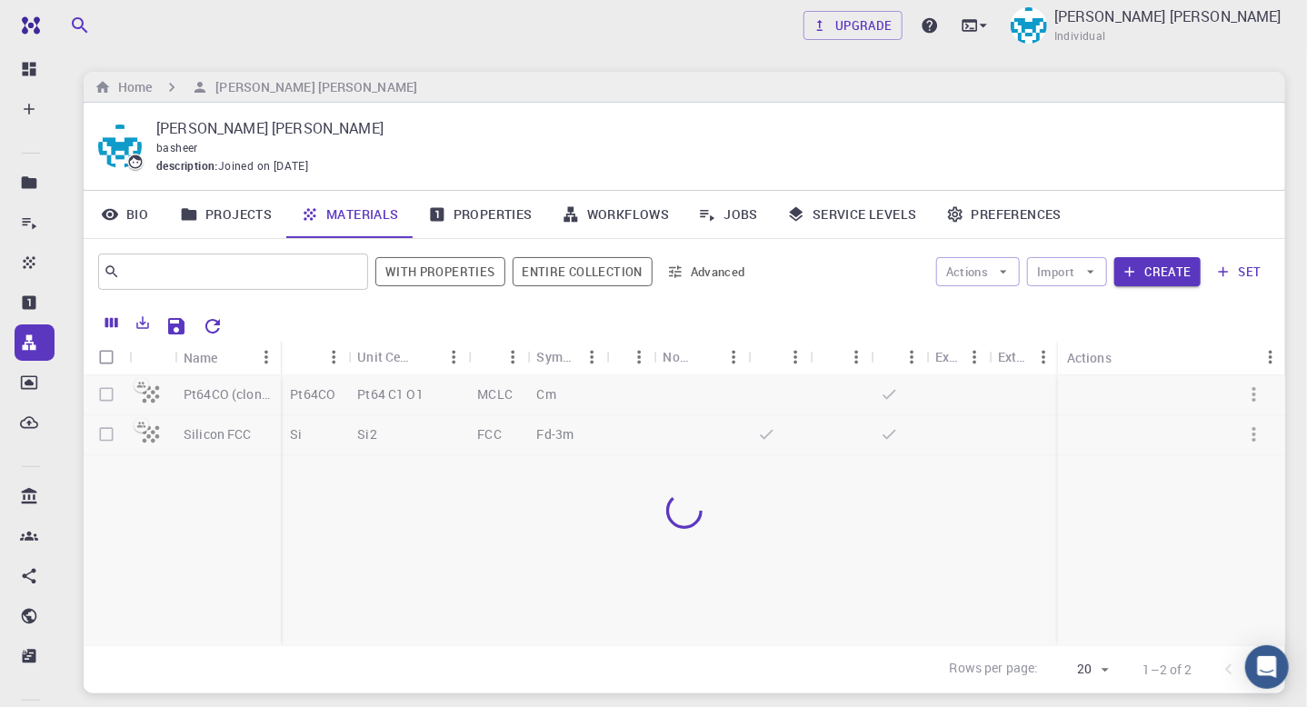
click at [117, 396] on div at bounding box center [685, 510] width 1202 height 270
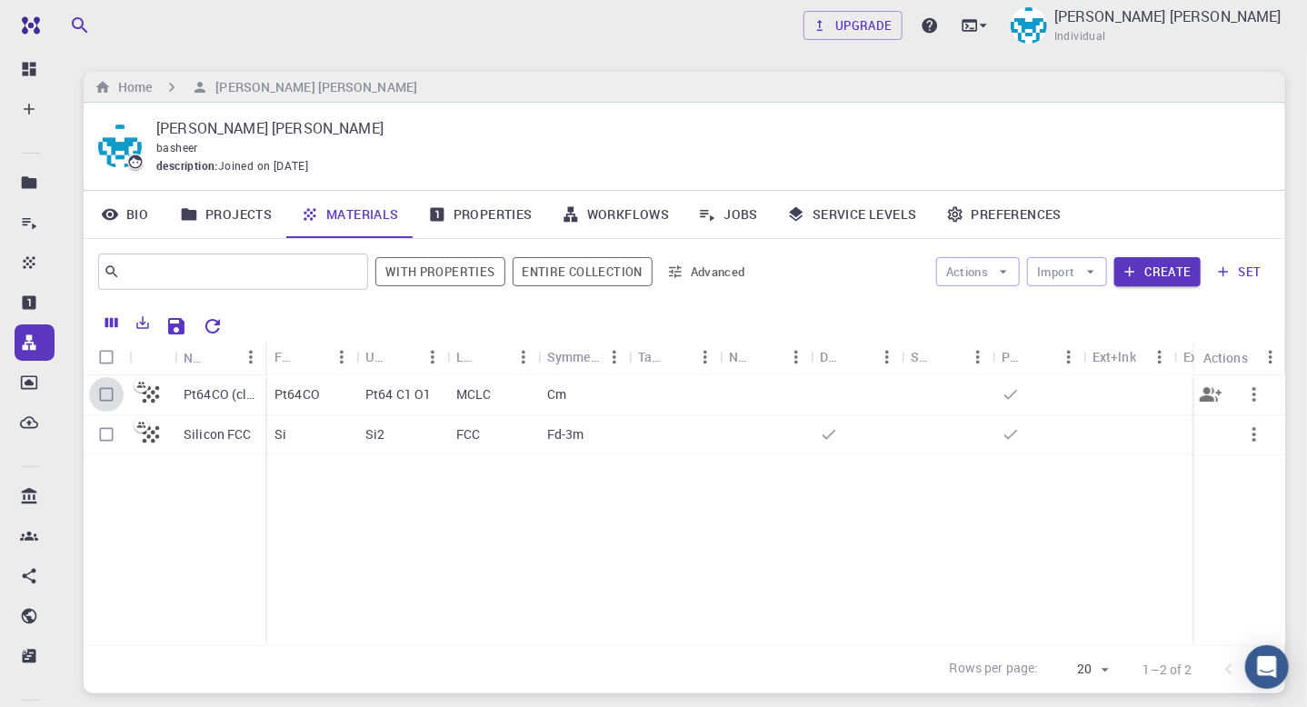
click at [115, 399] on input "Select row" at bounding box center [106, 394] width 35 height 35
checkbox input "true"
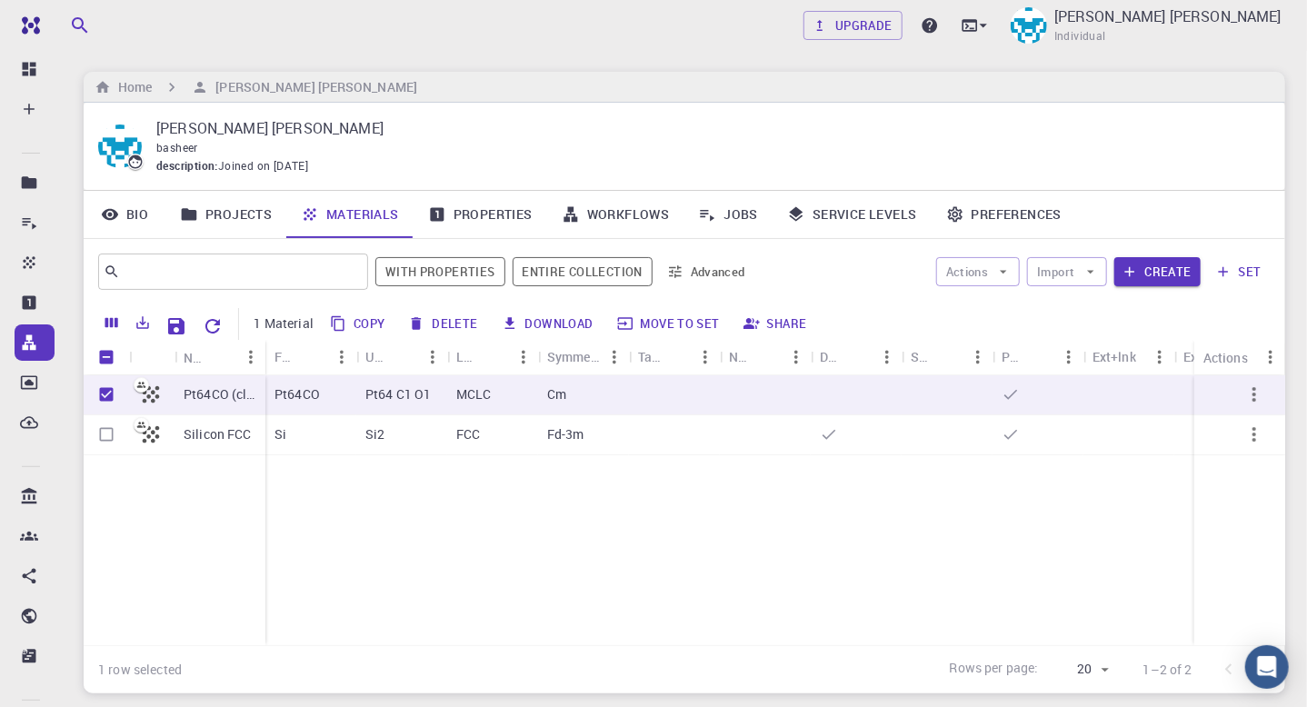
click at [508, 322] on icon "button" at bounding box center [510, 324] width 10 height 12
click at [505, 321] on icon "button" at bounding box center [510, 324] width 10 height 12
click at [549, 321] on button "Download" at bounding box center [548, 323] width 105 height 29
click at [634, 213] on link "Workflows" at bounding box center [615, 214] width 137 height 47
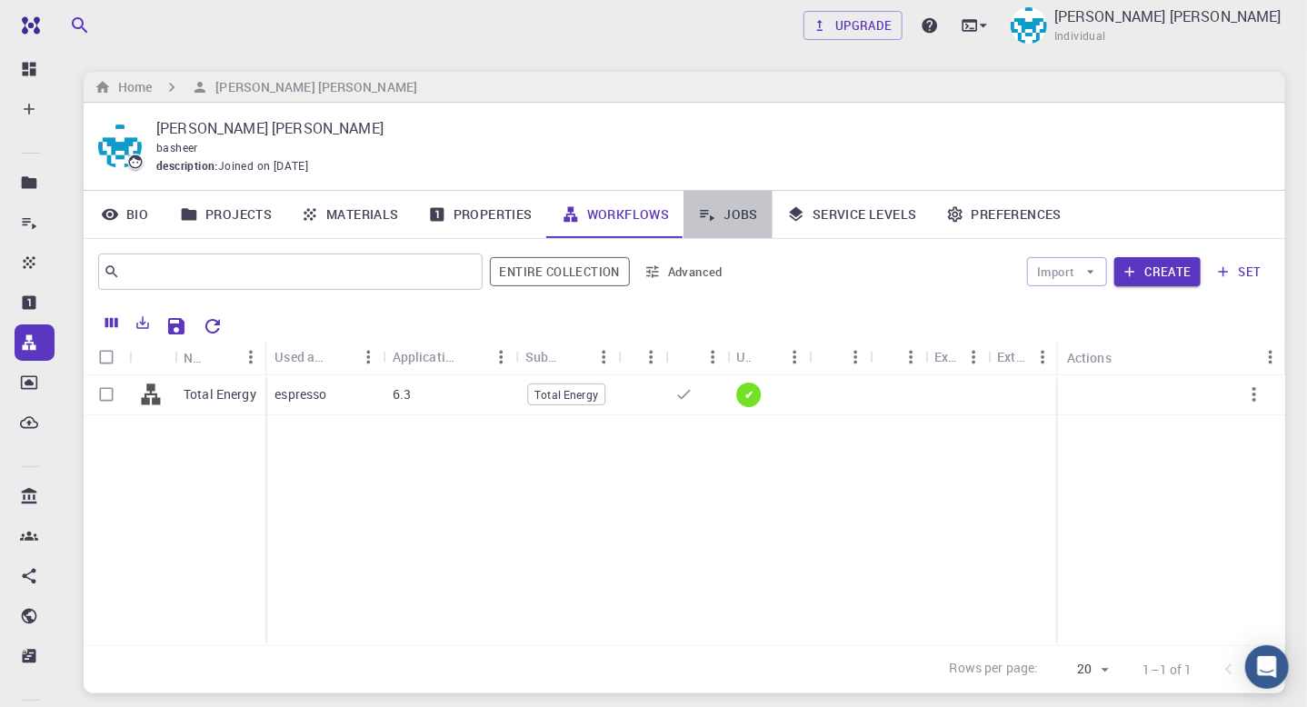
click at [738, 208] on link "Jobs" at bounding box center [728, 214] width 89 height 47
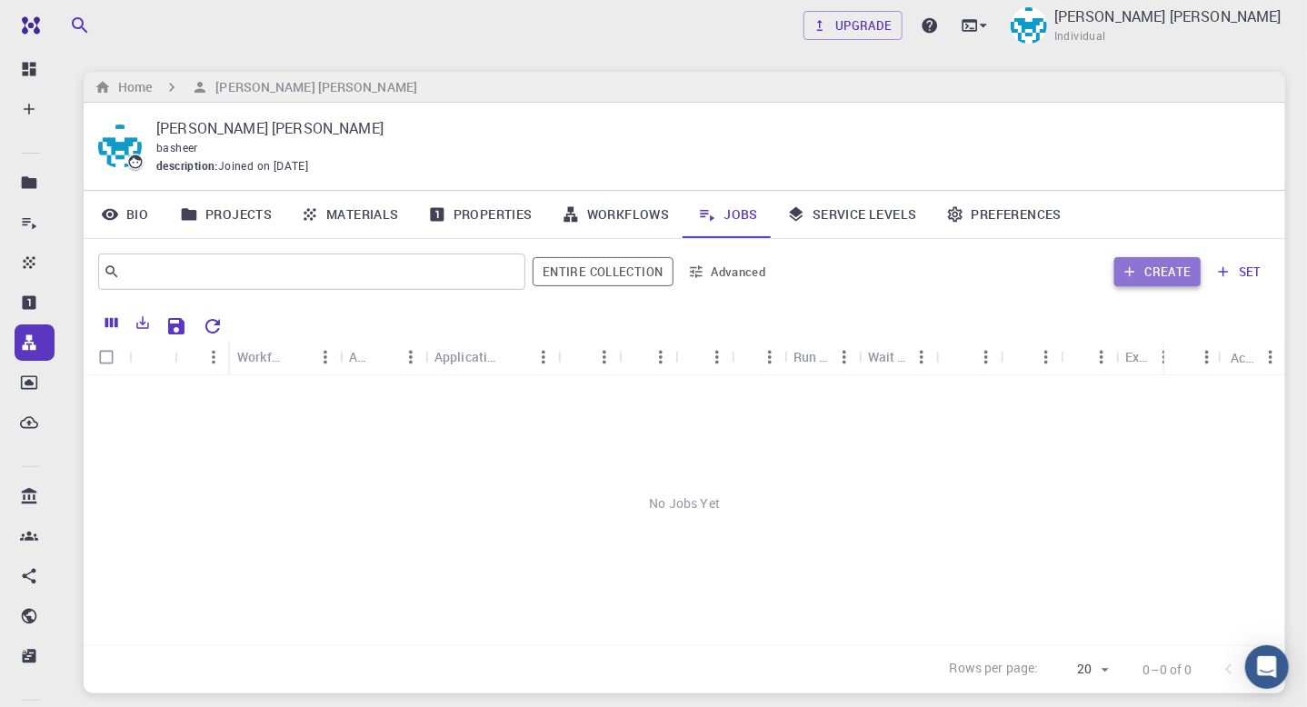
click at [1161, 280] on button "Create" at bounding box center [1158, 271] width 86 height 29
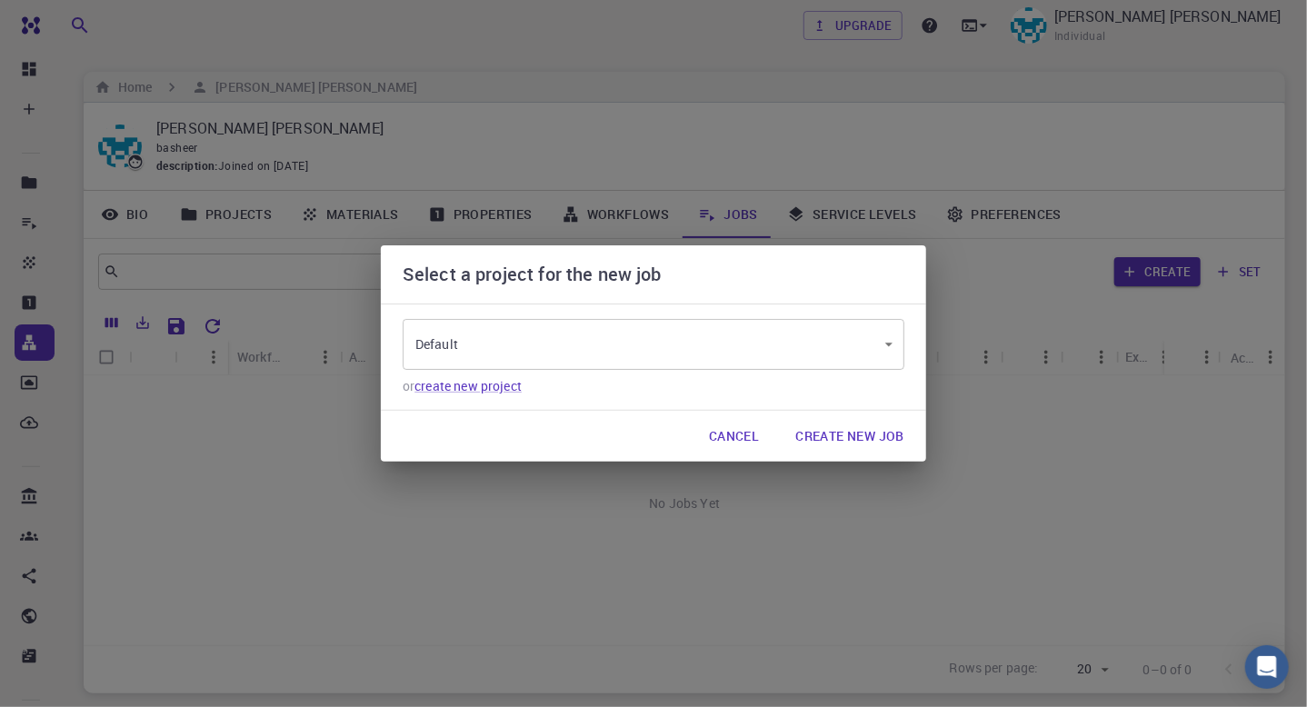
click at [816, 434] on button "Create New Job" at bounding box center [850, 436] width 138 height 36
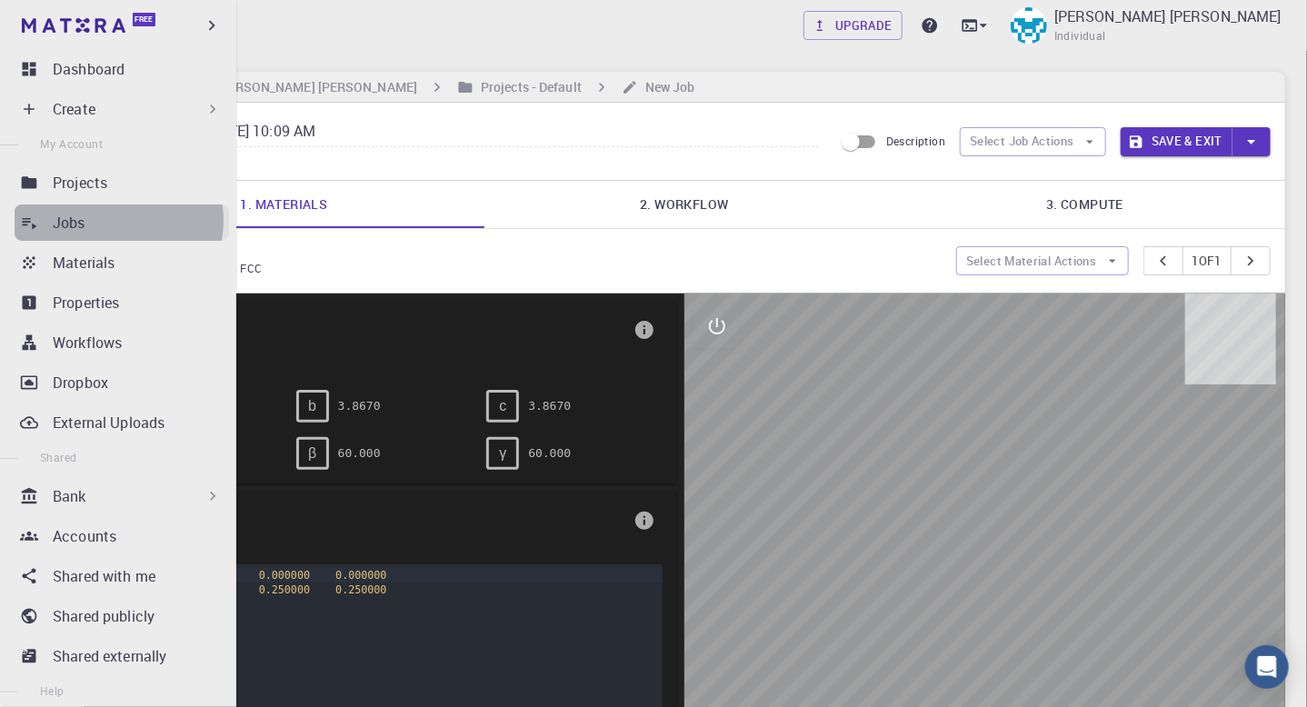
click at [117, 220] on div "Jobs" at bounding box center [141, 223] width 176 height 22
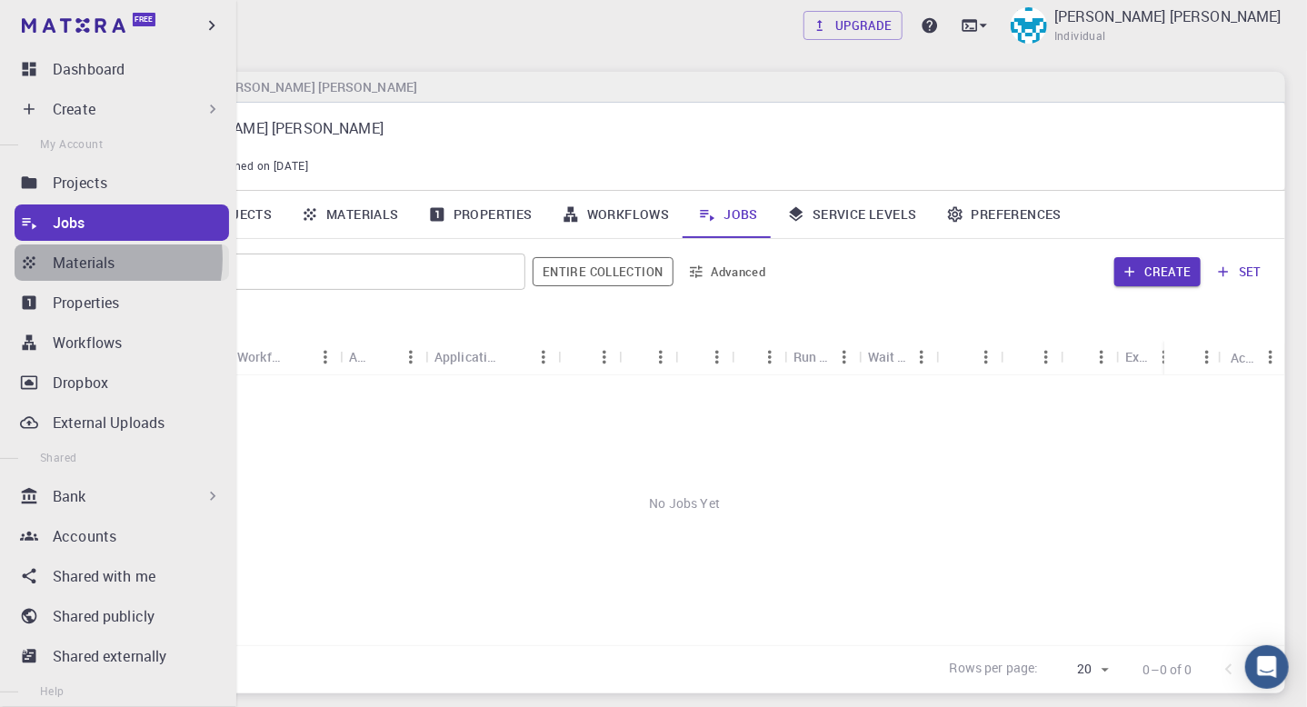
click at [90, 259] on p "Materials" at bounding box center [84, 263] width 62 height 22
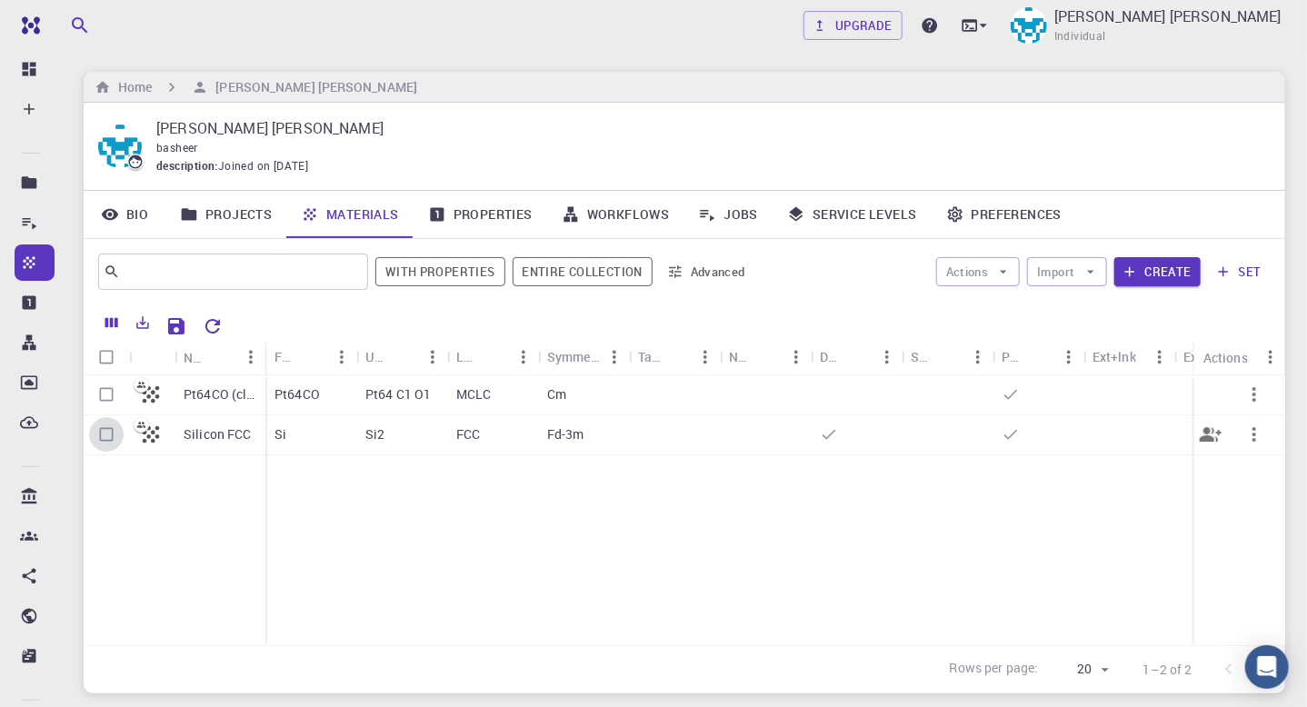
click at [102, 433] on input "Select row" at bounding box center [106, 434] width 35 height 35
checkbox input "true"
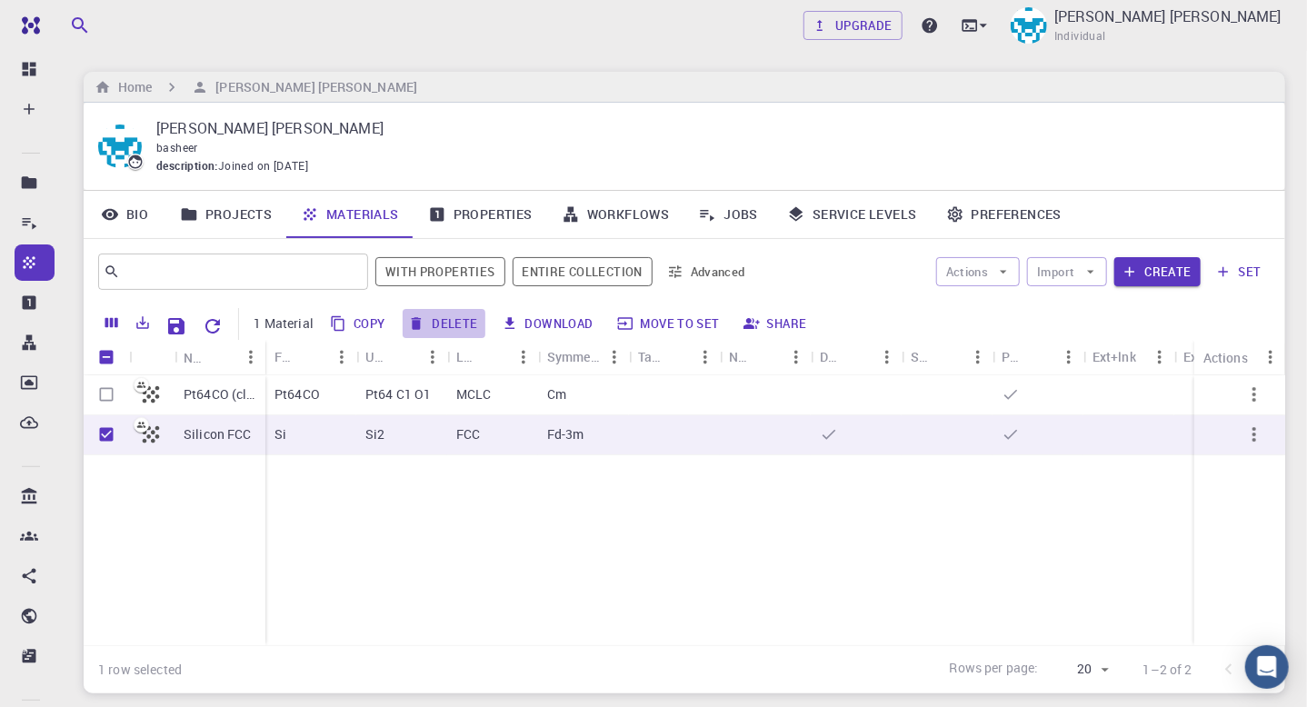
click at [446, 326] on button "Delete" at bounding box center [444, 323] width 82 height 29
checkbox input "false"
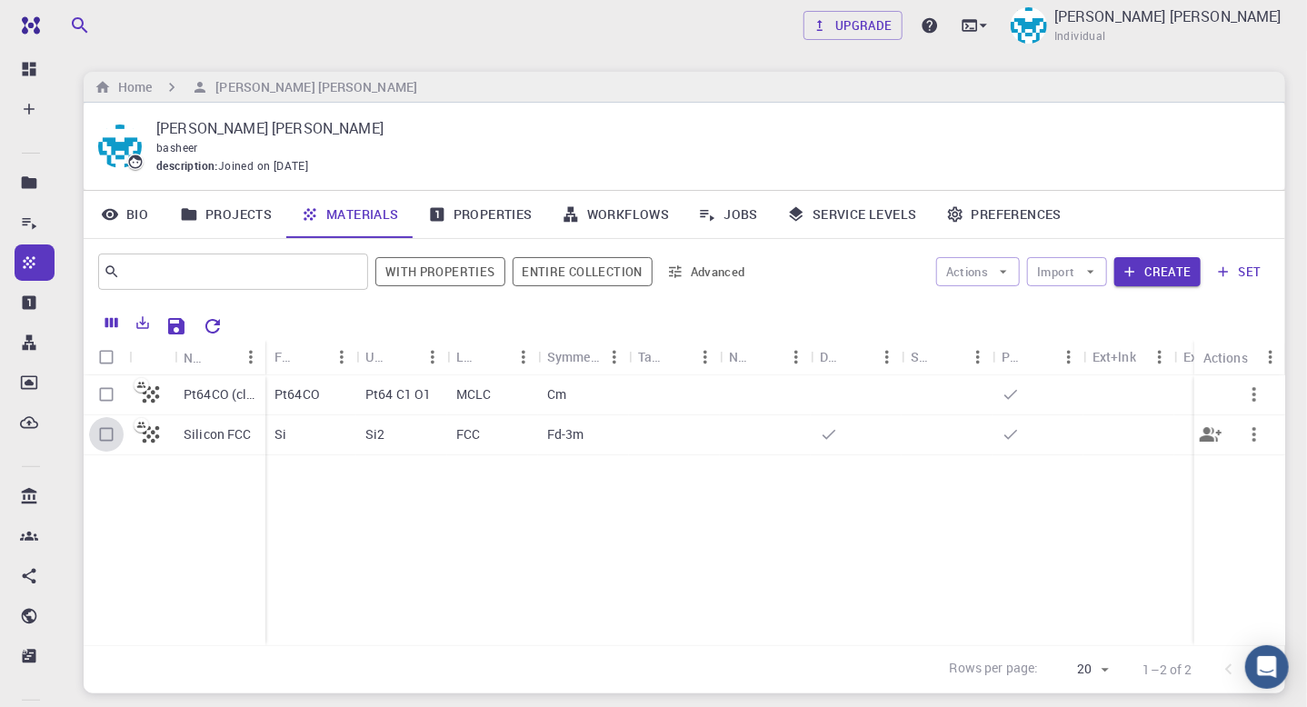
click at [109, 427] on input "Select row" at bounding box center [106, 434] width 35 height 35
checkbox input "true"
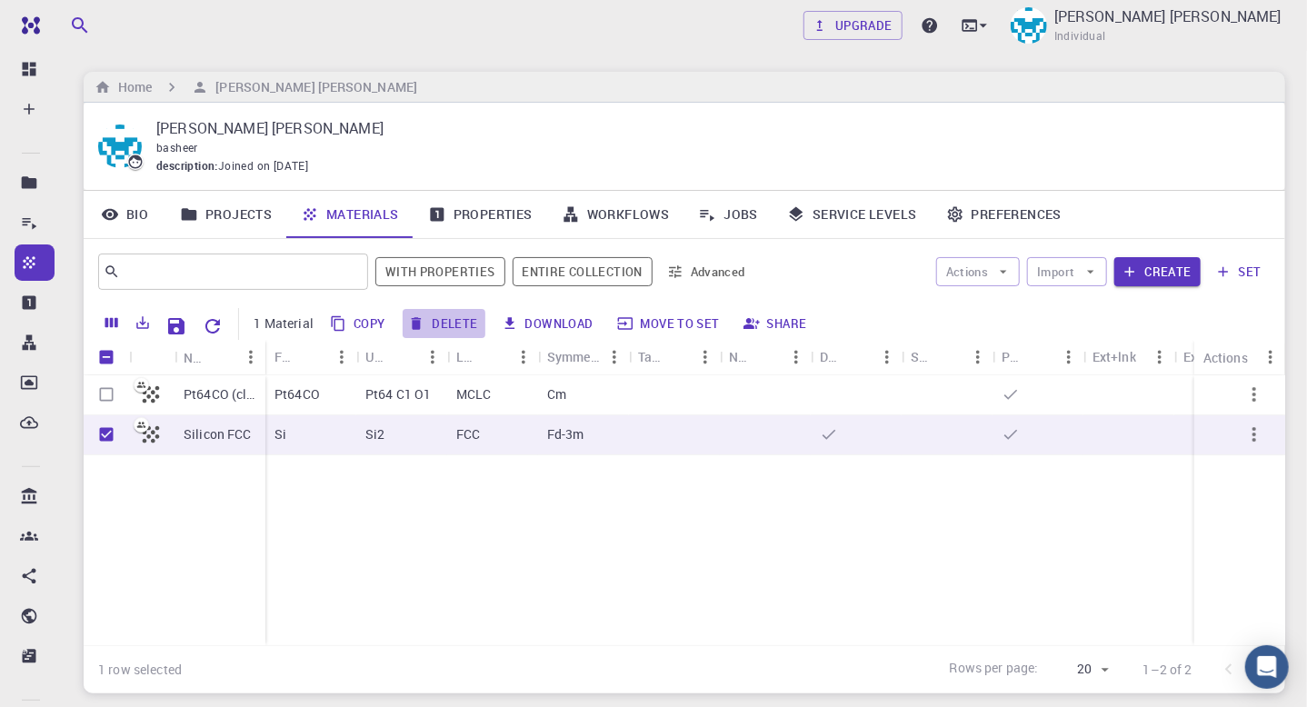
click at [468, 325] on button "Delete" at bounding box center [444, 323] width 82 height 29
checkbox input "false"
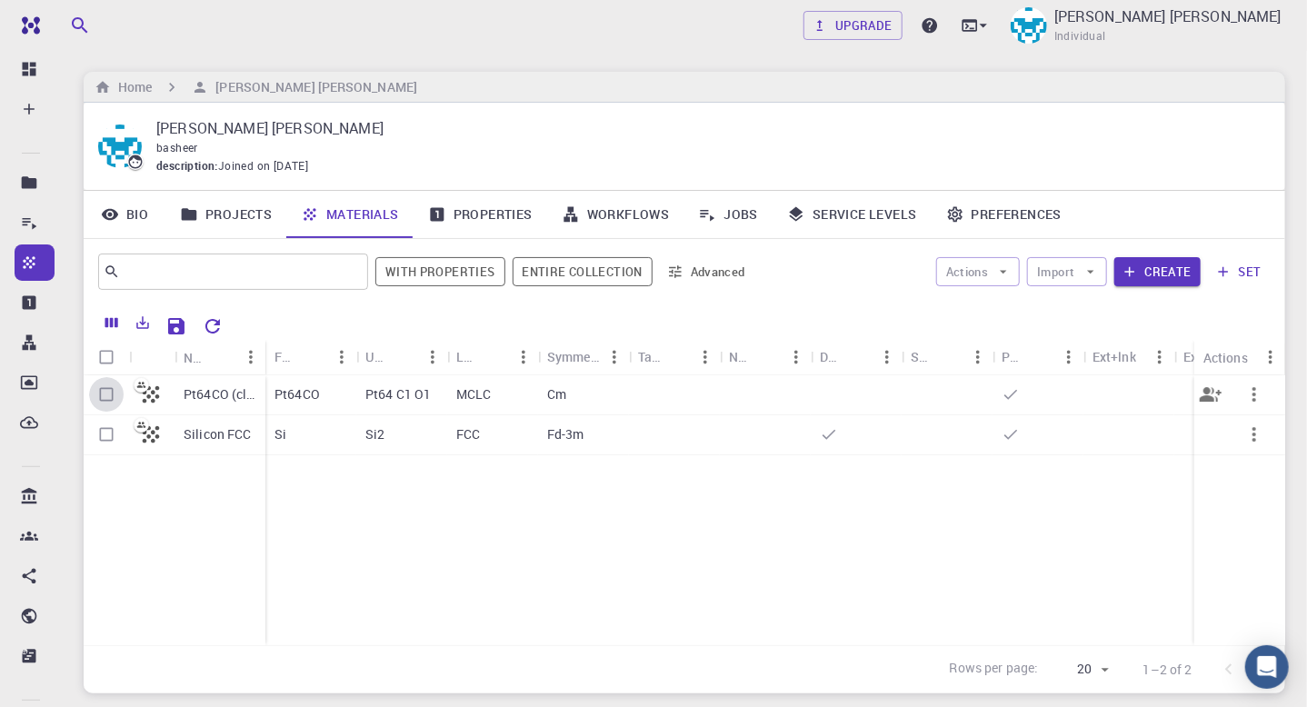
click at [103, 396] on input "Select row" at bounding box center [106, 394] width 35 height 35
checkbox input "true"
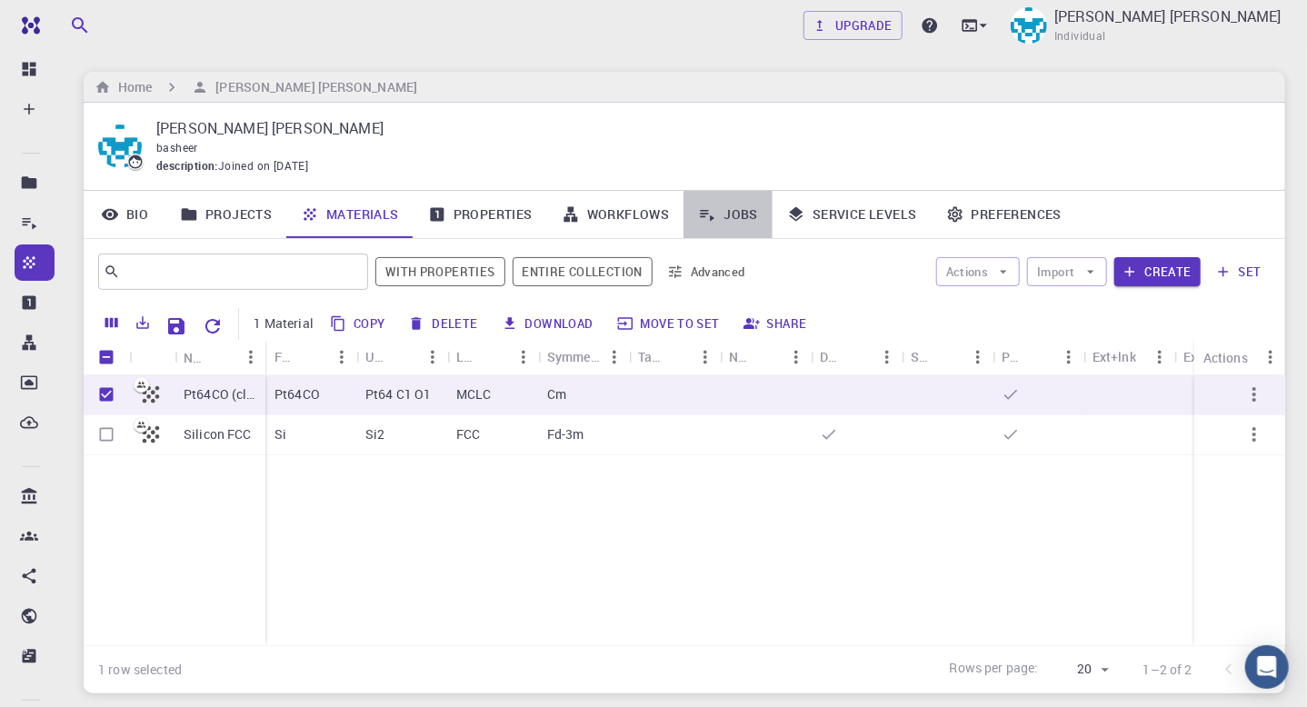
click at [741, 219] on link "Jobs" at bounding box center [728, 214] width 89 height 47
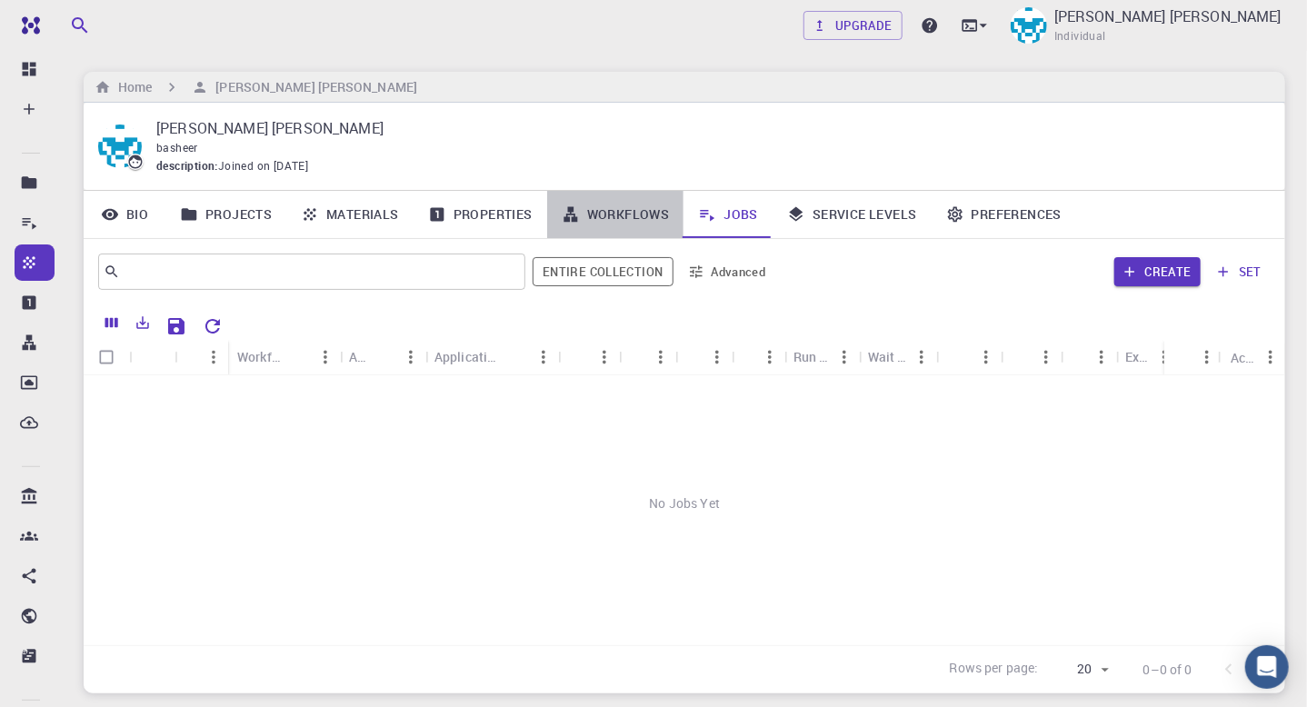
click at [640, 217] on link "Workflows" at bounding box center [615, 214] width 137 height 47
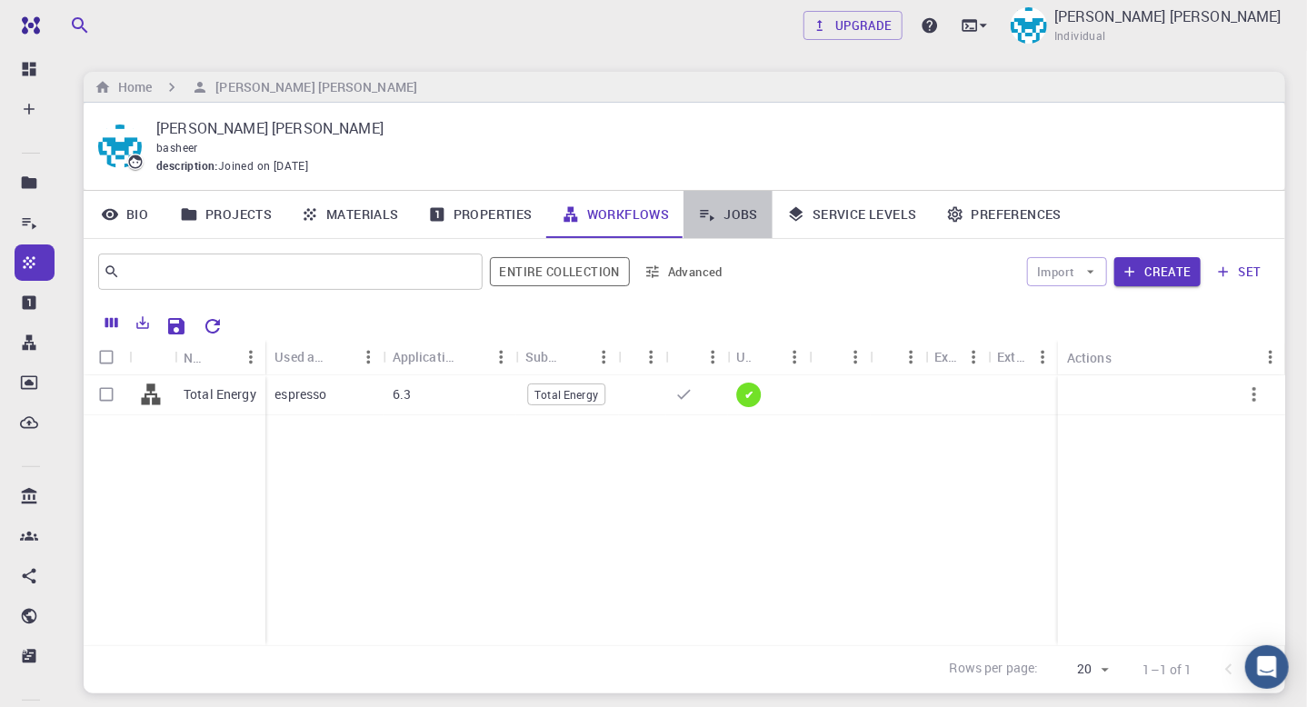
click at [706, 213] on icon at bounding box center [708, 216] width 15 height 12
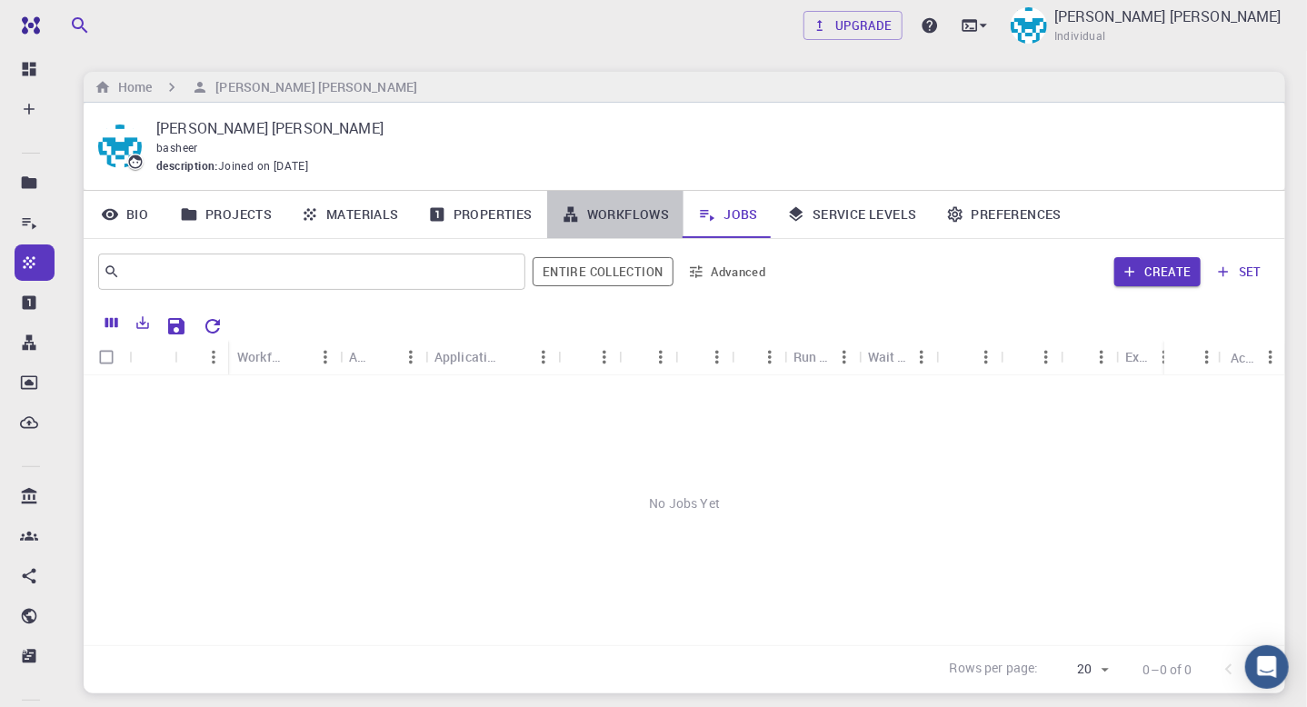
click at [610, 223] on link "Workflows" at bounding box center [615, 214] width 137 height 47
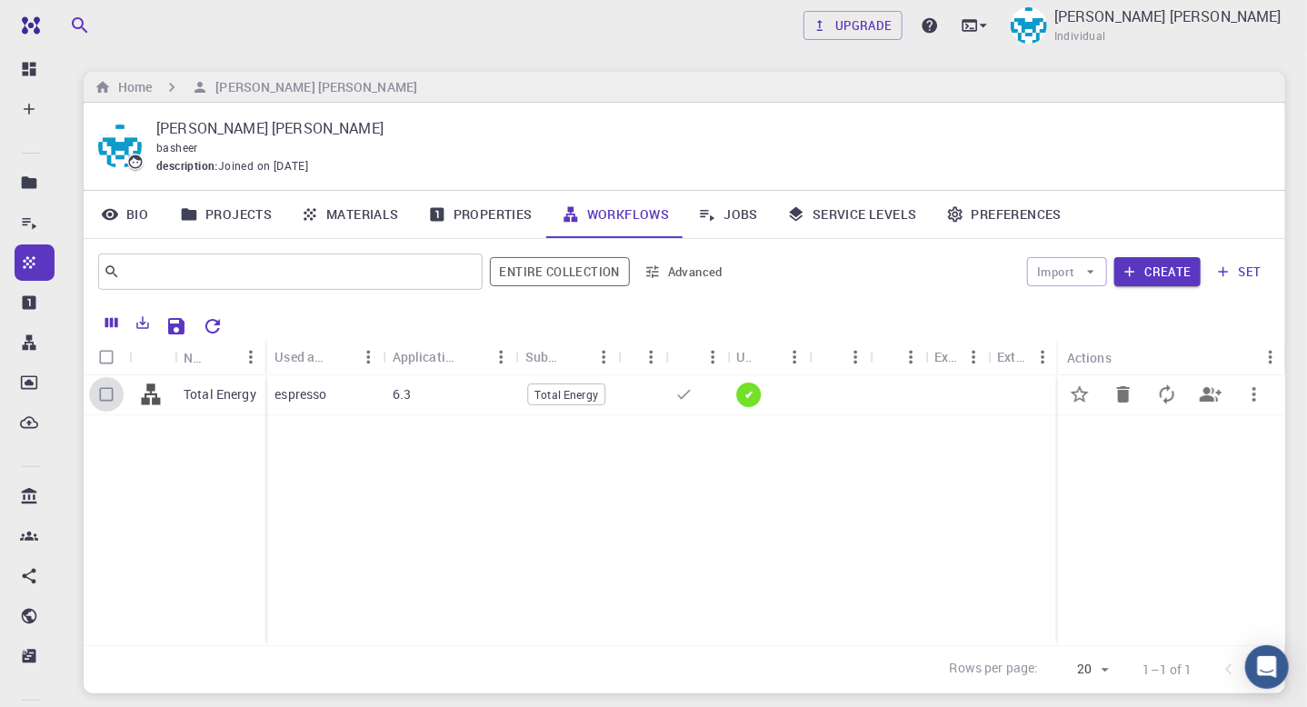
click at [102, 390] on input "Select row" at bounding box center [106, 394] width 35 height 35
checkbox input "true"
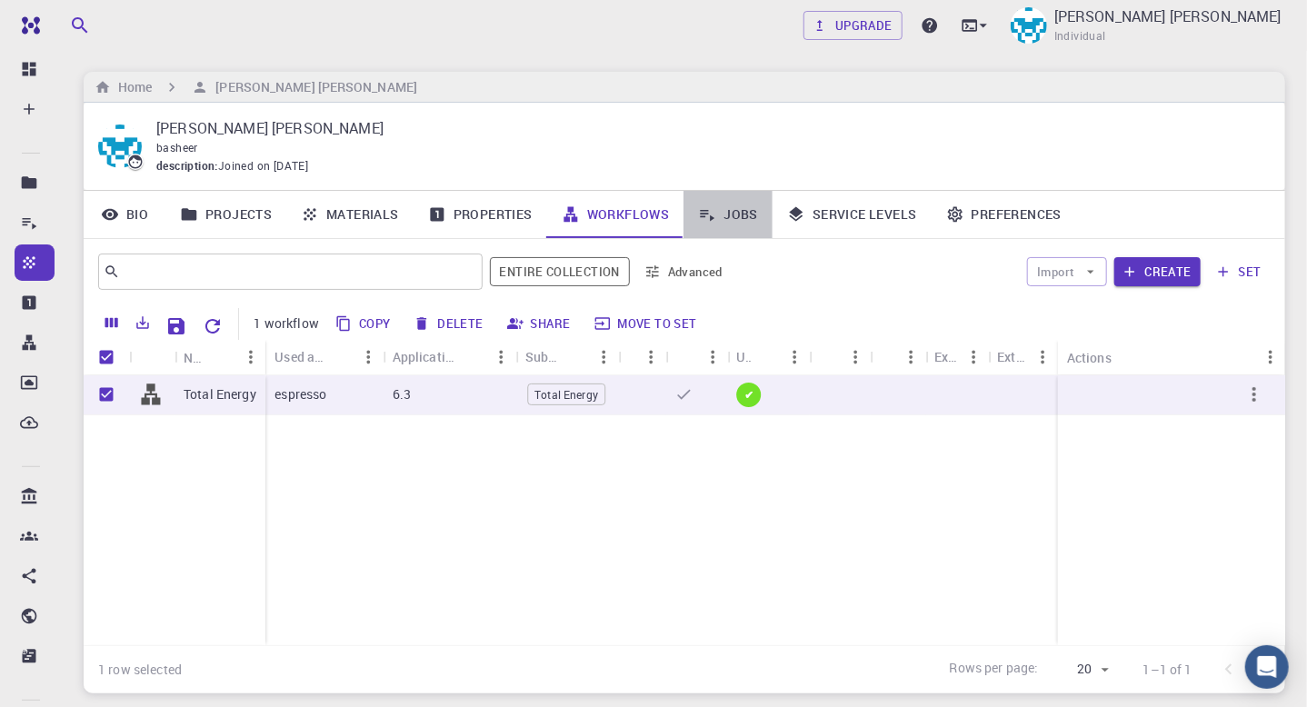
click at [742, 215] on link "Jobs" at bounding box center [728, 214] width 89 height 47
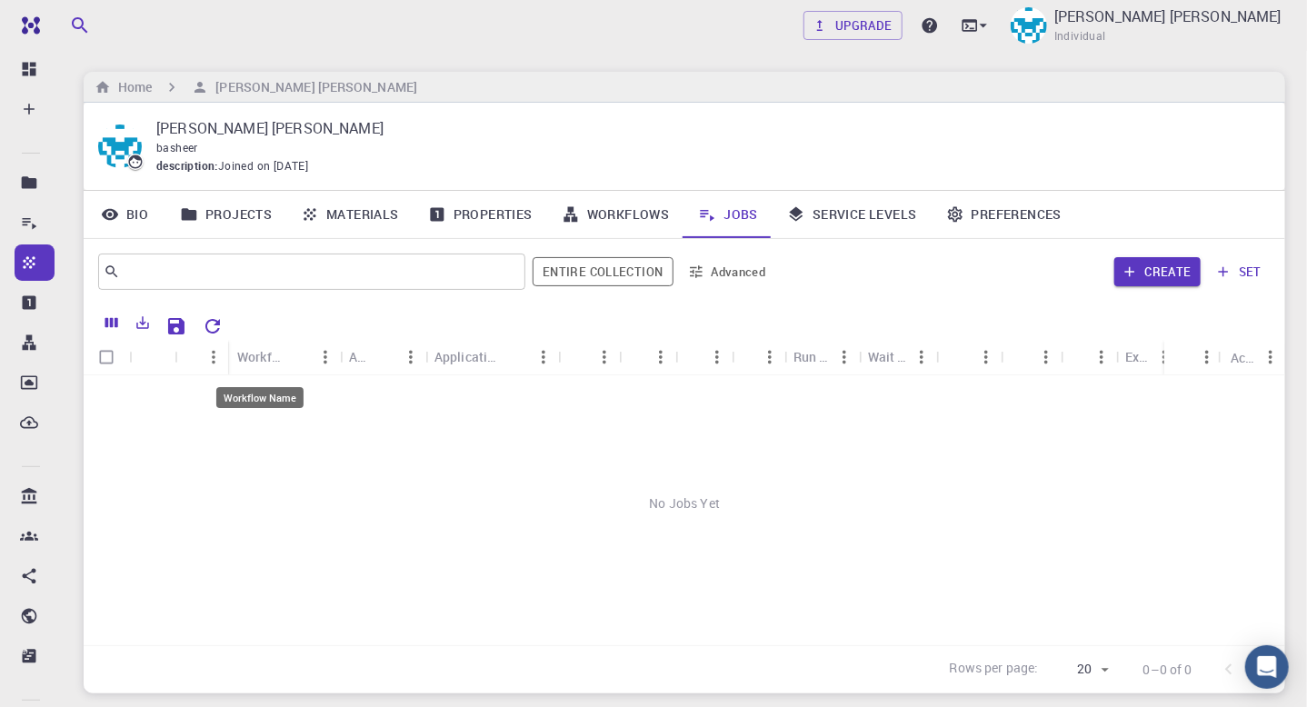
click at [273, 361] on div "Workflow Name" at bounding box center [259, 356] width 45 height 35
drag, startPoint x: 968, startPoint y: 292, endPoint x: 1158, endPoint y: 277, distance: 190.6
click at [1158, 277] on div "Create set" at bounding box center [1026, 272] width 489 height 44
click at [1158, 277] on button "Create" at bounding box center [1158, 271] width 86 height 29
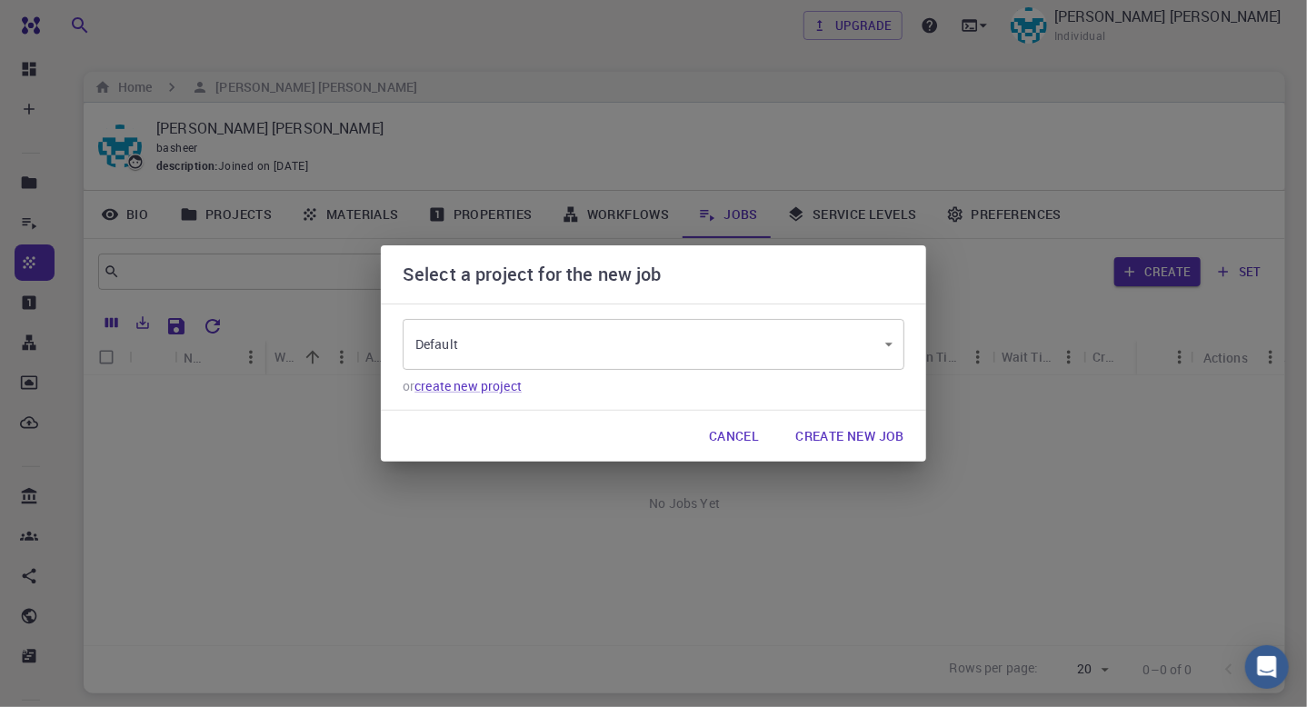
click at [876, 437] on button "Create New Job" at bounding box center [850, 436] width 138 height 36
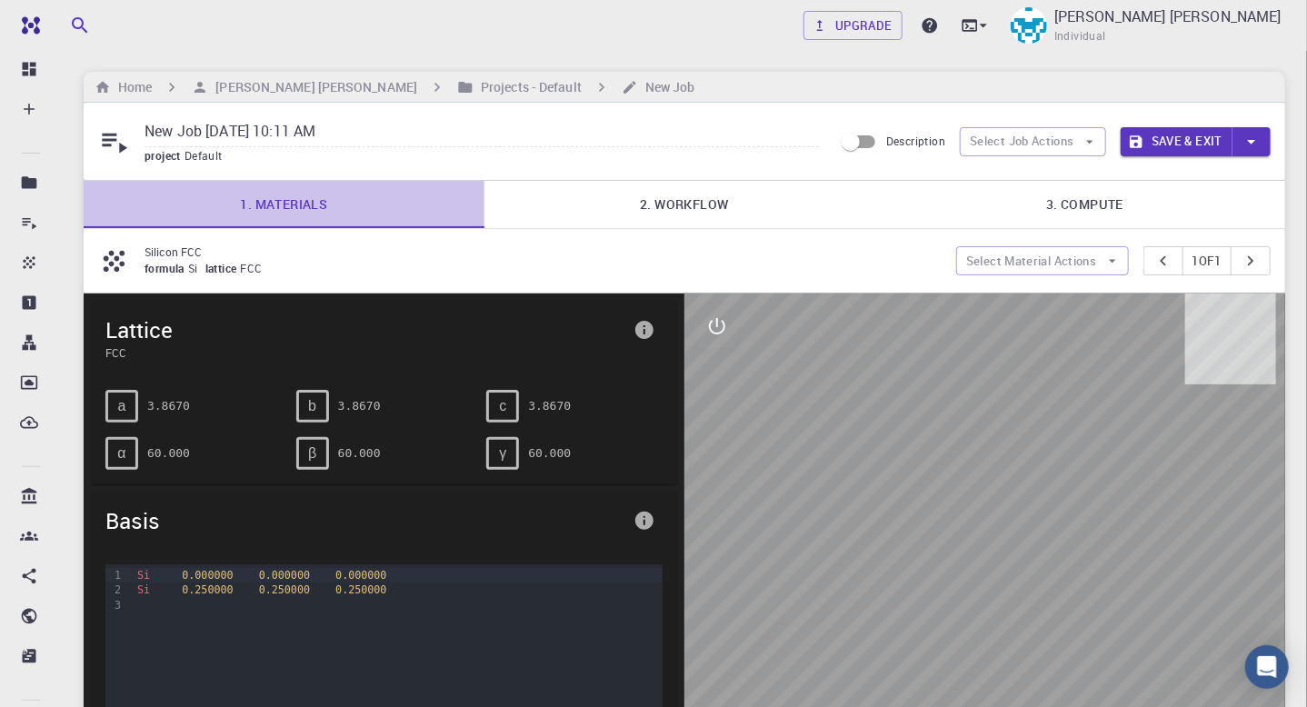
click at [298, 205] on link "1. Materials" at bounding box center [284, 204] width 401 height 47
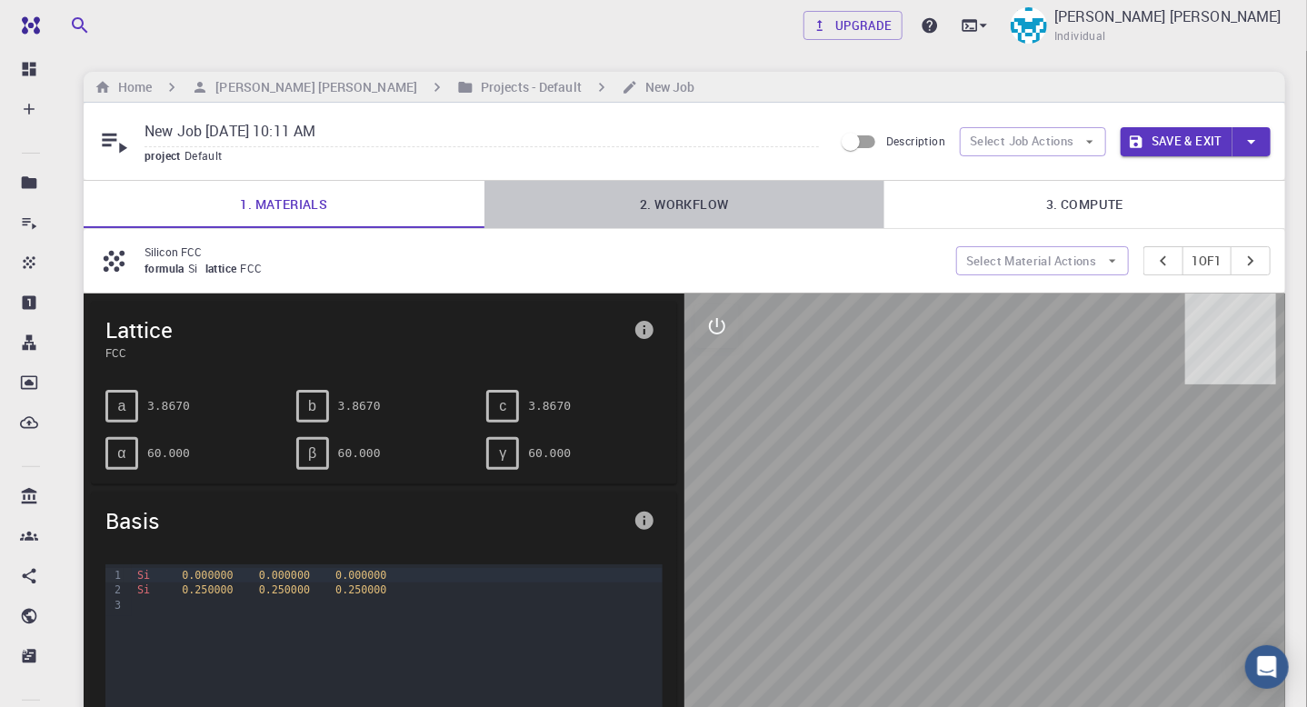
click at [678, 205] on link "2. Workflow" at bounding box center [685, 204] width 401 height 47
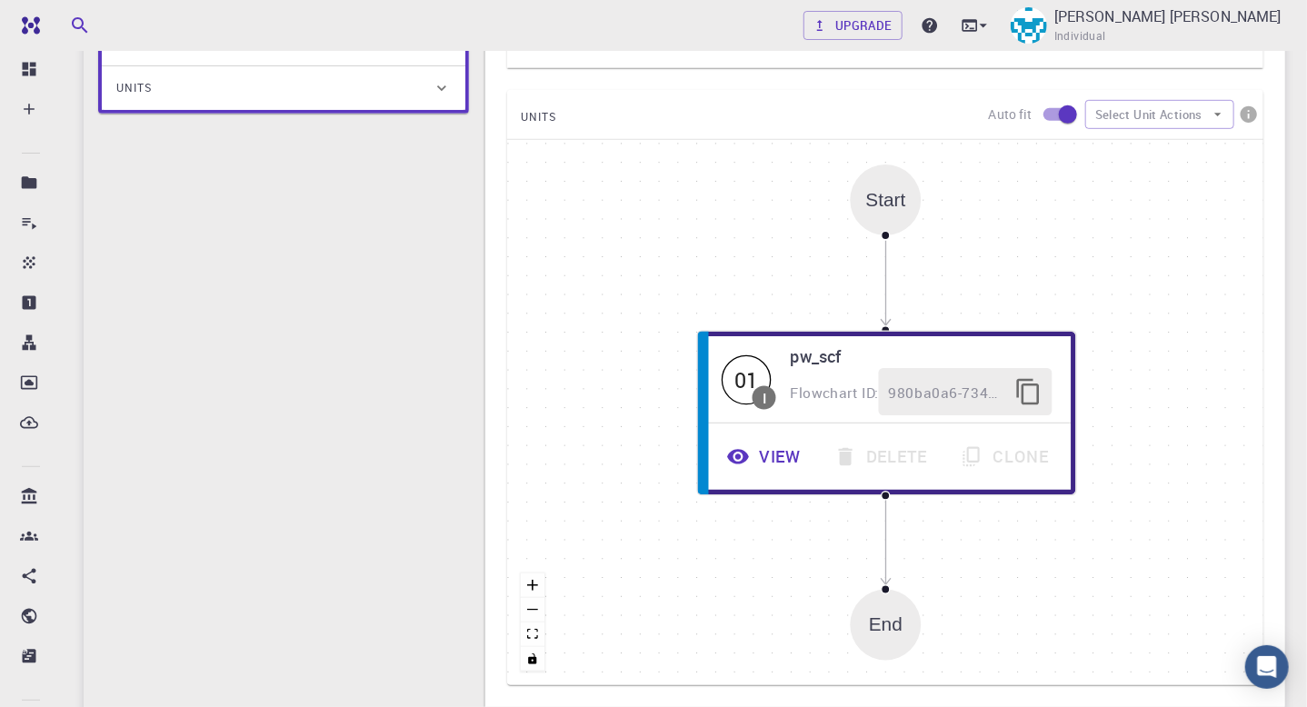
scroll to position [413, 0]
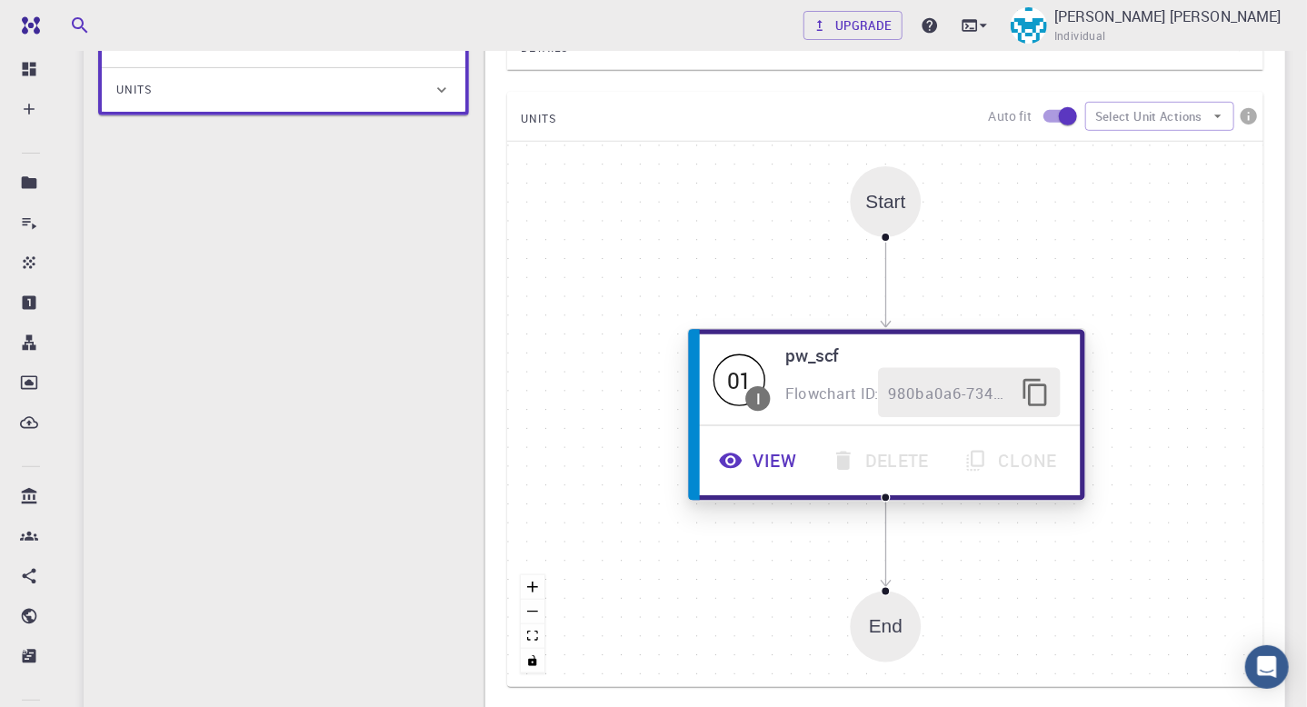
click at [779, 456] on button "View" at bounding box center [760, 461] width 113 height 50
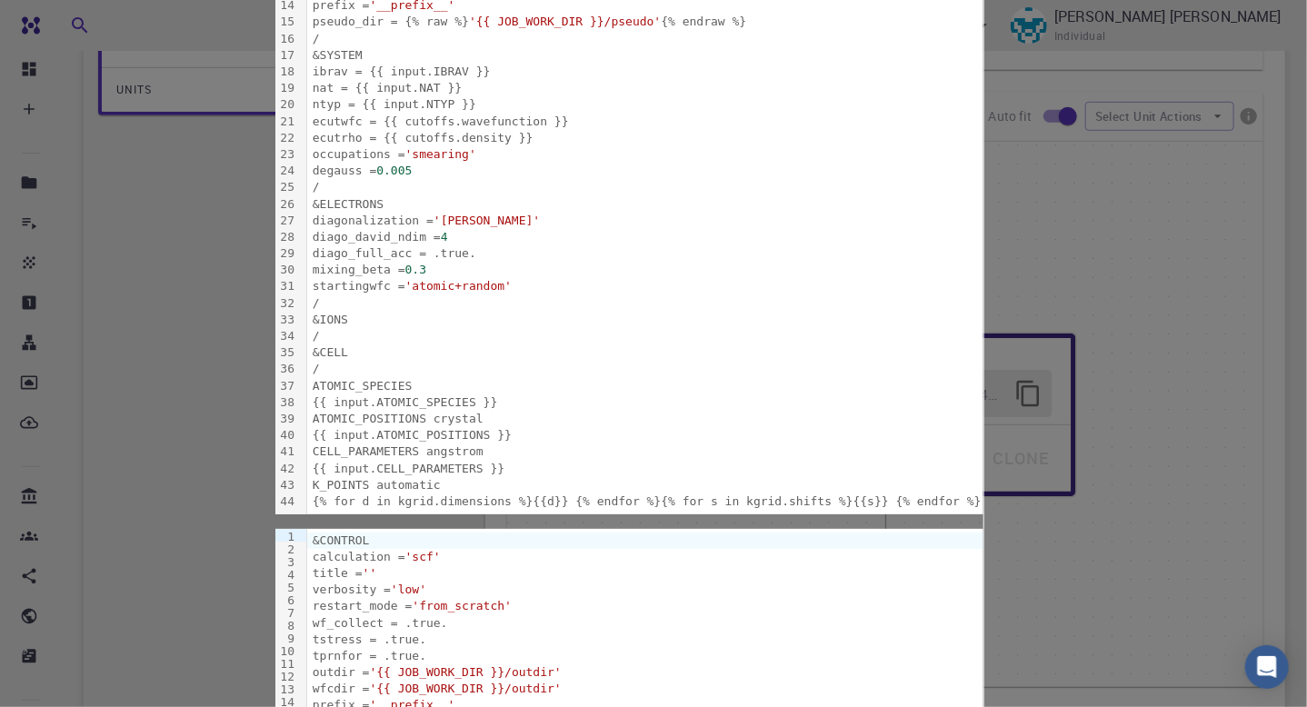
scroll to position [633, 0]
click at [1046, 581] on div "Next ​ Next FlowchartId None FlowchartId Details Application Name Quantum Espre…" at bounding box center [653, 429] width 785 height 1770
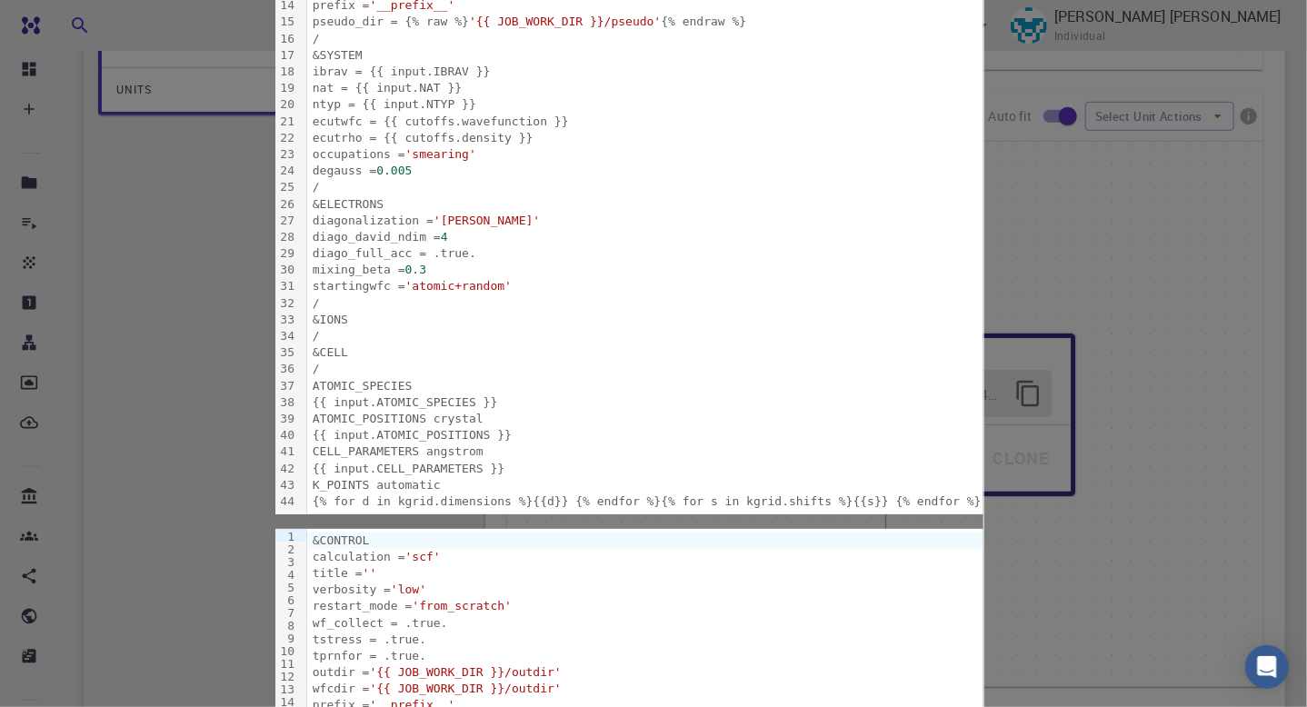
drag, startPoint x: 126, startPoint y: 103, endPoint x: 105, endPoint y: 116, distance: 25.0
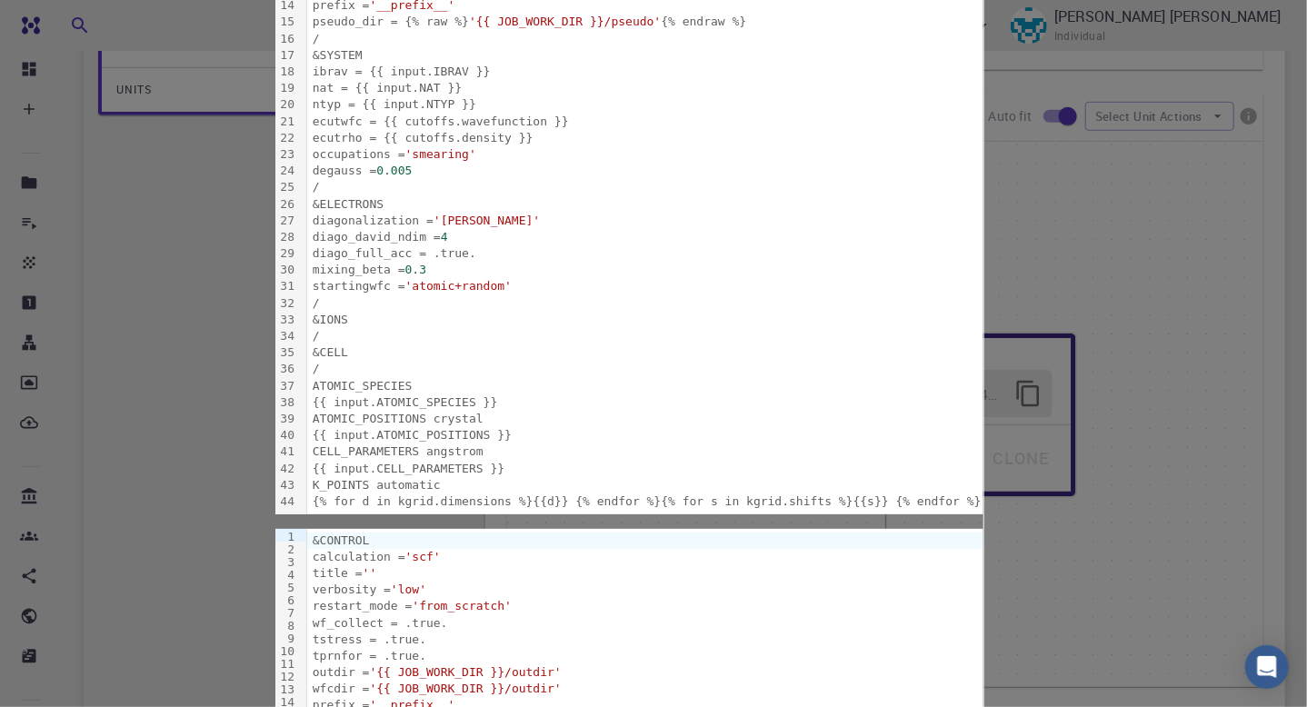
drag, startPoint x: 119, startPoint y: 124, endPoint x: 1195, endPoint y: 55, distance: 1077.8
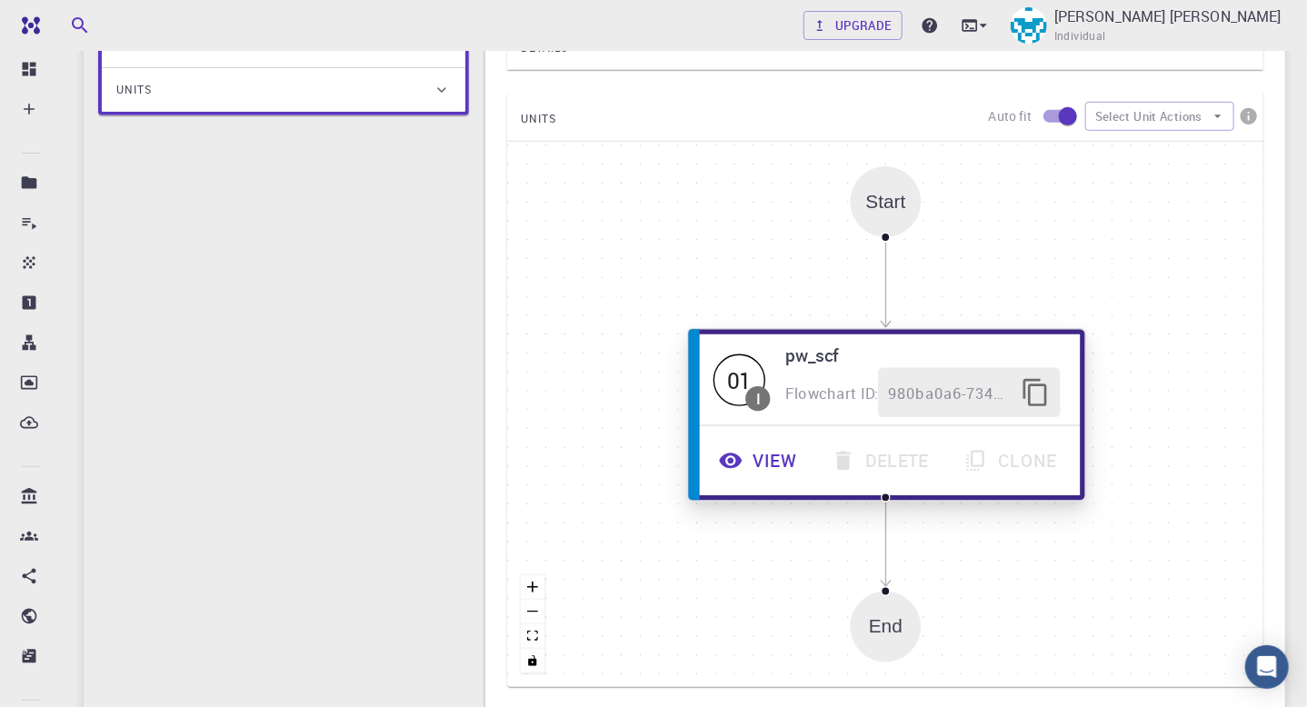
click at [1031, 405] on icon "button" at bounding box center [1035, 393] width 24 height 27
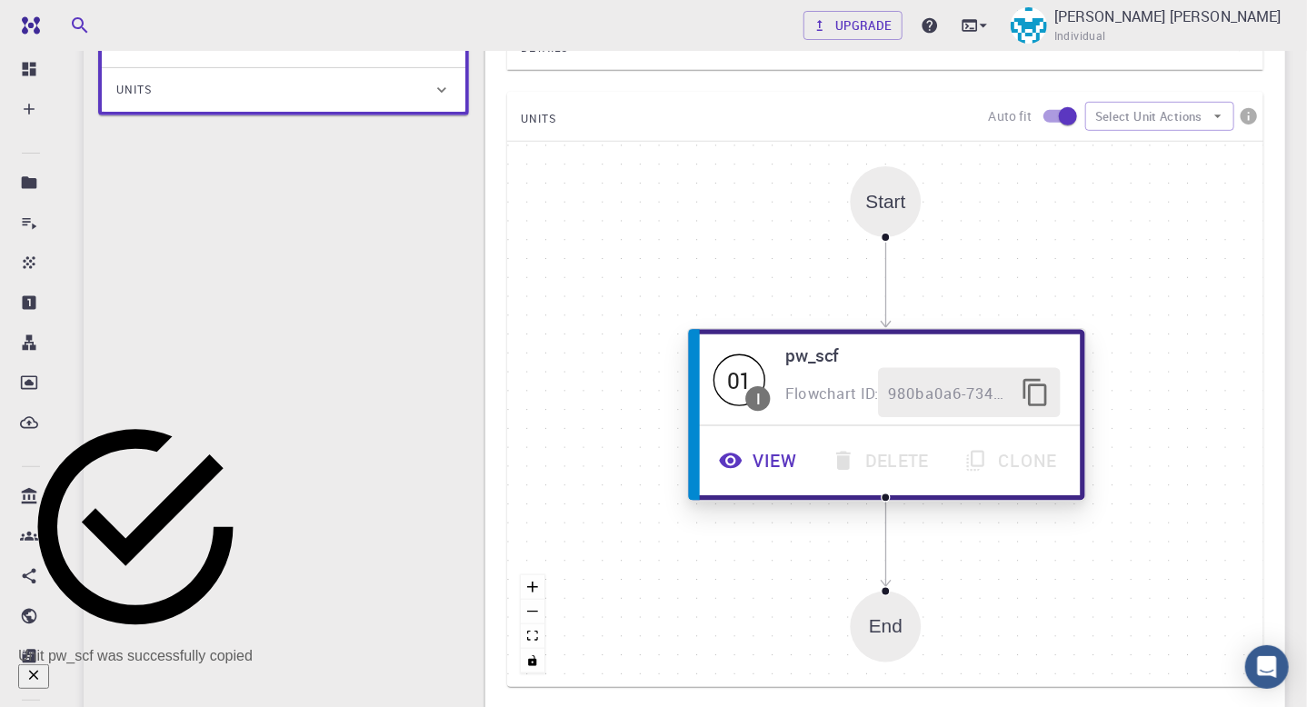
click at [741, 390] on div "01" at bounding box center [740, 380] width 52 height 52
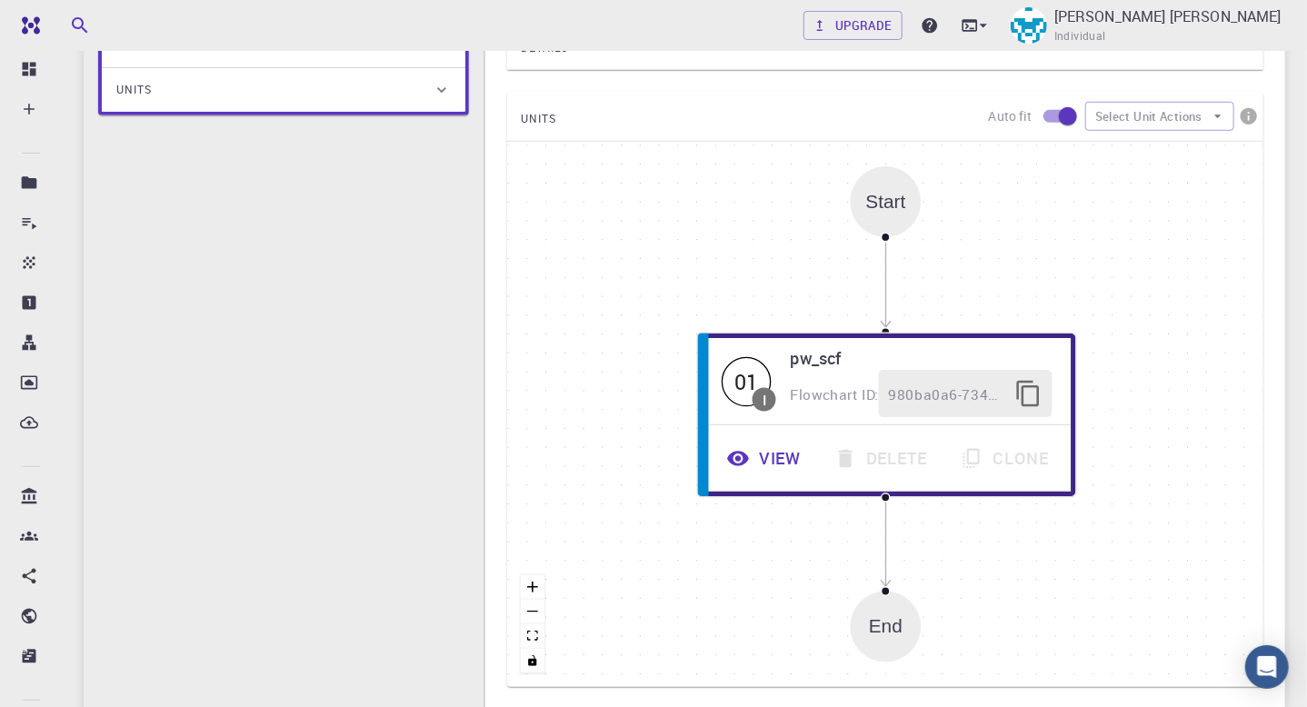
click at [1049, 113] on input "checkbox" at bounding box center [1068, 116] width 104 height 35
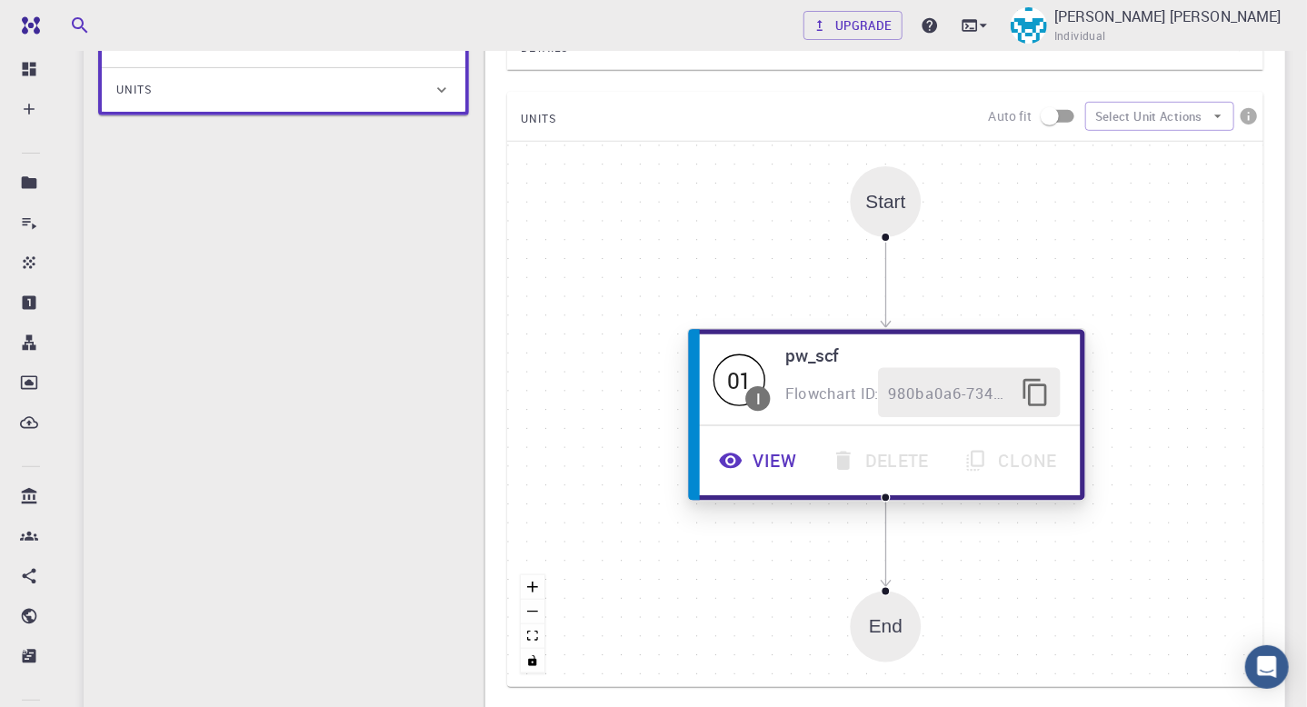
click at [751, 379] on div "01" at bounding box center [740, 380] width 52 height 52
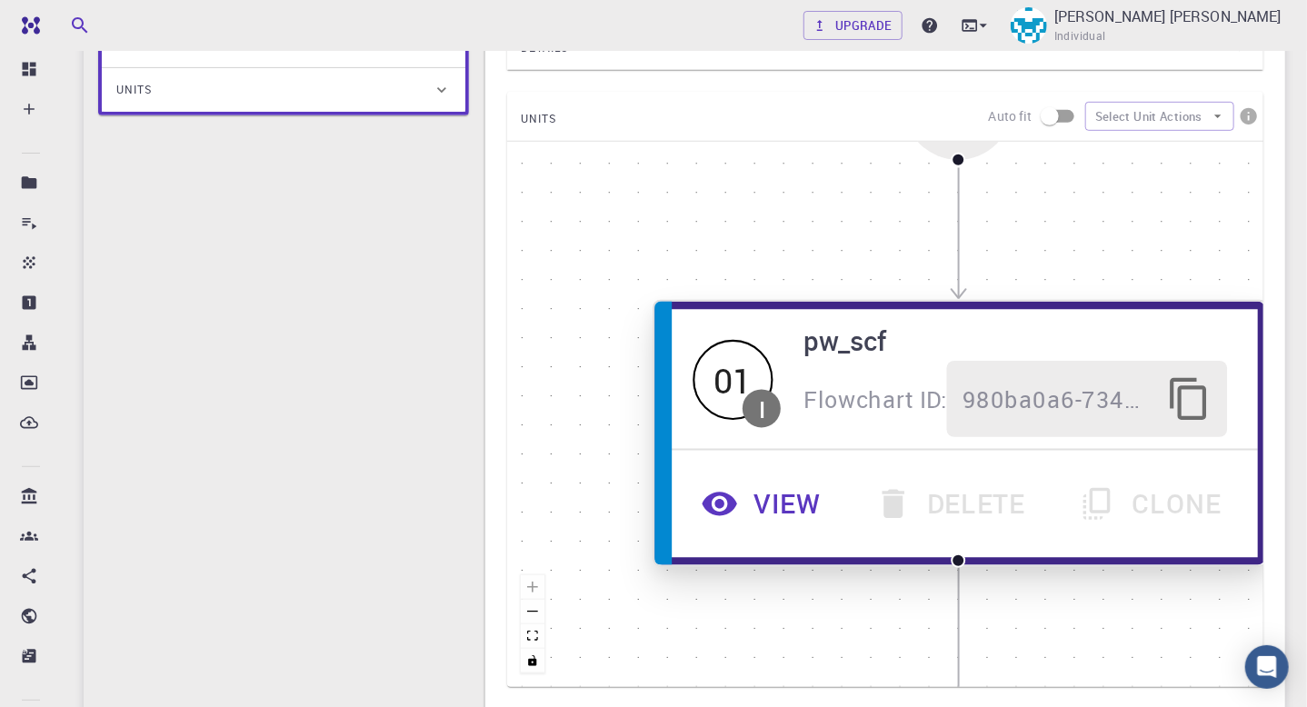
click at [751, 379] on div "01" at bounding box center [733, 379] width 80 height 80
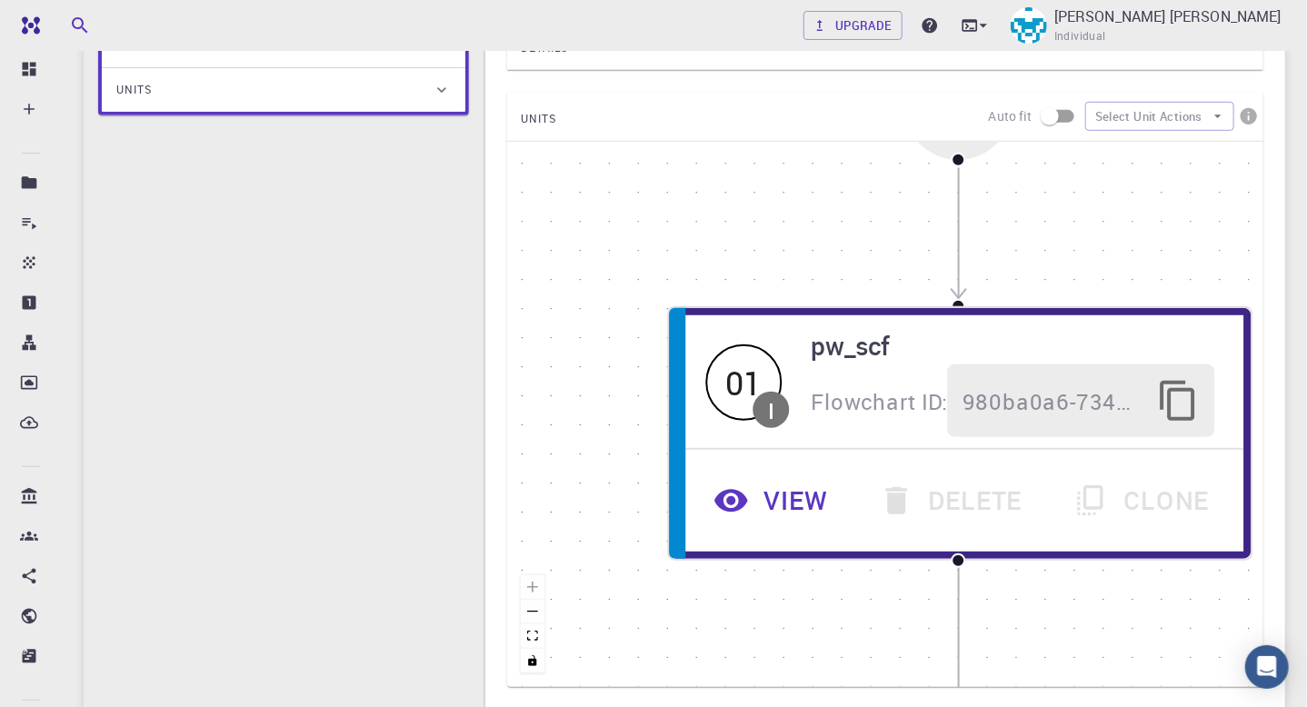
click at [1064, 109] on input "checkbox" at bounding box center [1050, 116] width 104 height 35
checkbox input "true"
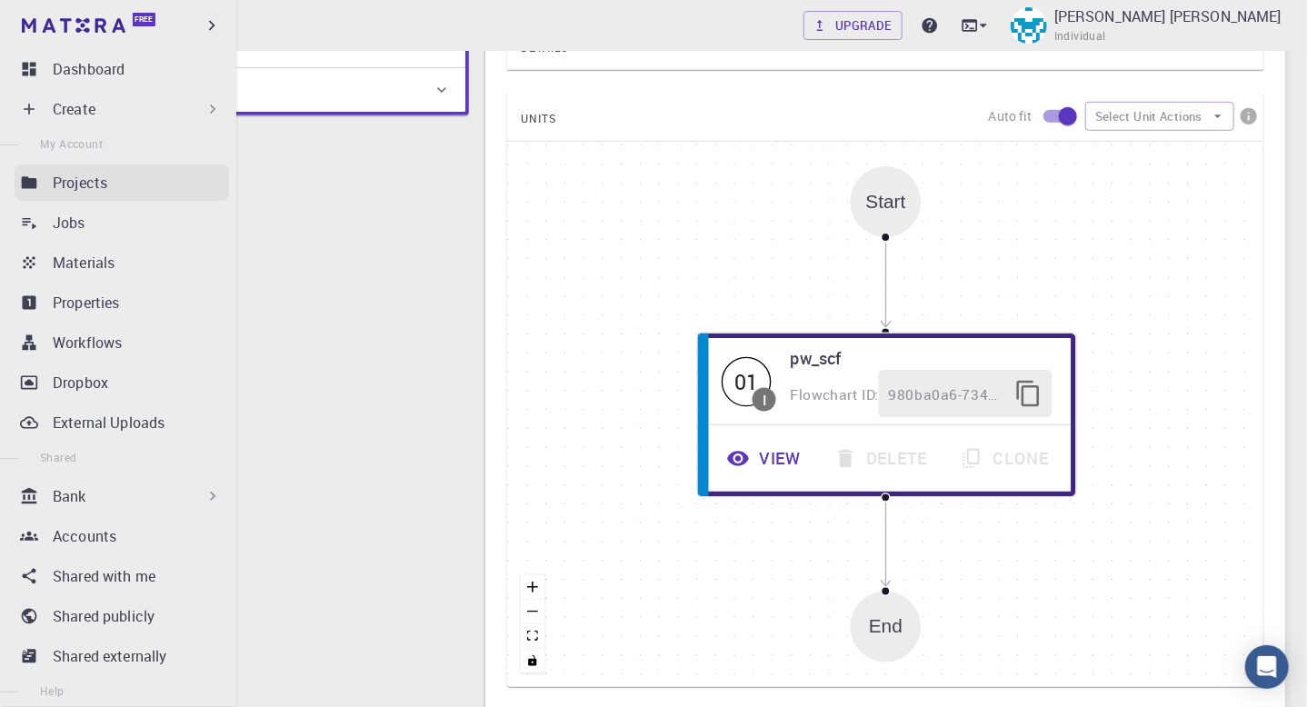
click at [91, 176] on p "Projects" at bounding box center [80, 183] width 55 height 22
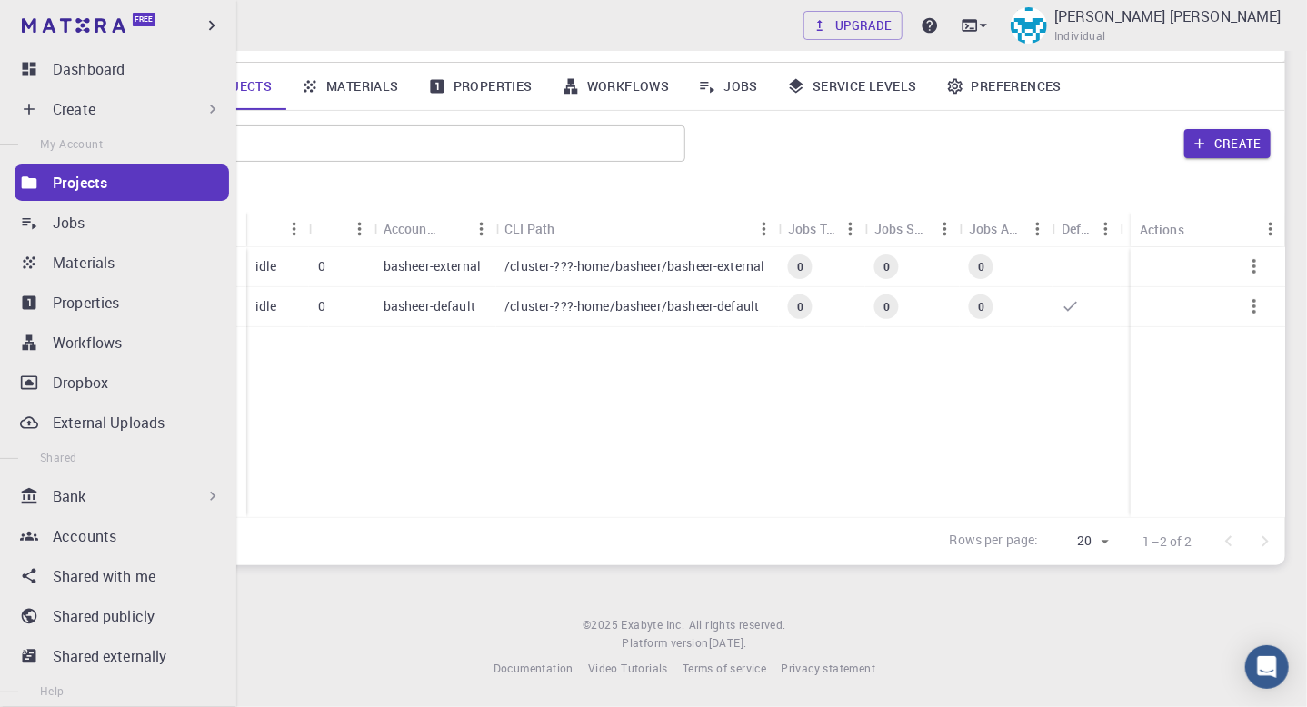
scroll to position [127, 0]
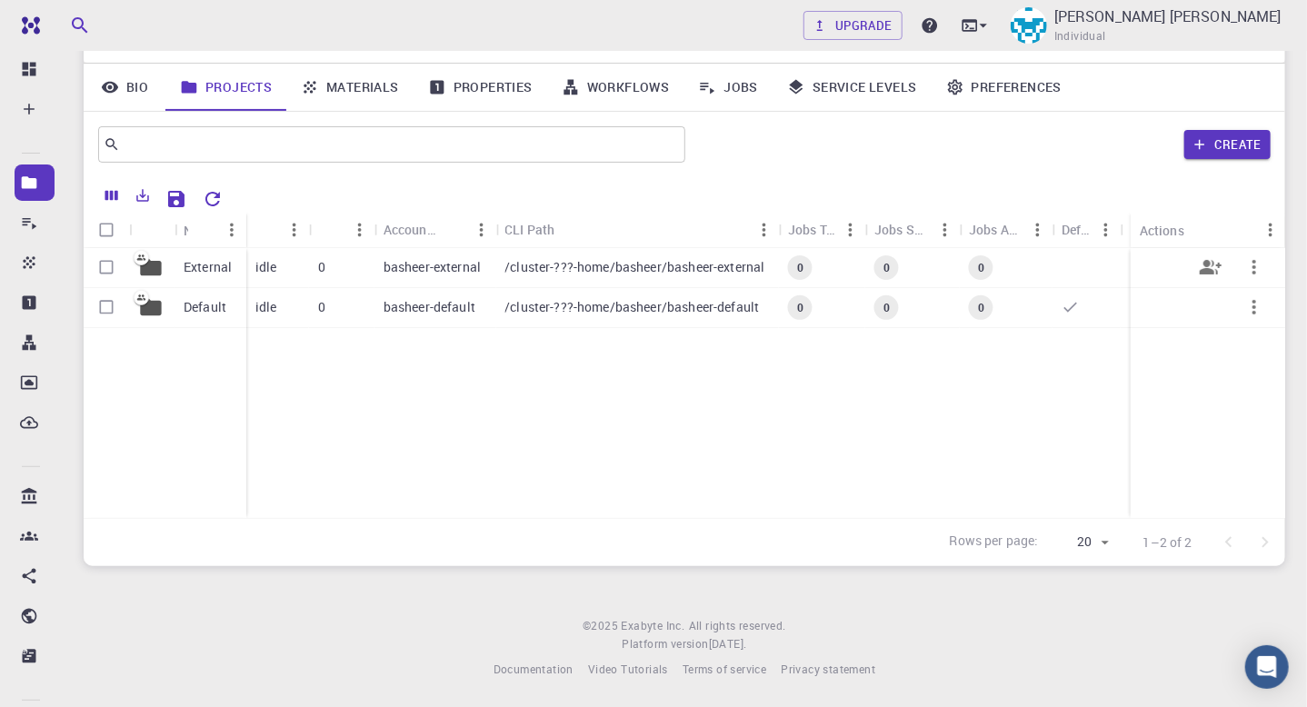
click at [222, 274] on p "External" at bounding box center [208, 267] width 48 height 18
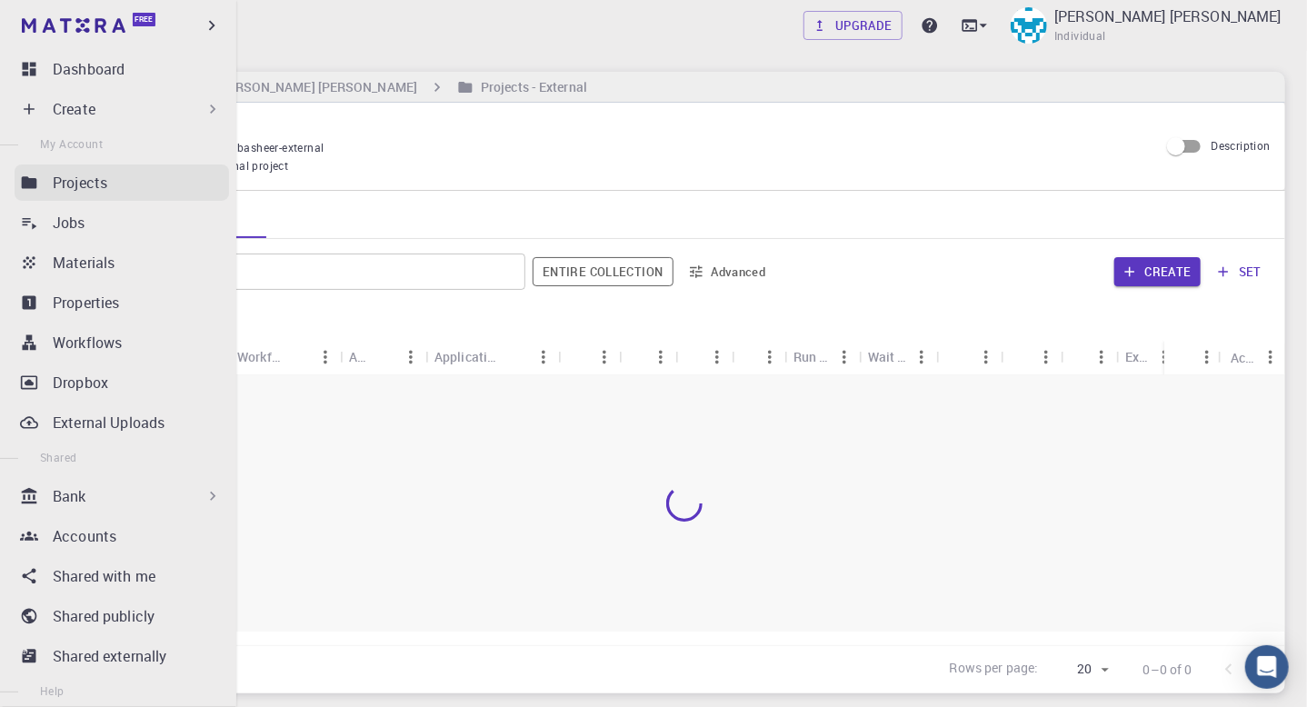
click at [105, 190] on p "Projects" at bounding box center [80, 183] width 55 height 22
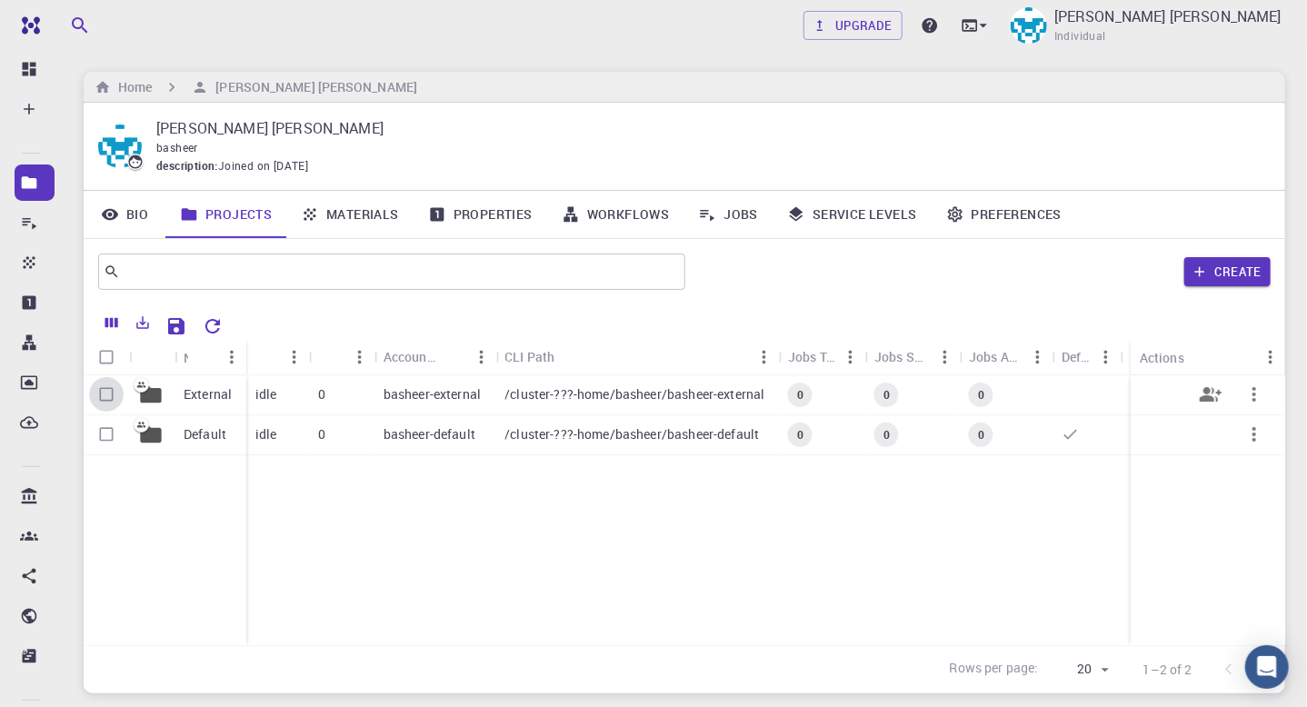
click at [102, 397] on input "Select row" at bounding box center [106, 394] width 35 height 35
checkbox input "true"
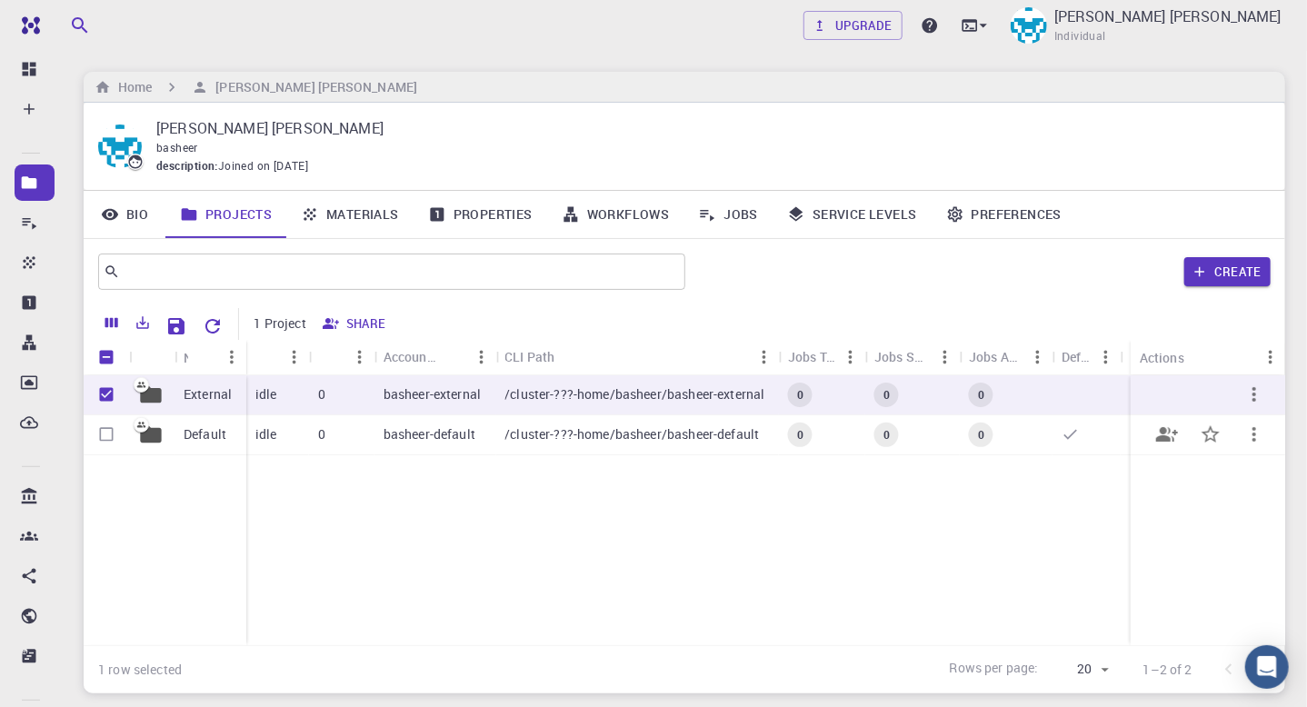
click at [102, 439] on input "Select row" at bounding box center [106, 434] width 35 height 35
checkbox input "true"
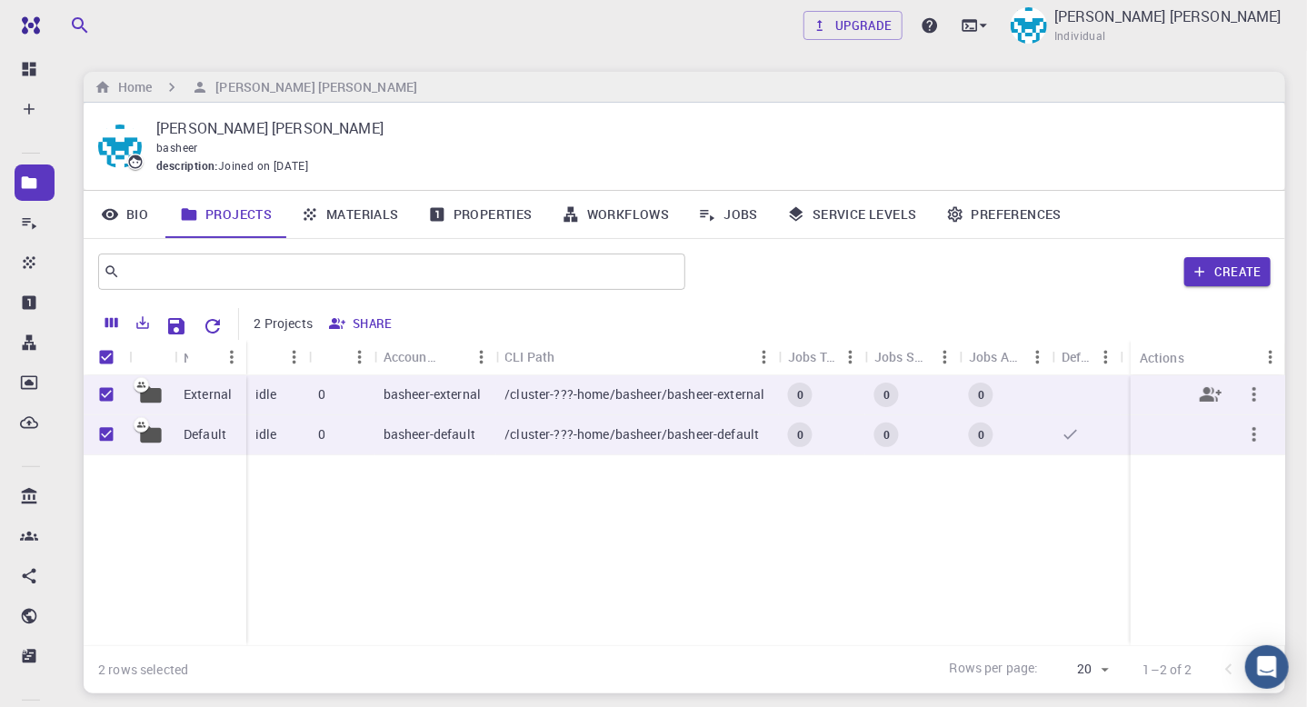
click at [207, 397] on p "External" at bounding box center [208, 394] width 48 height 18
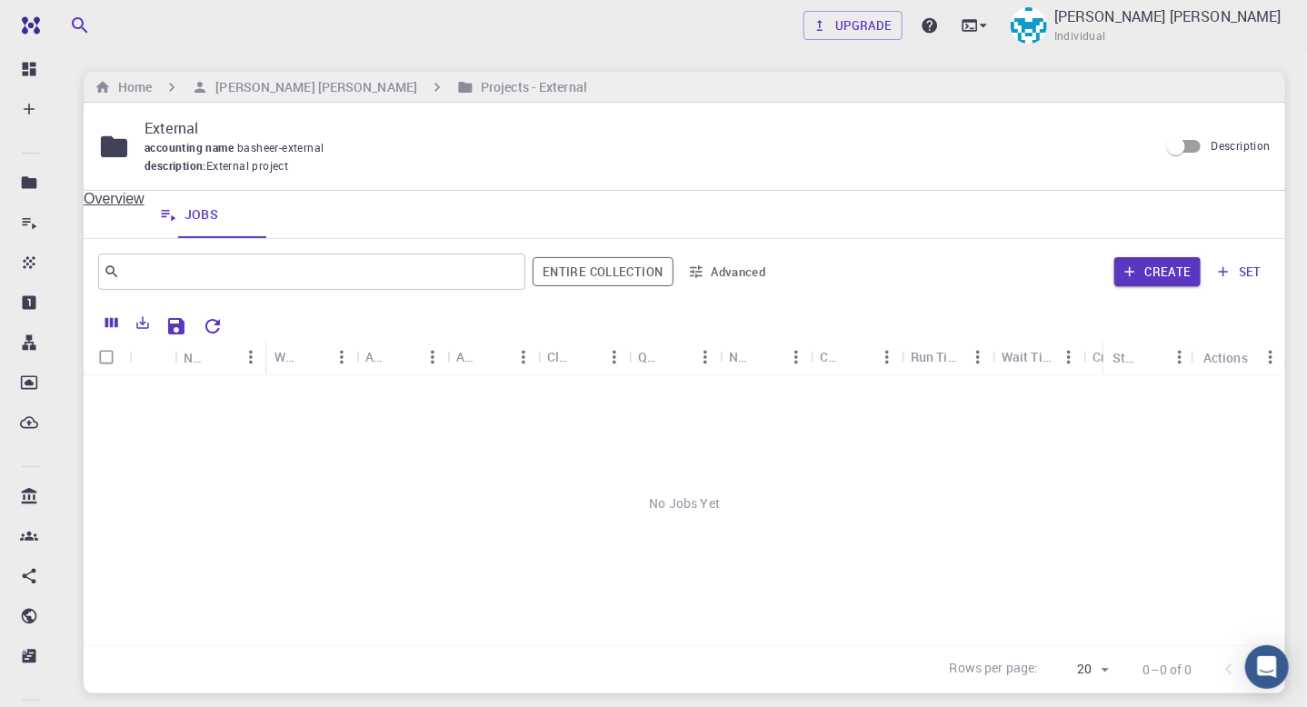
click at [367, 215] on div "Overview Jobs" at bounding box center [685, 214] width 1202 height 47
click at [129, 215] on link "Overview" at bounding box center [114, 214] width 61 height 47
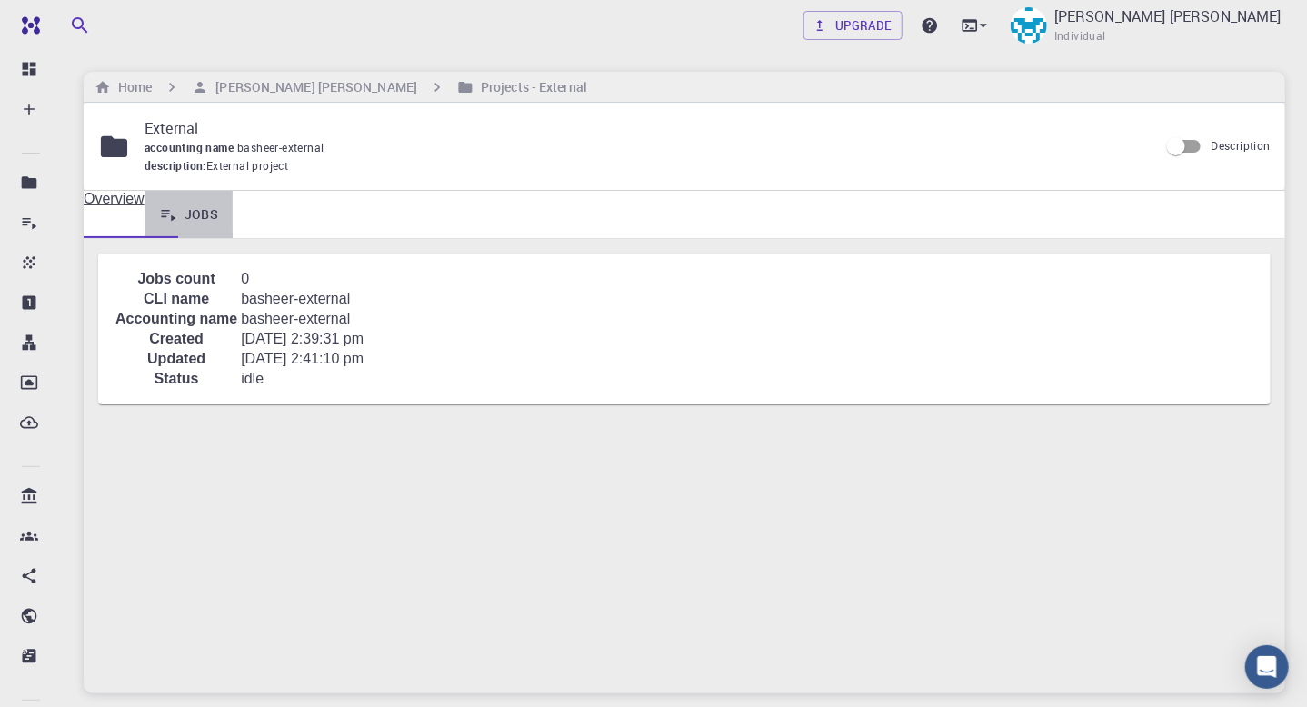
click at [233, 216] on link "Jobs" at bounding box center [189, 214] width 89 height 47
